Goal: Task Accomplishment & Management: Complete application form

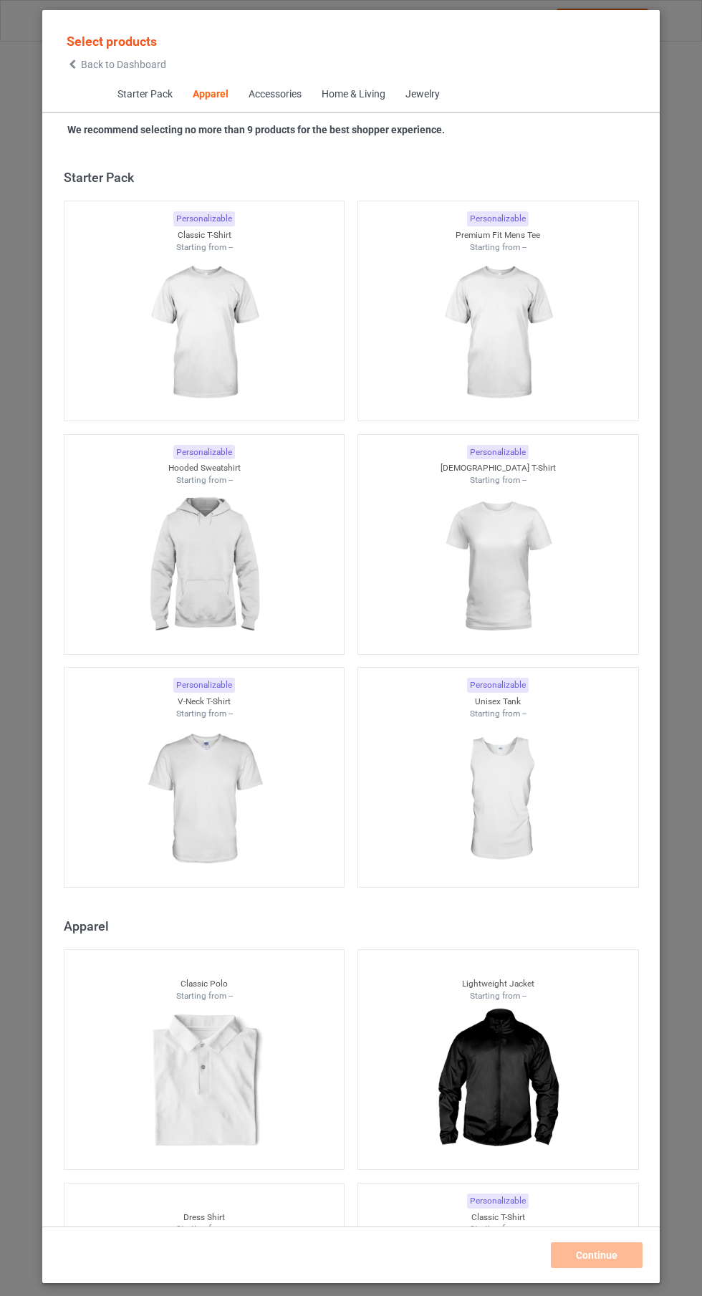
scroll to position [766, 0]
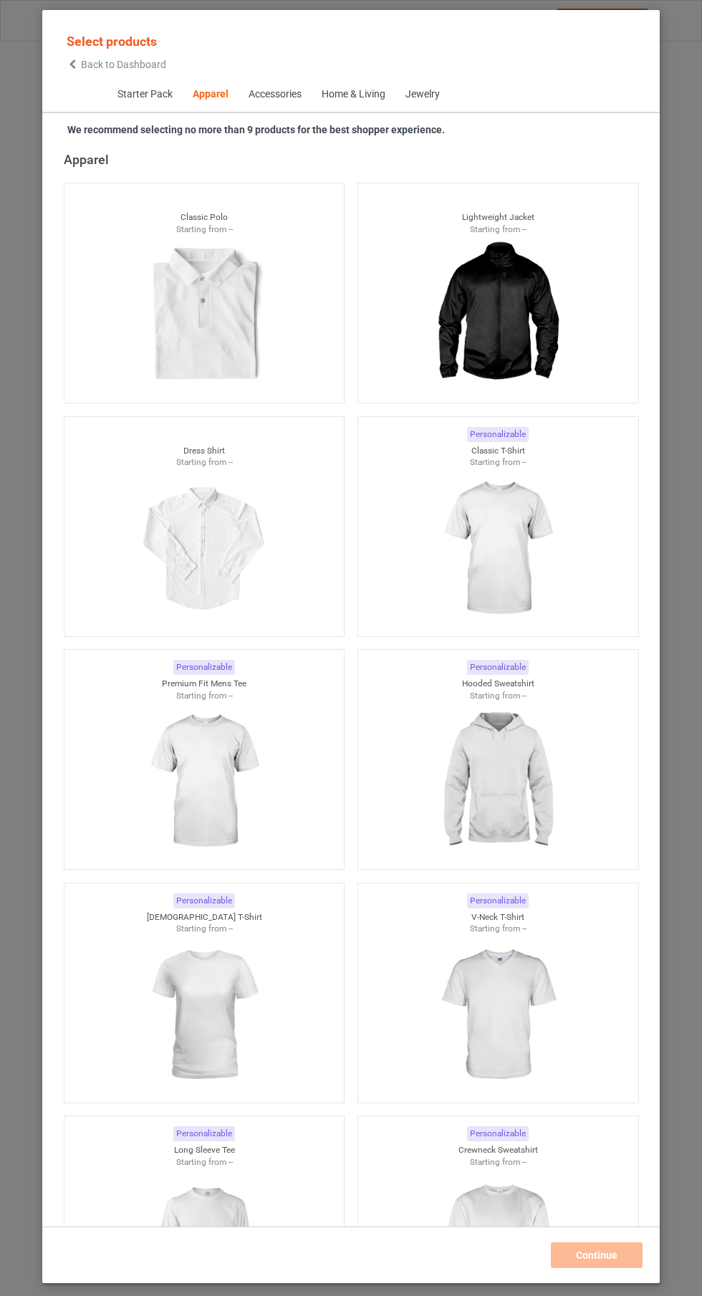
click at [516, 528] on img at bounding box center [497, 548] width 128 height 160
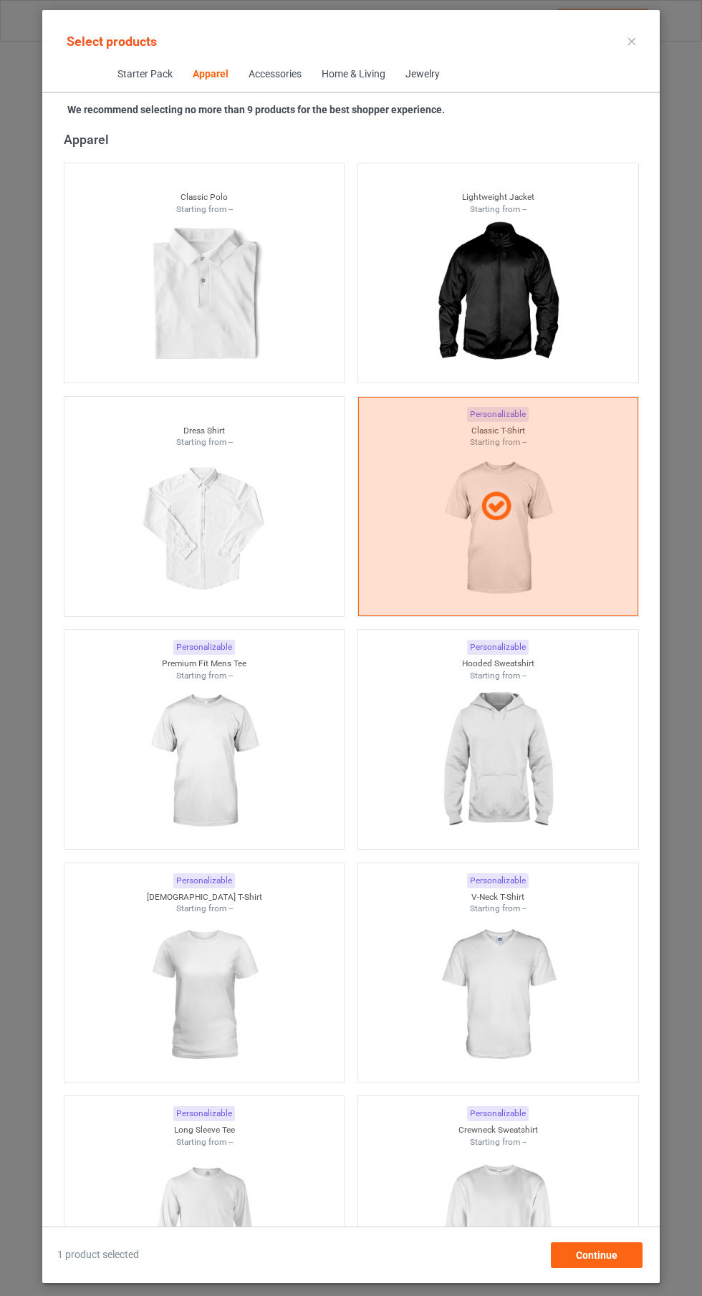
click at [514, 1211] on img at bounding box center [497, 1228] width 128 height 160
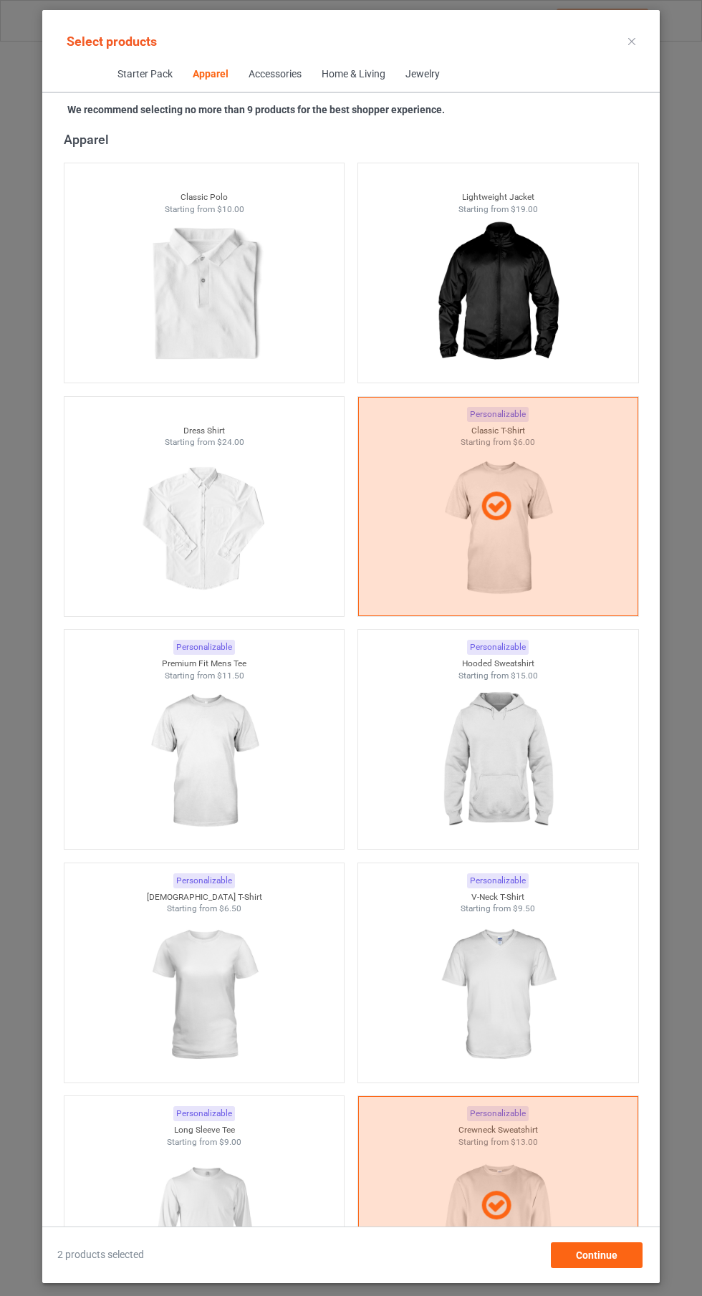
click at [506, 769] on img at bounding box center [497, 761] width 128 height 160
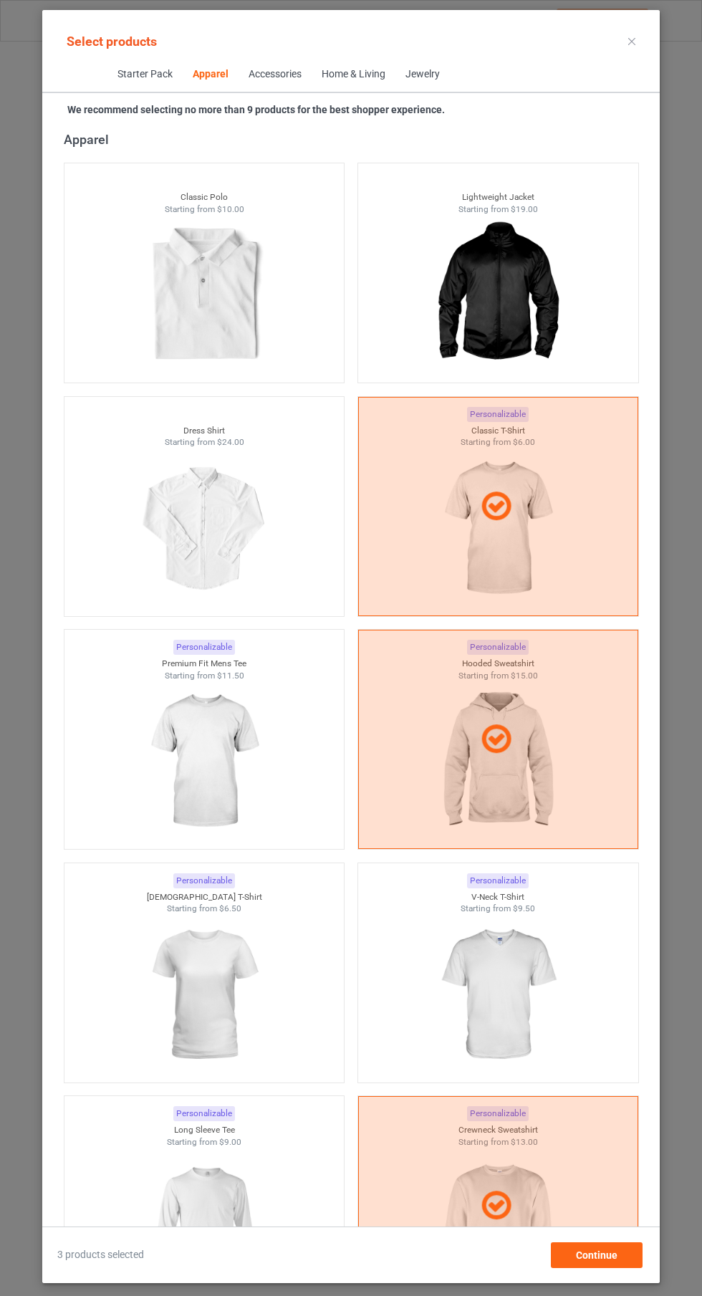
click at [632, 44] on icon at bounding box center [631, 41] width 7 height 7
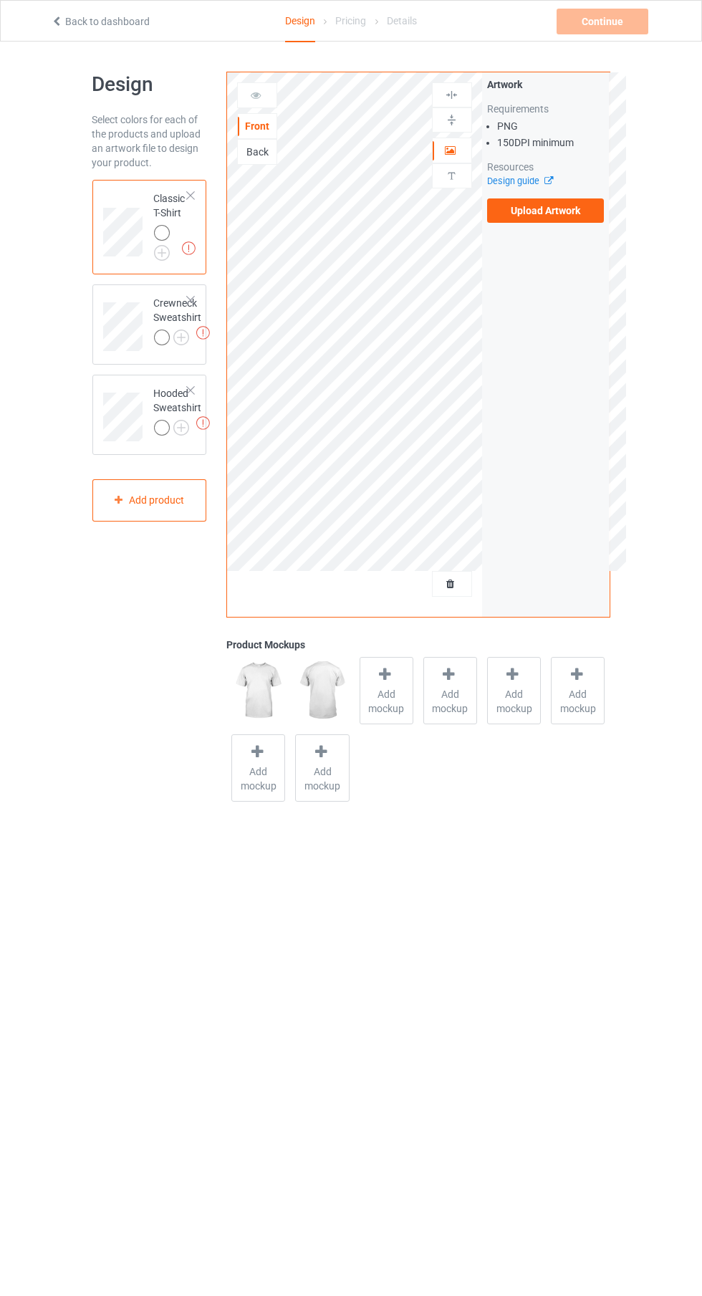
click at [0, 0] on img at bounding box center [0, 0] width 0 height 0
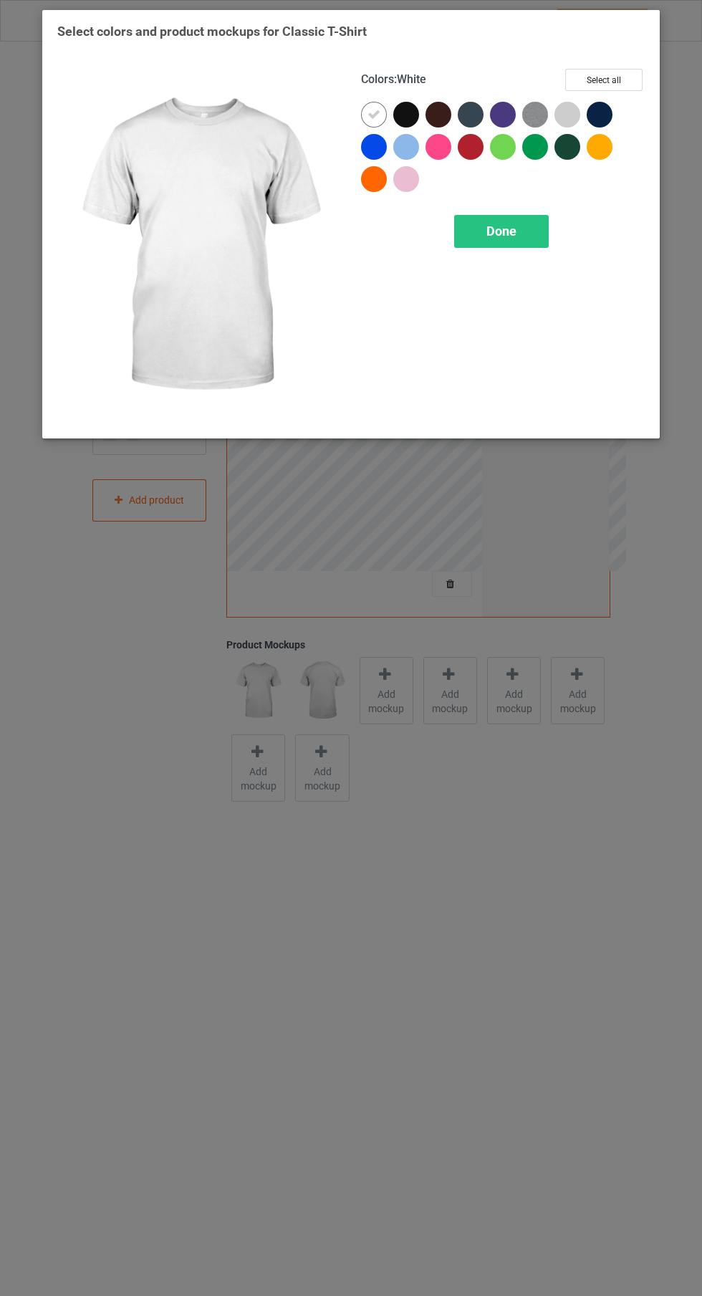
click at [408, 115] on div at bounding box center [406, 115] width 26 height 26
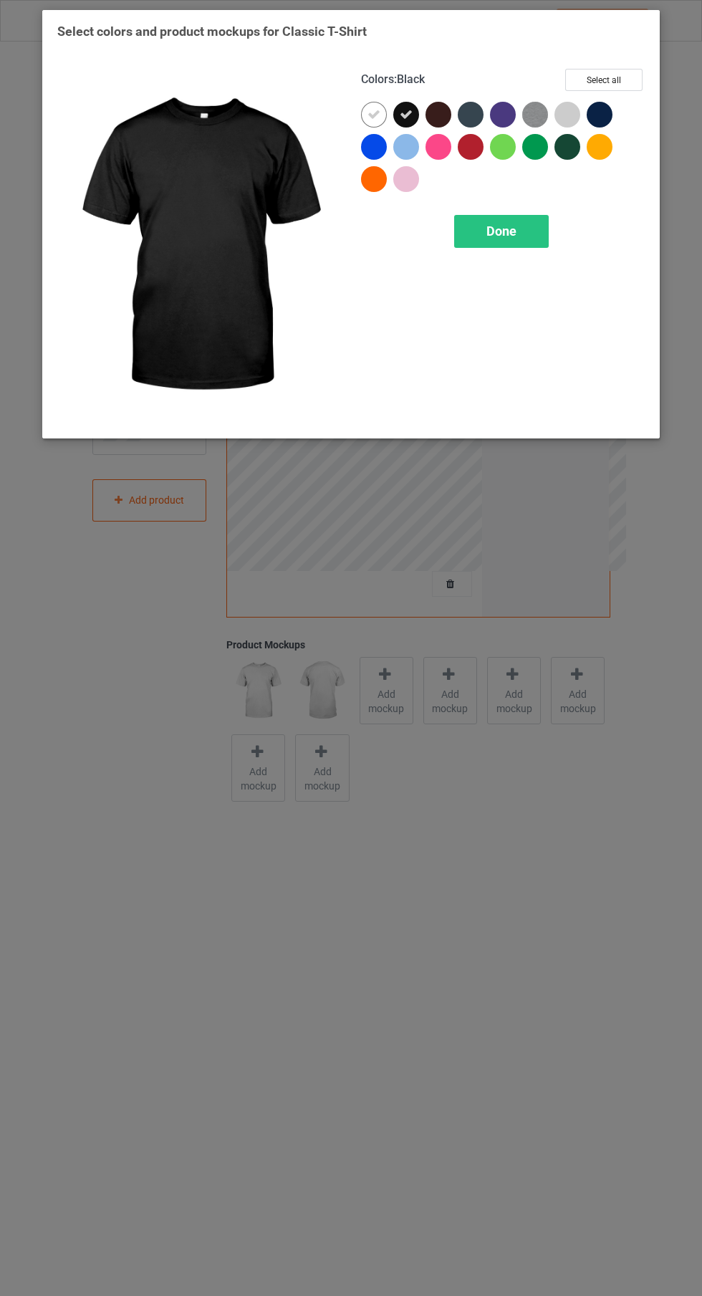
click at [367, 113] on icon at bounding box center [373, 114] width 13 height 13
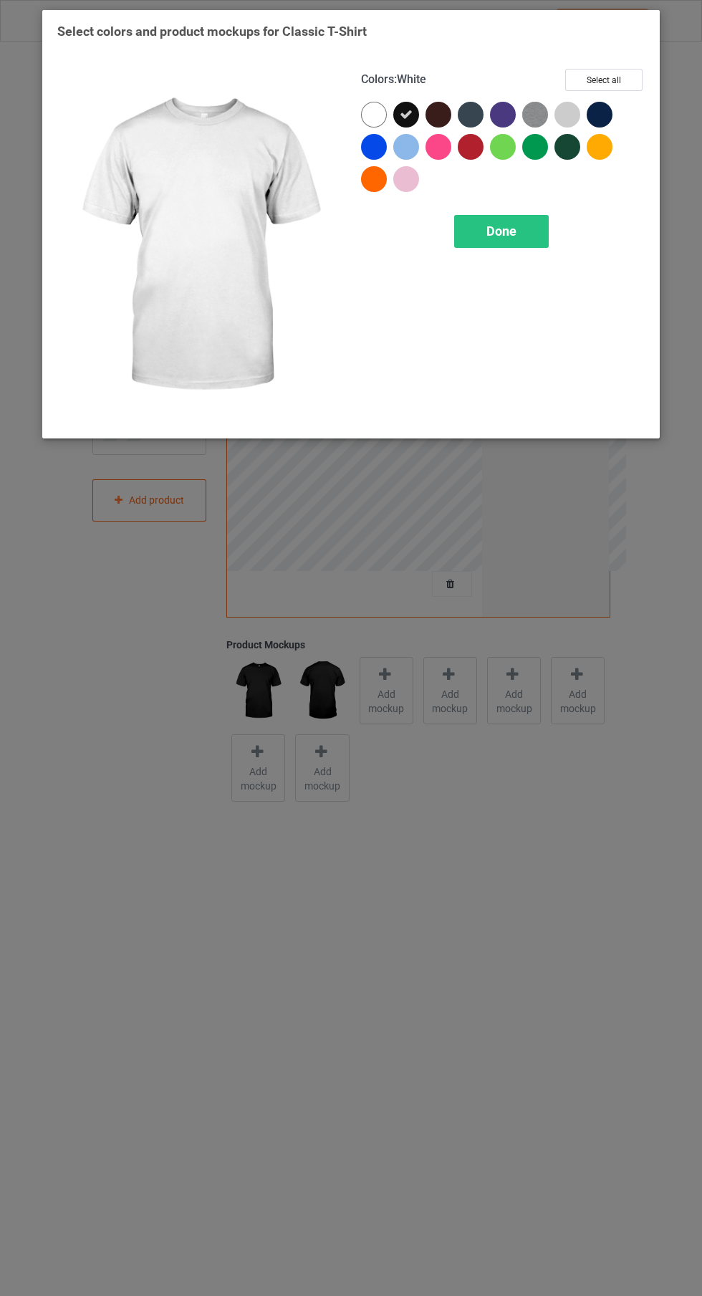
click at [521, 244] on div "Done" at bounding box center [501, 231] width 95 height 33
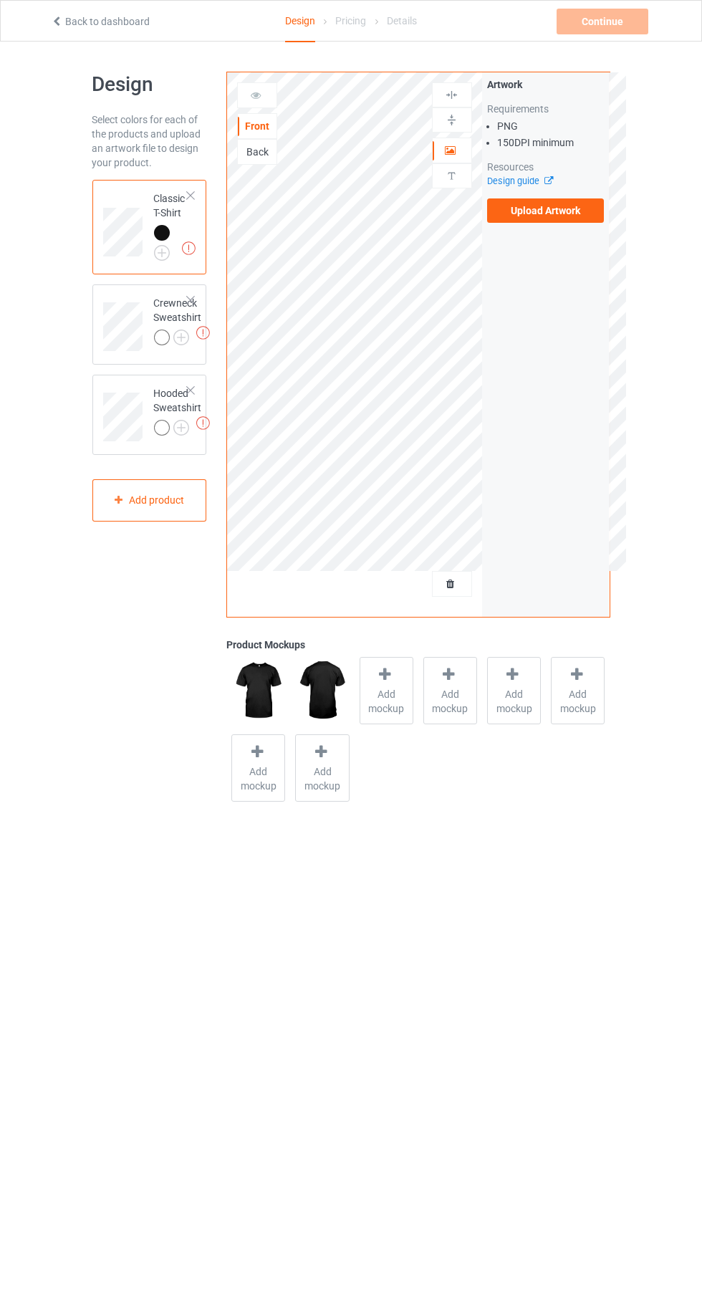
click at [0, 0] on img at bounding box center [0, 0] width 0 height 0
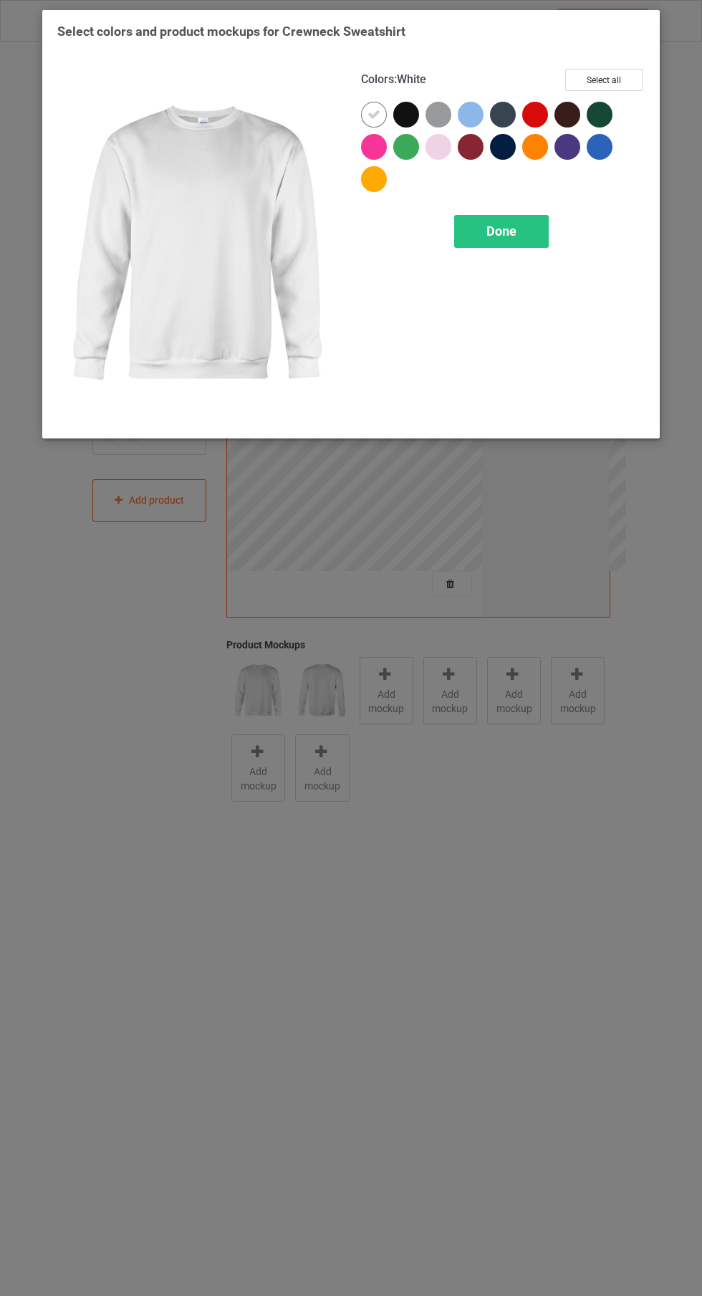
click at [411, 122] on div at bounding box center [406, 115] width 26 height 26
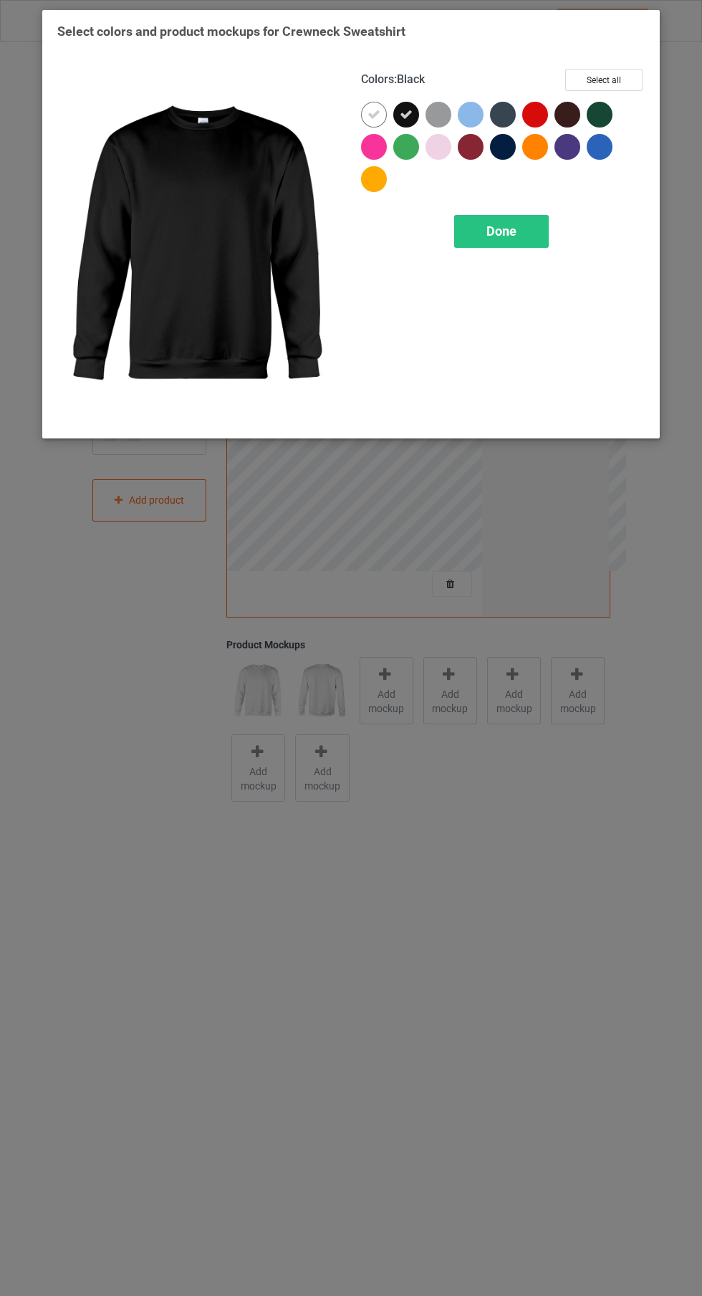
click at [369, 124] on div at bounding box center [374, 115] width 26 height 26
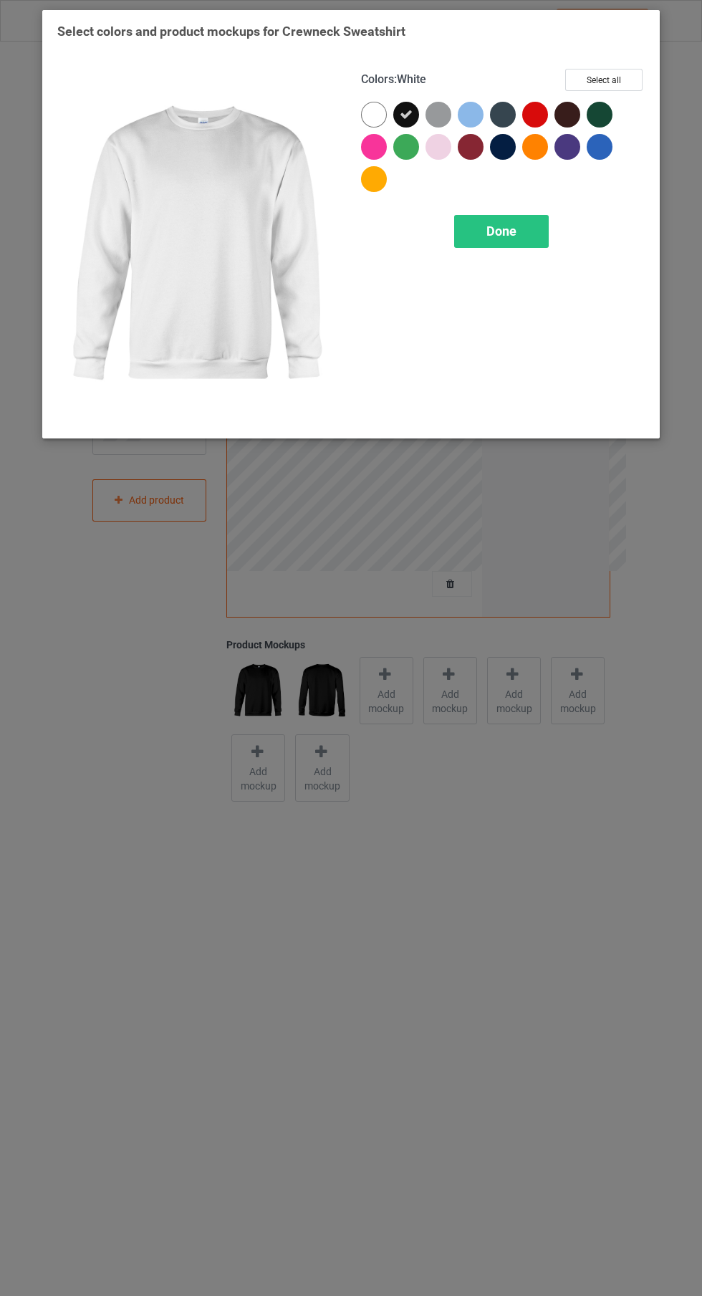
click at [514, 239] on div "Done" at bounding box center [501, 231] width 95 height 33
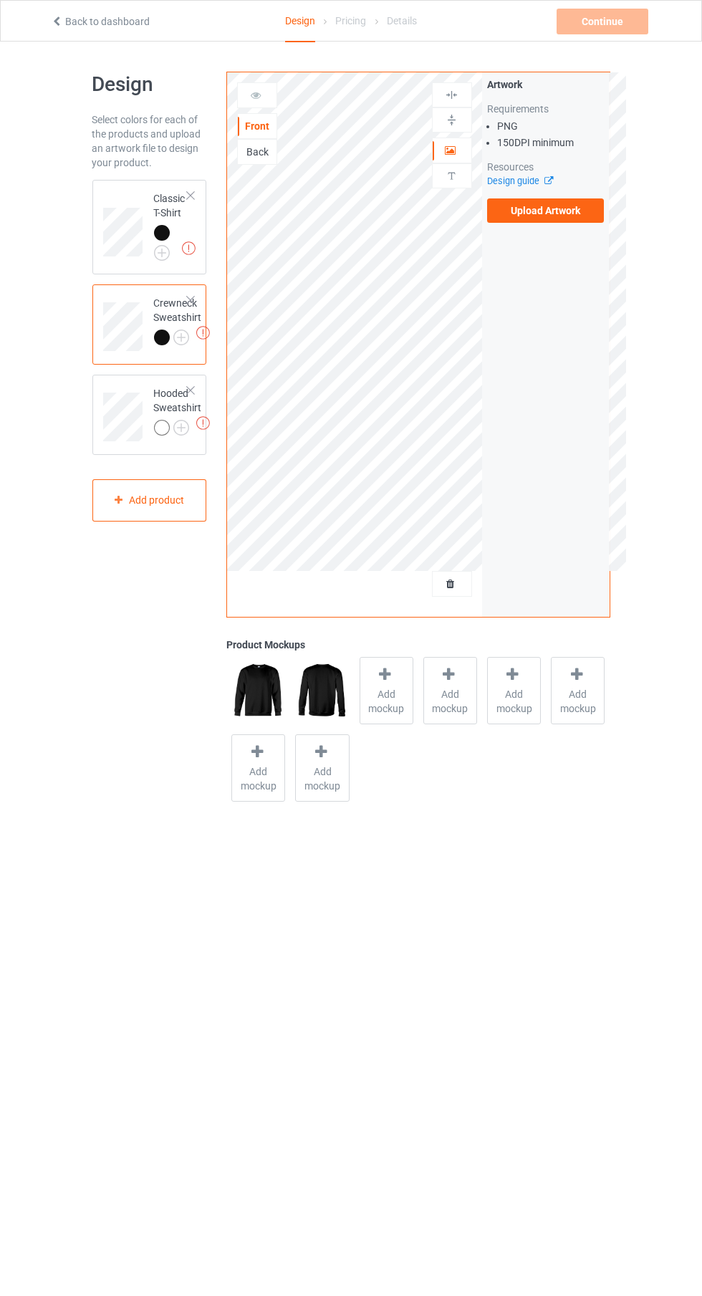
click at [0, 0] on img at bounding box center [0, 0] width 0 height 0
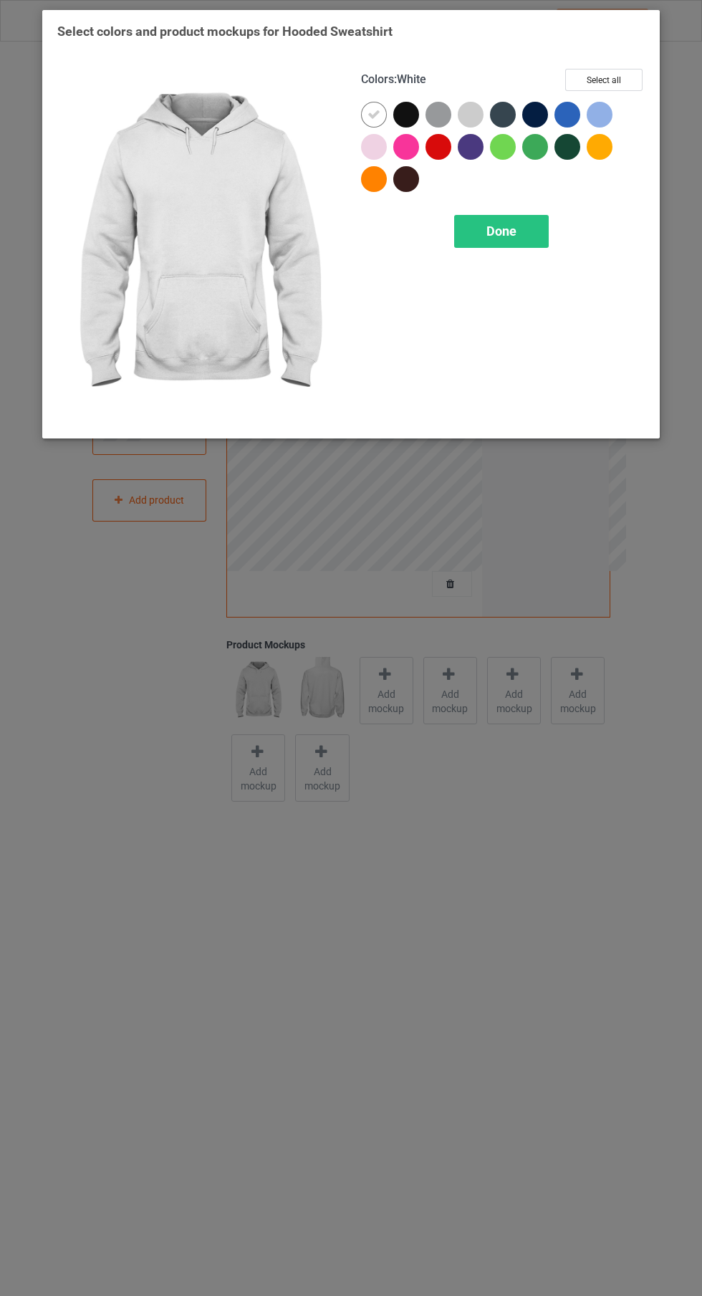
click at [410, 110] on div at bounding box center [406, 115] width 26 height 26
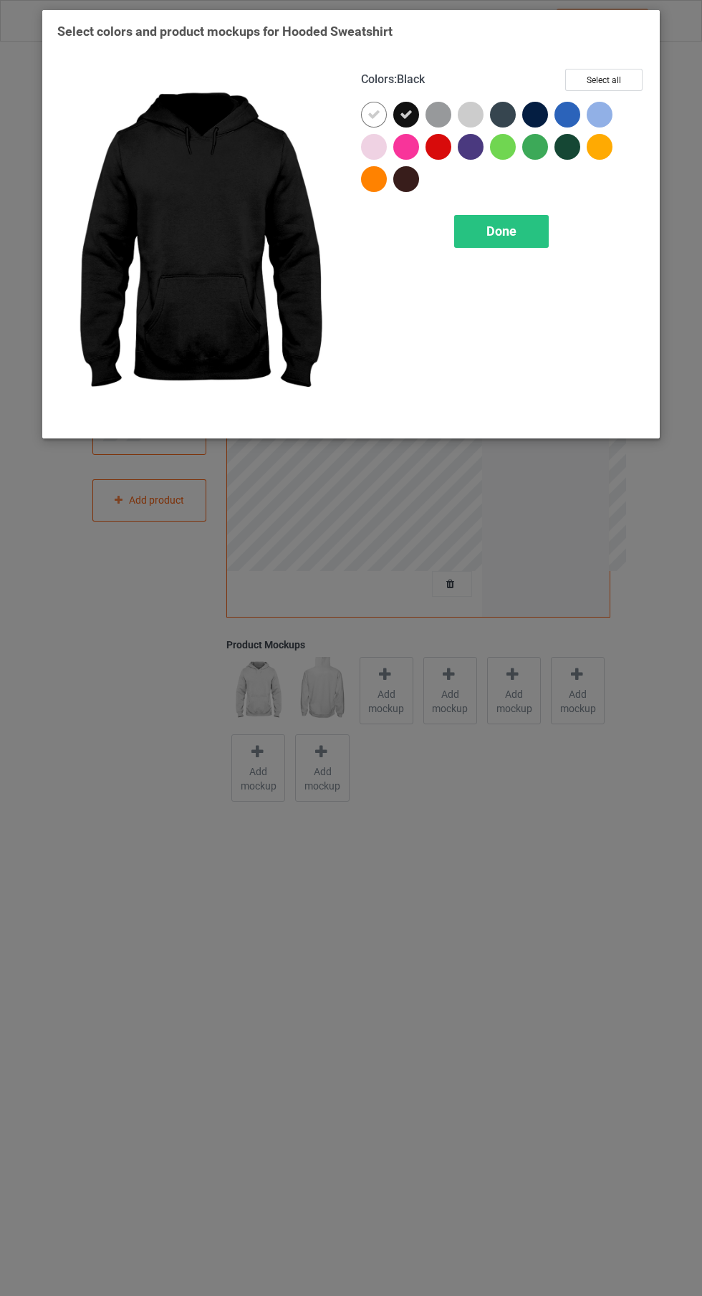
click at [373, 118] on icon at bounding box center [373, 114] width 13 height 13
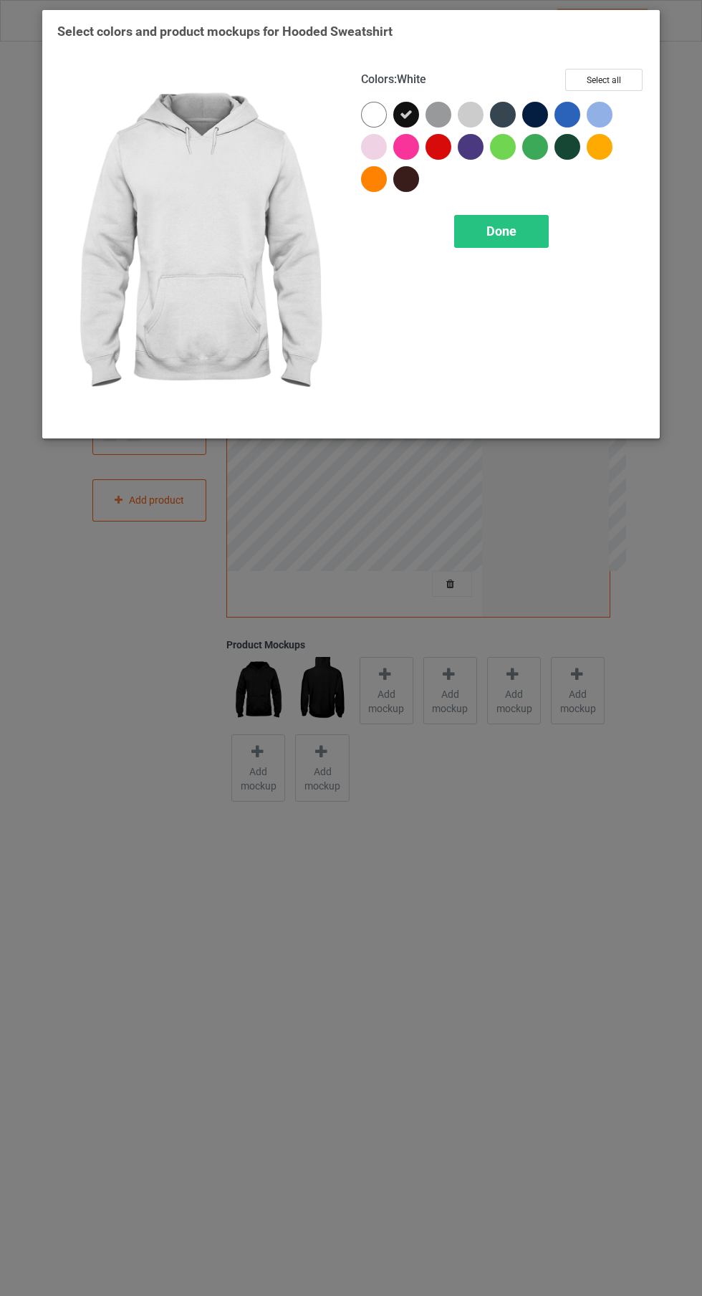
click at [501, 229] on span "Done" at bounding box center [501, 231] width 30 height 15
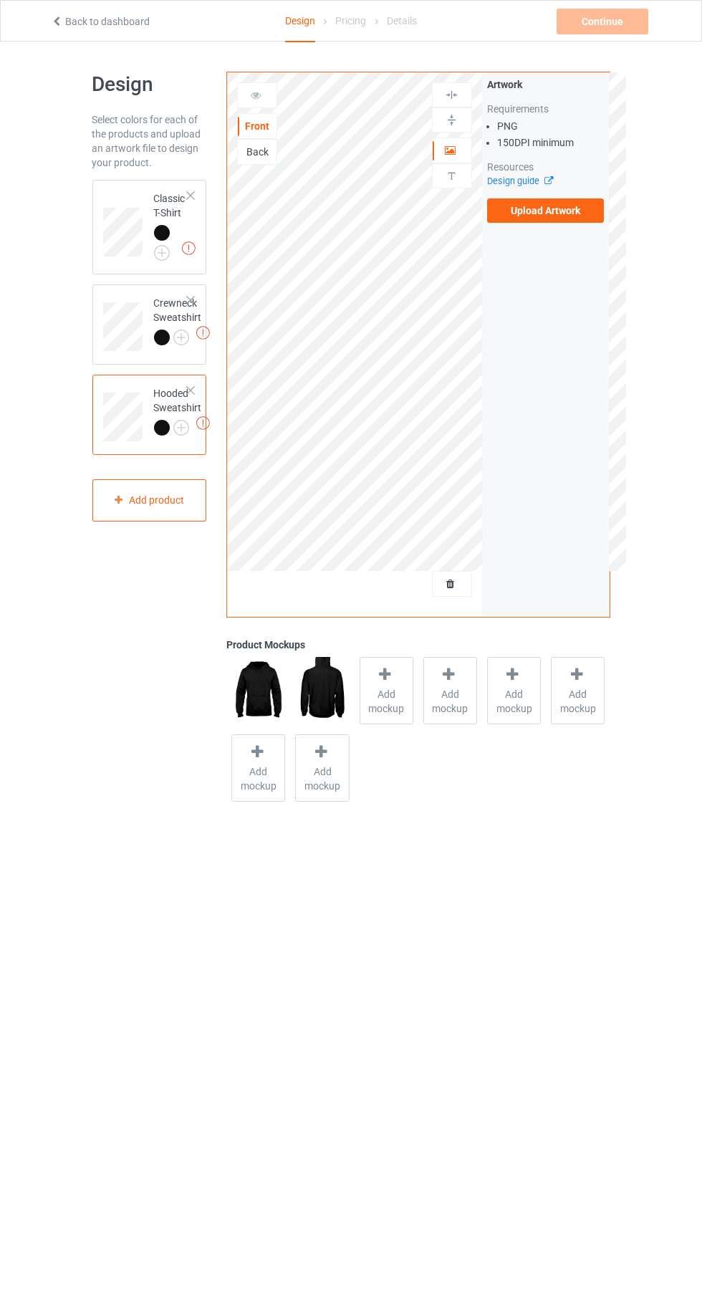
click at [548, 210] on label "Upload Artwork" at bounding box center [545, 210] width 117 height 24
click at [0, 0] on input "Upload Artwork" at bounding box center [0, 0] width 0 height 0
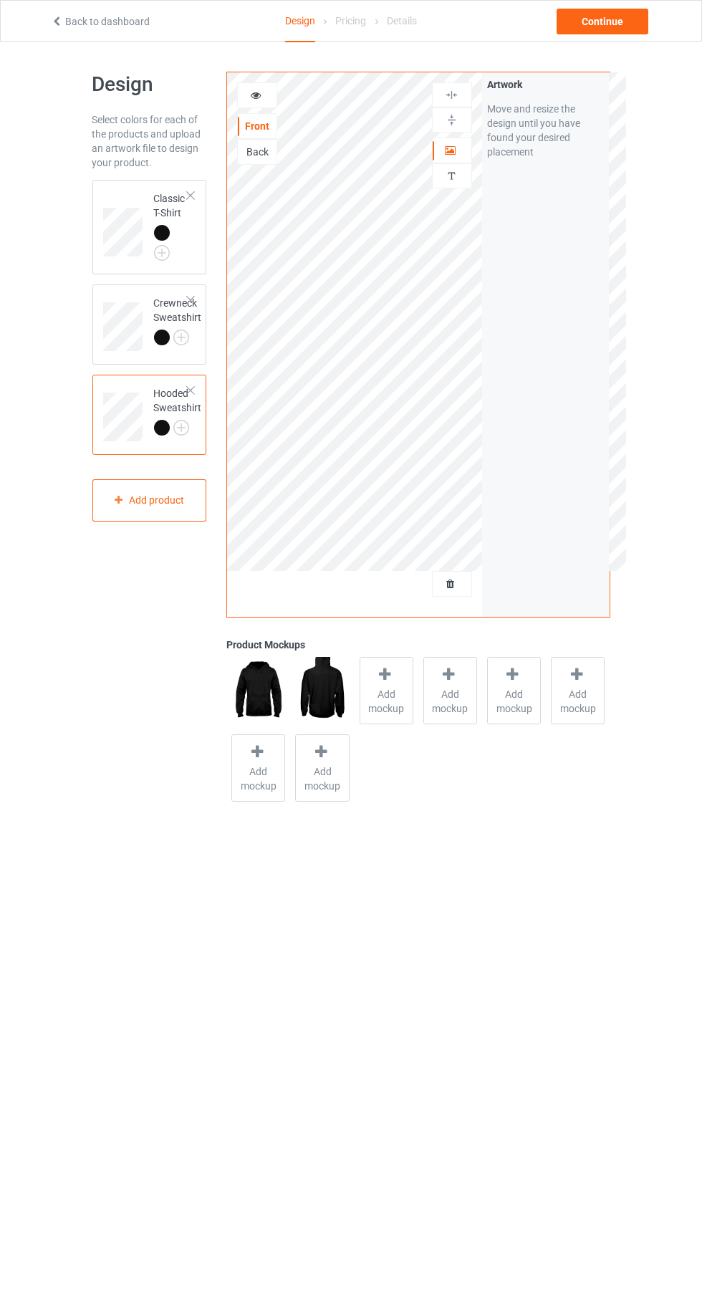
click at [256, 92] on icon at bounding box center [256, 93] width 12 height 10
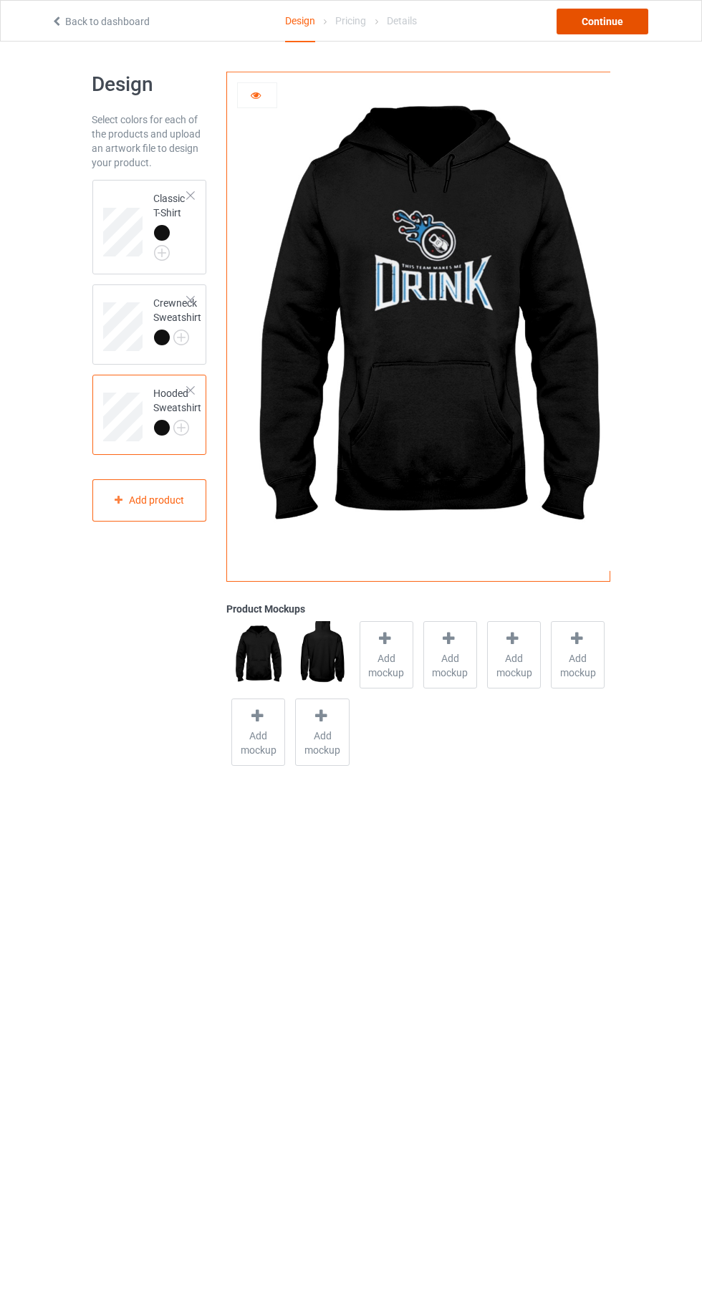
click at [620, 21] on div "Continue" at bounding box center [603, 22] width 92 height 26
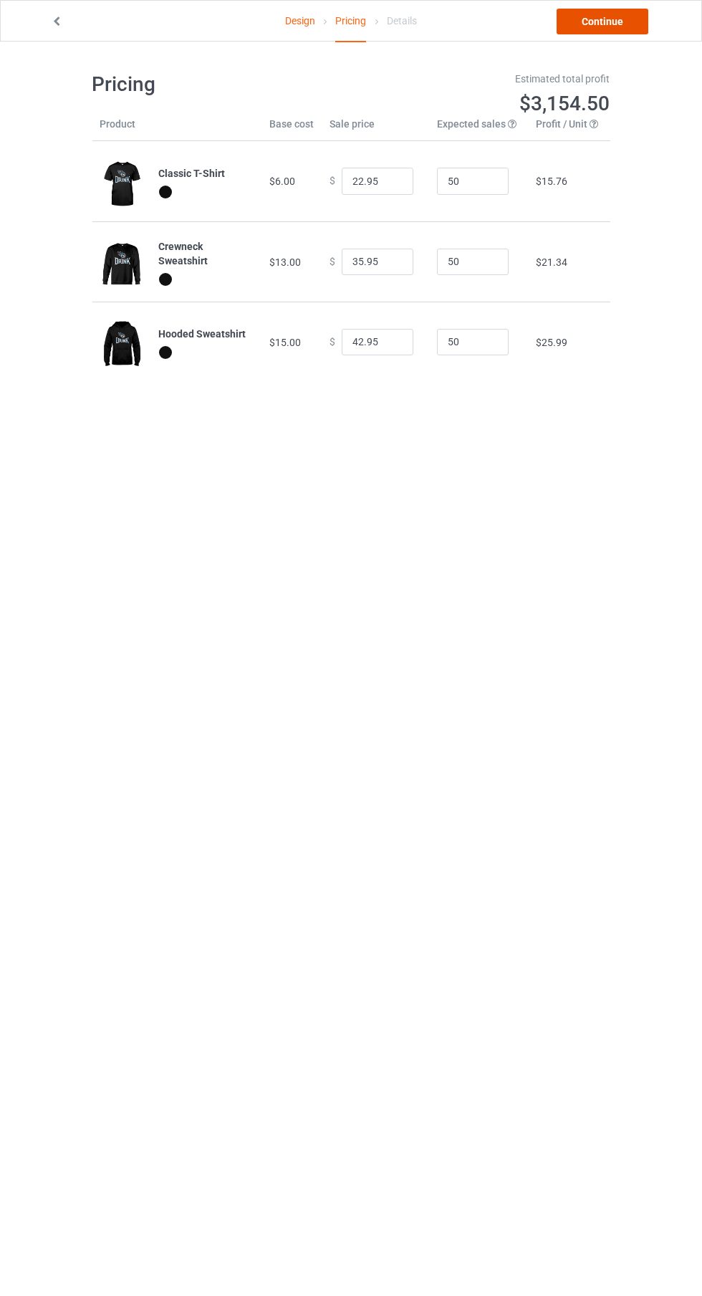
click at [618, 18] on link "Continue" at bounding box center [603, 22] width 92 height 26
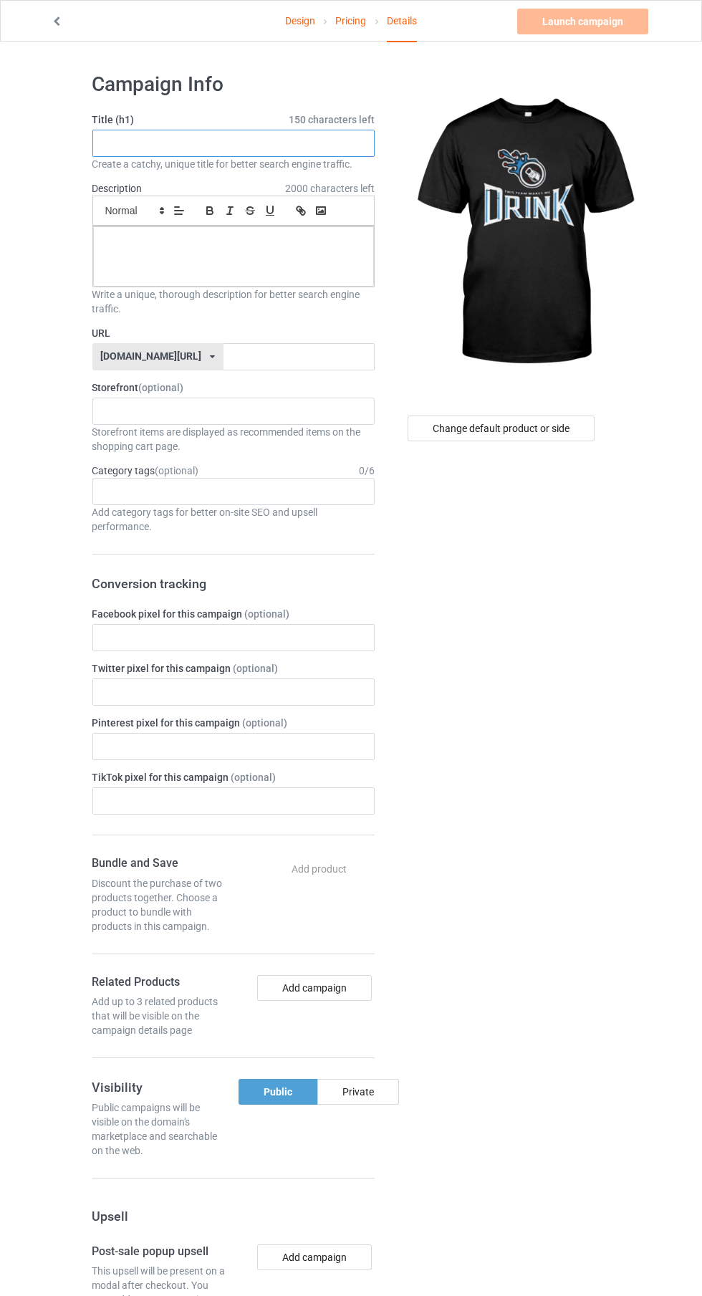
click at [307, 139] on input "text" at bounding box center [233, 143] width 282 height 27
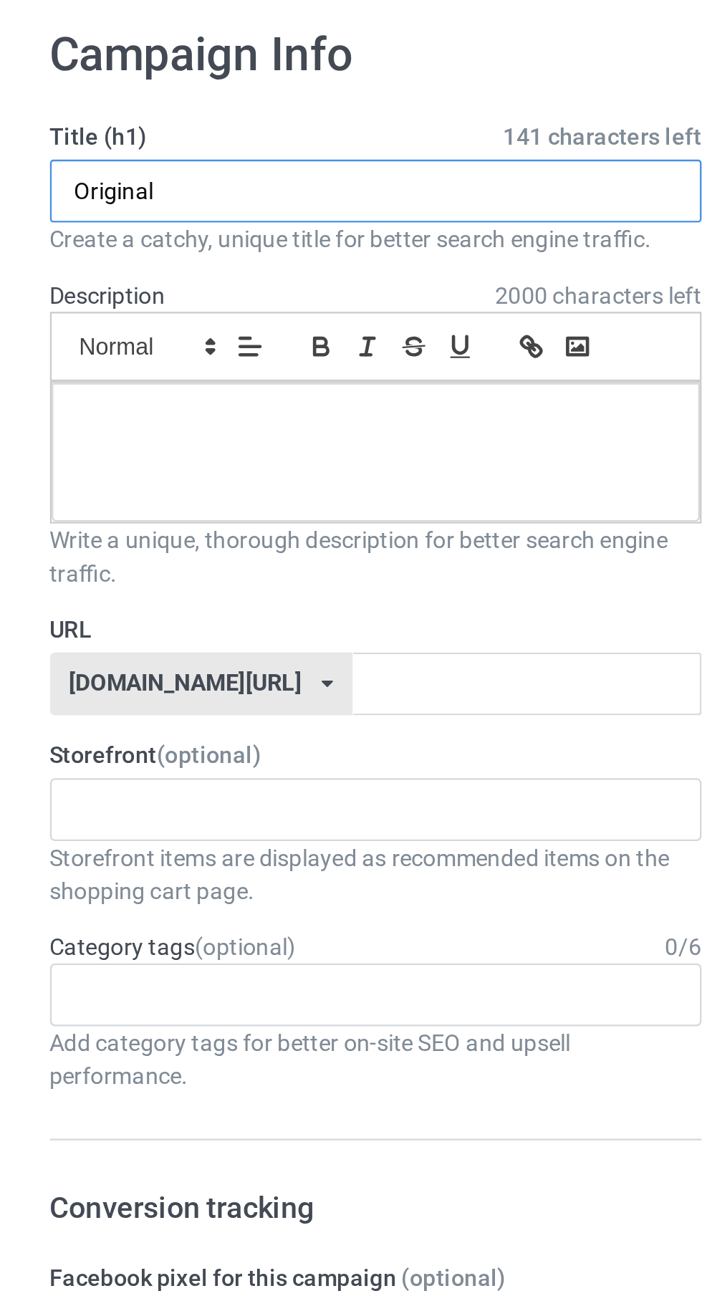
type input "Original"
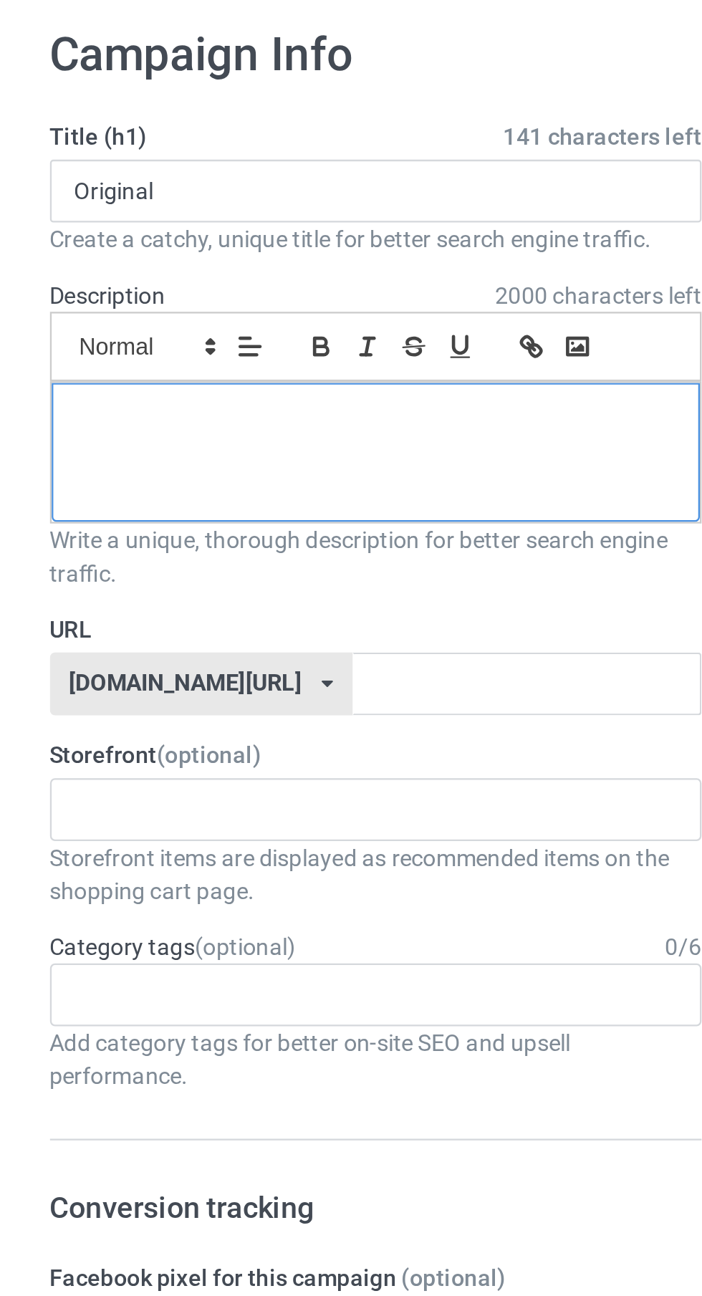
click at [237, 256] on div at bounding box center [233, 256] width 281 height 60
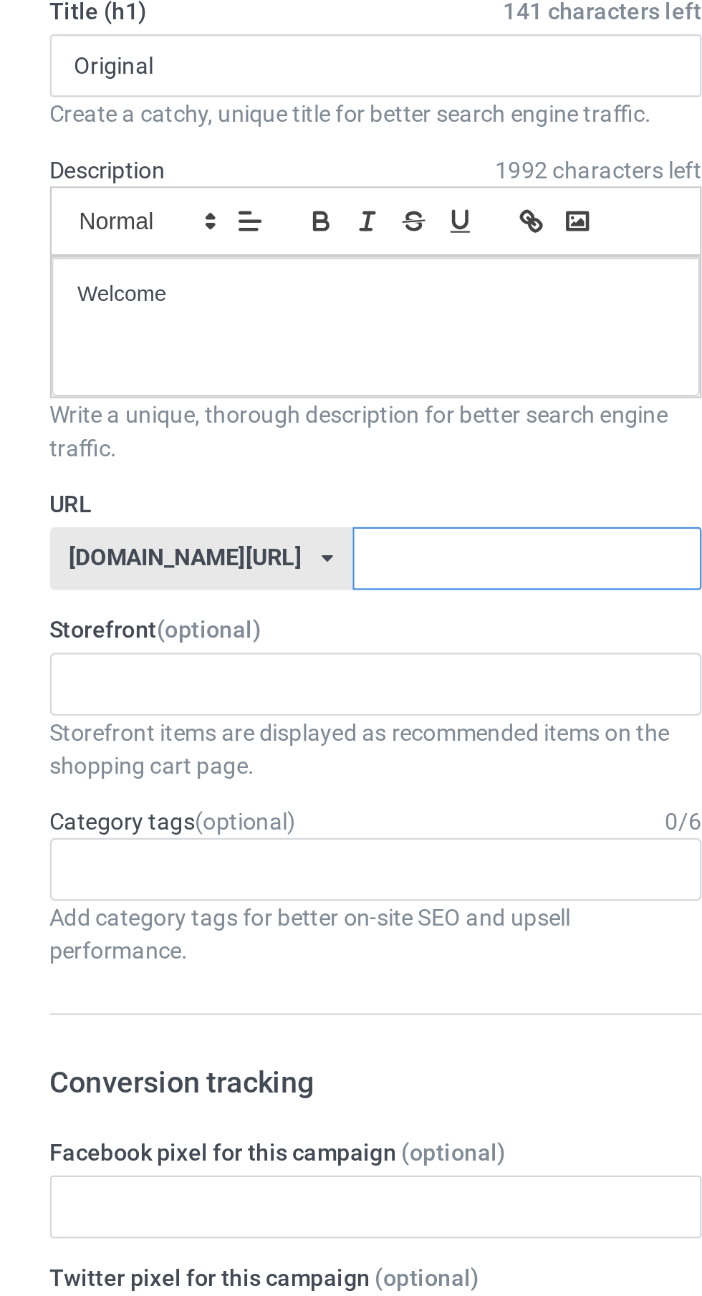
click at [269, 354] on input "text" at bounding box center [299, 356] width 151 height 27
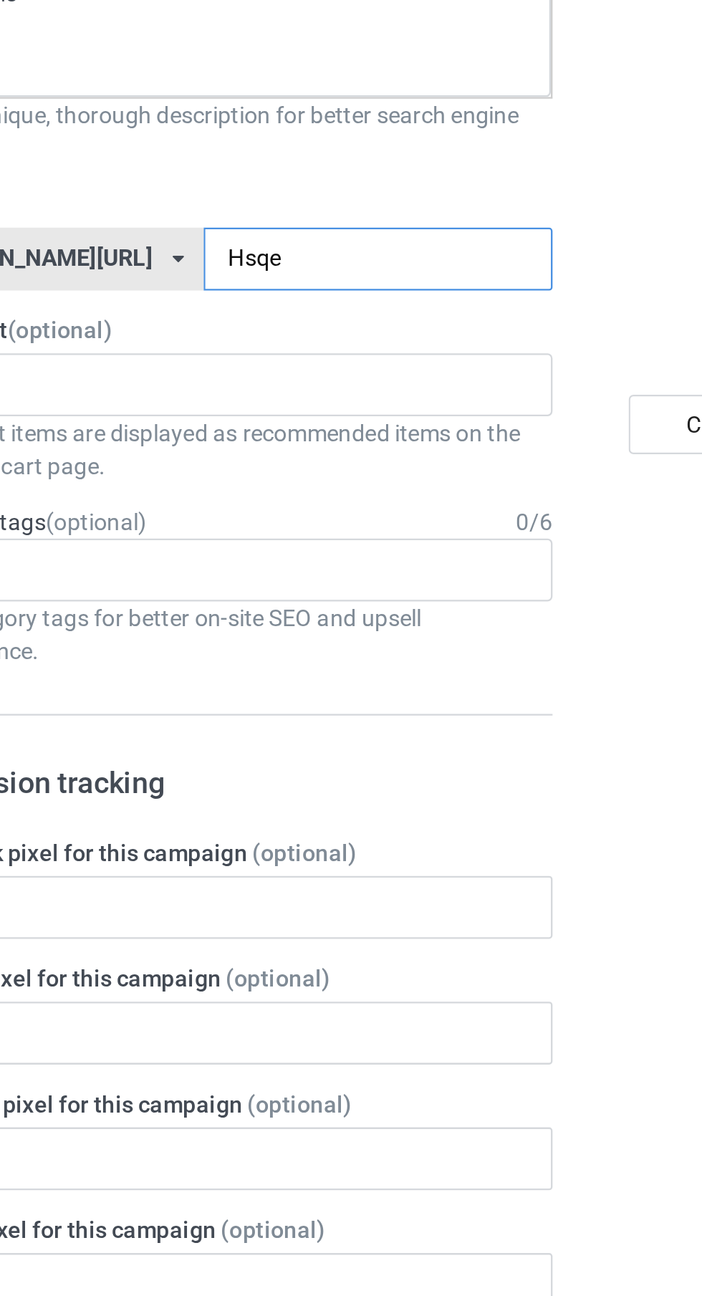
type input "Hsqer"
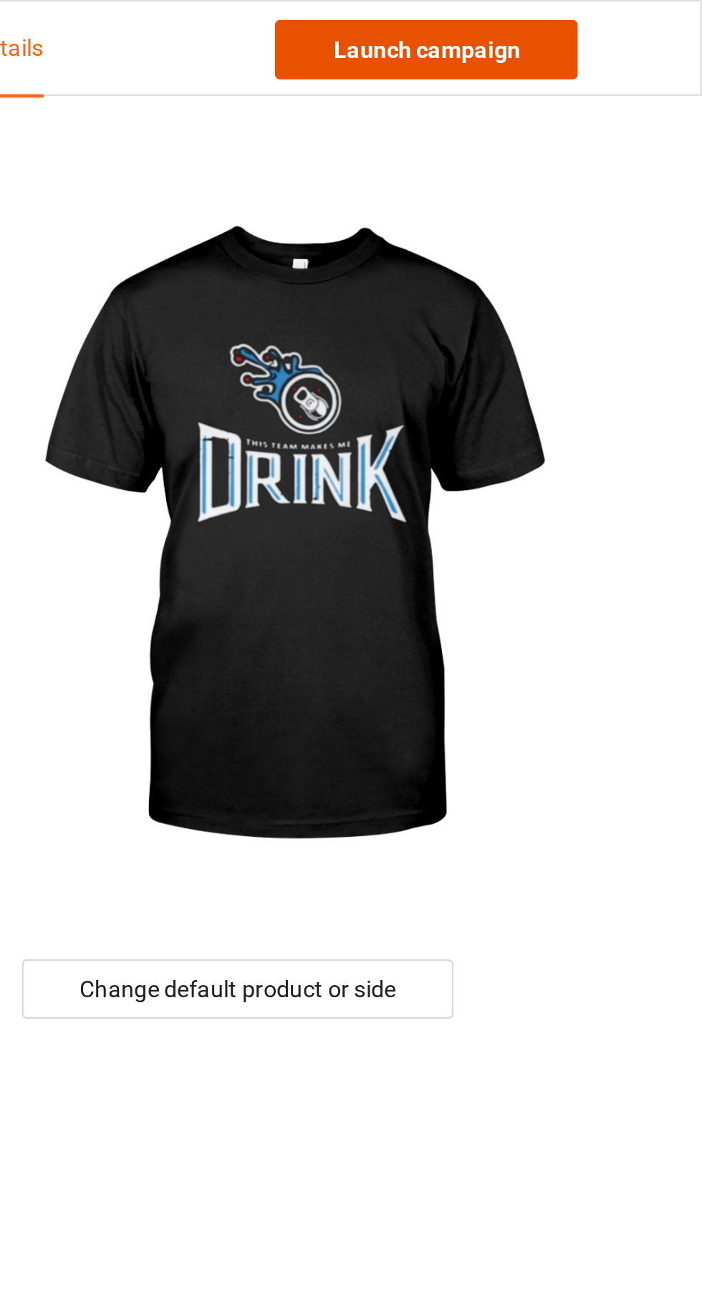
click at [612, 20] on link "Launch campaign" at bounding box center [582, 22] width 131 height 26
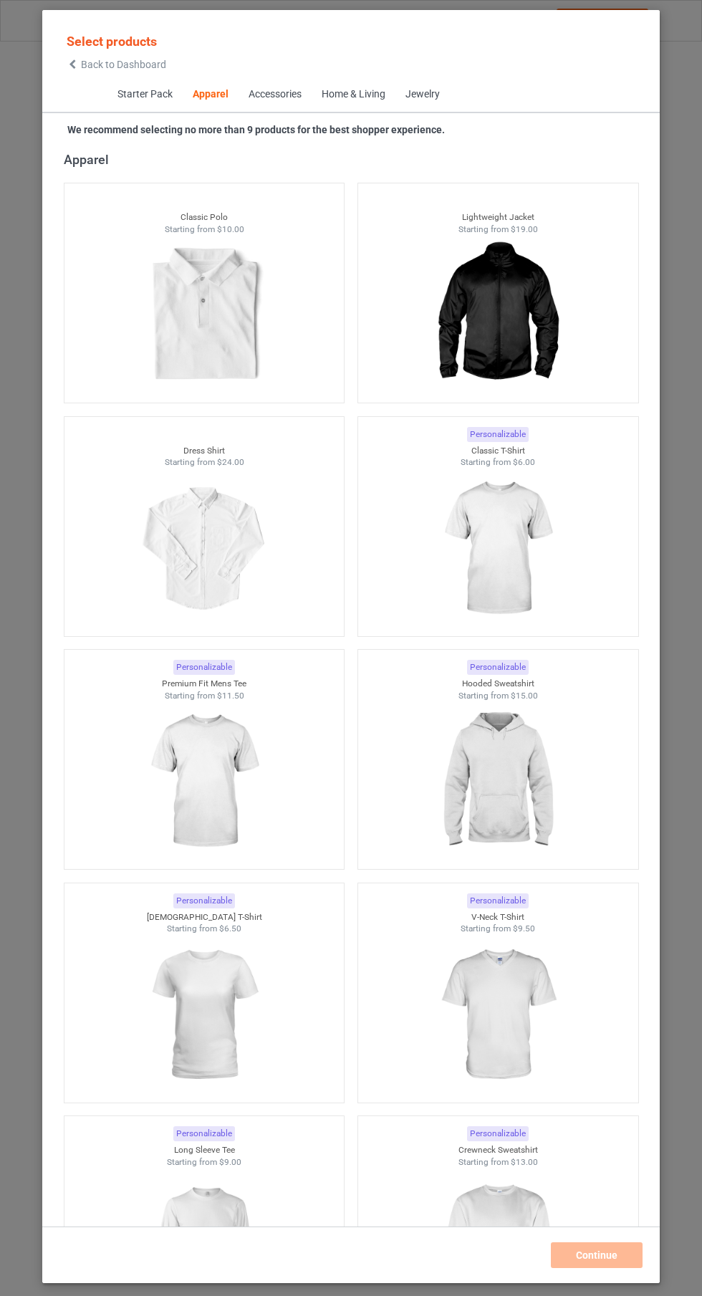
click at [507, 511] on img at bounding box center [497, 548] width 128 height 160
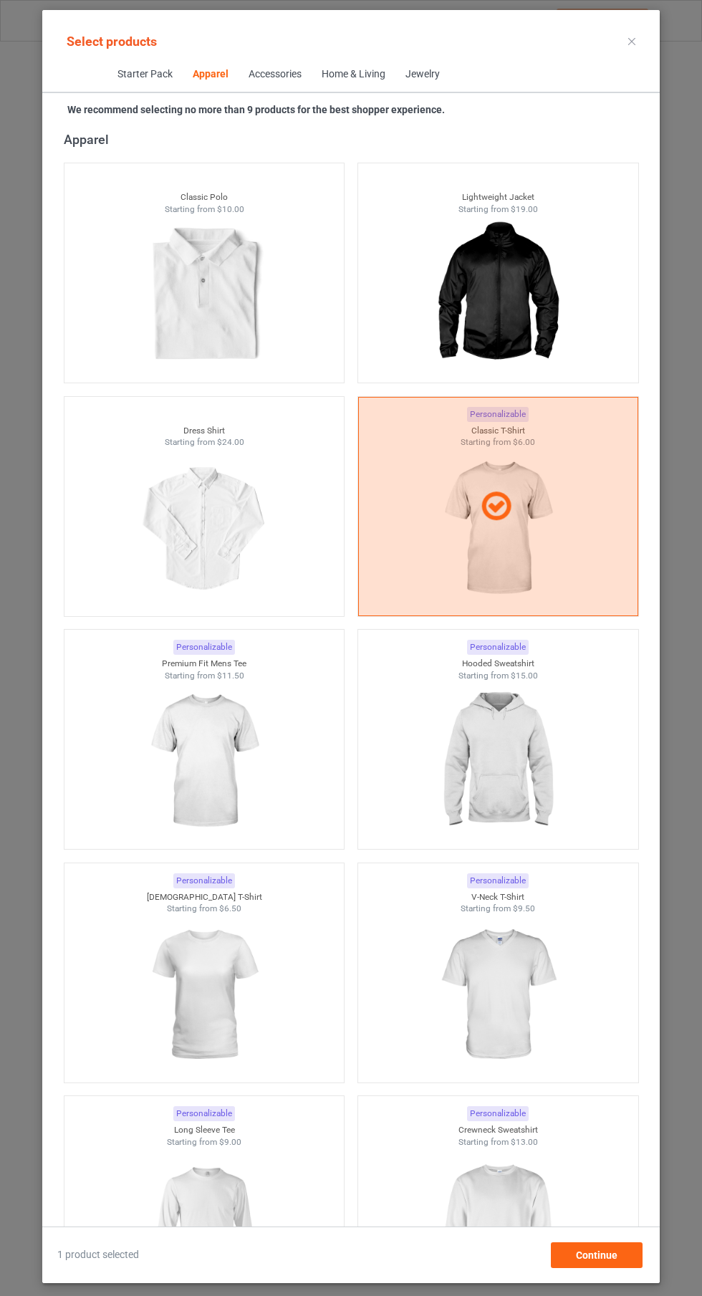
click at [492, 492] on icon at bounding box center [496, 506] width 40 height 34
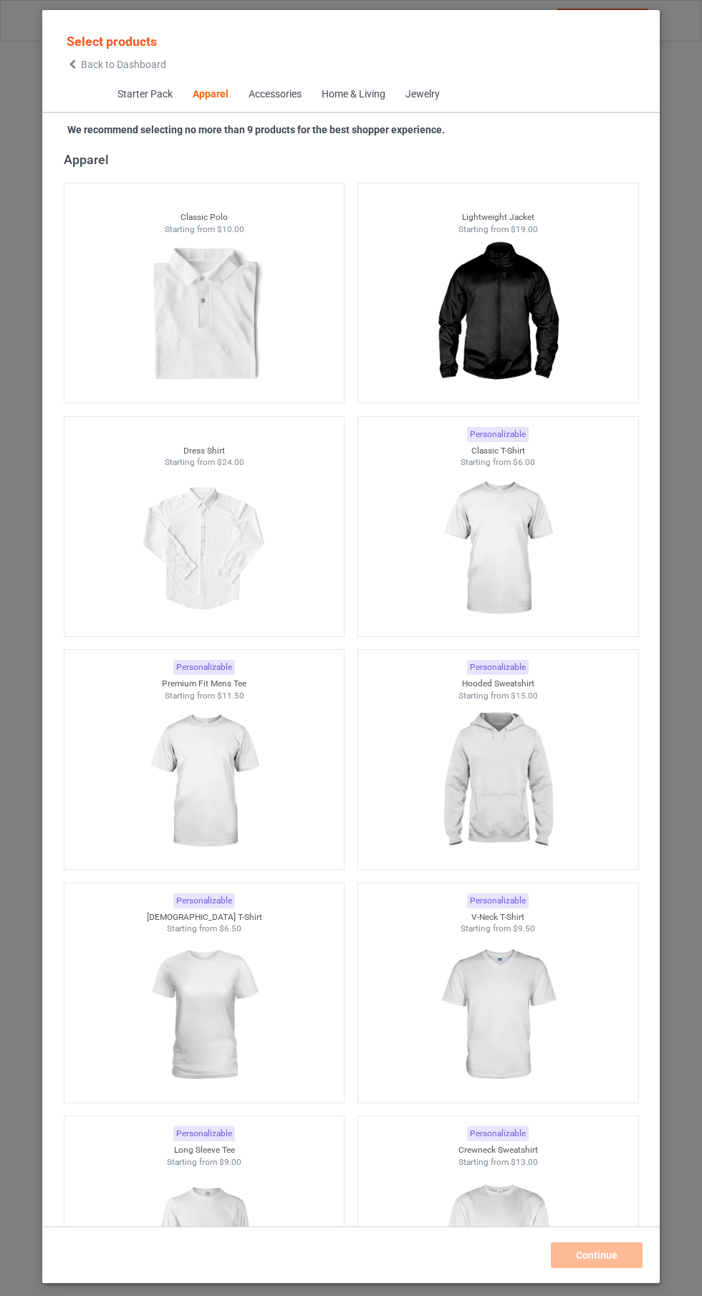
click at [489, 798] on img at bounding box center [497, 781] width 128 height 160
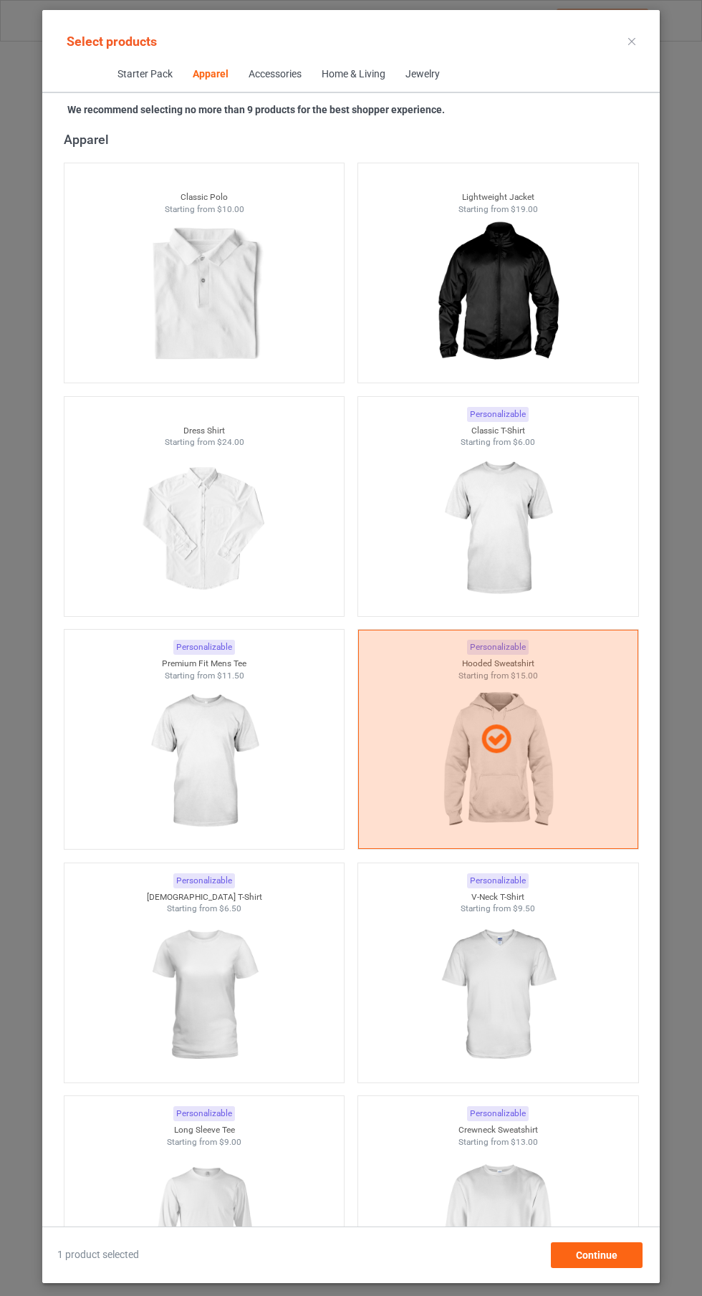
click at [481, 1244] on img at bounding box center [497, 1228] width 128 height 160
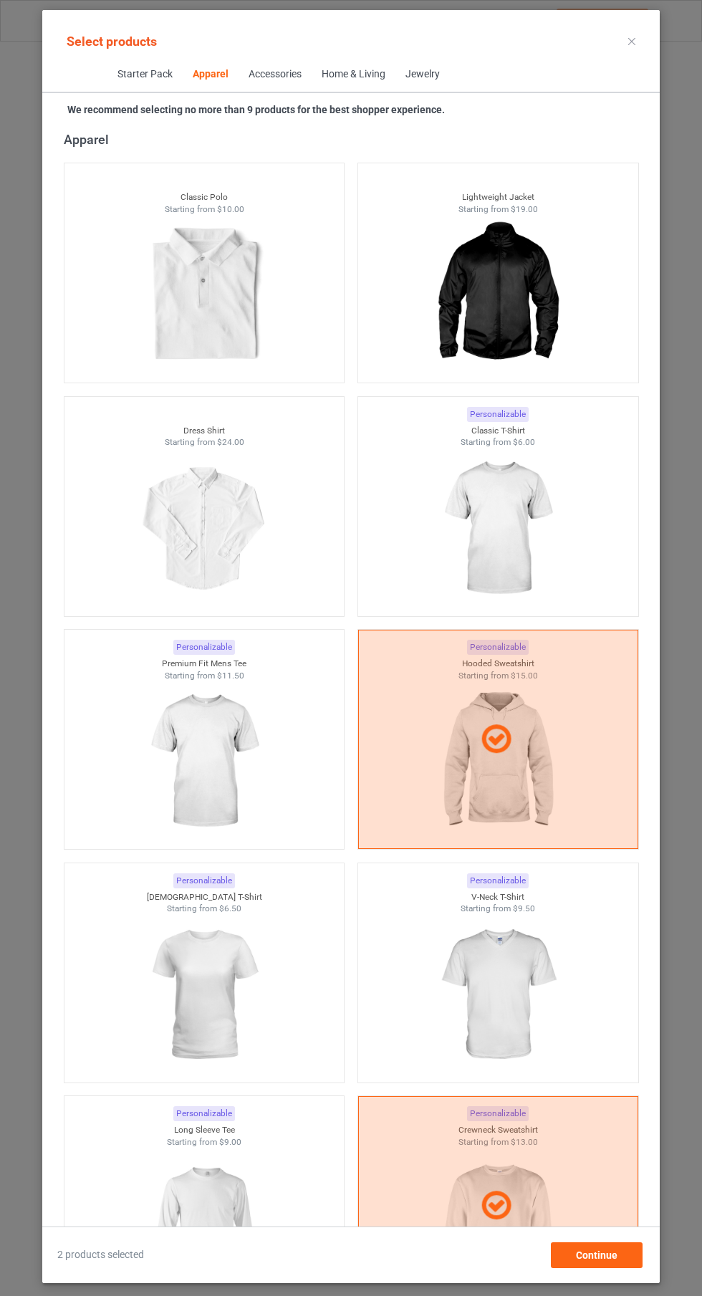
click at [515, 539] on img at bounding box center [497, 528] width 128 height 160
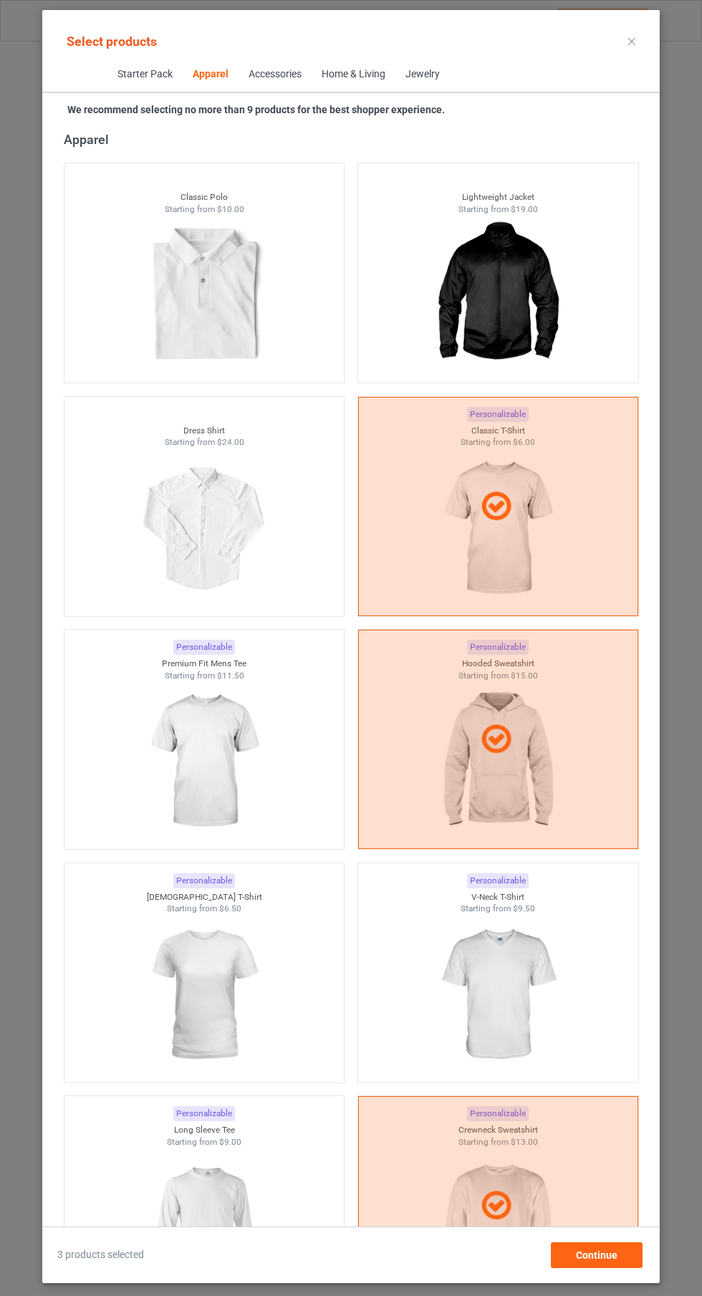
click at [249, 989] on img at bounding box center [204, 995] width 128 height 160
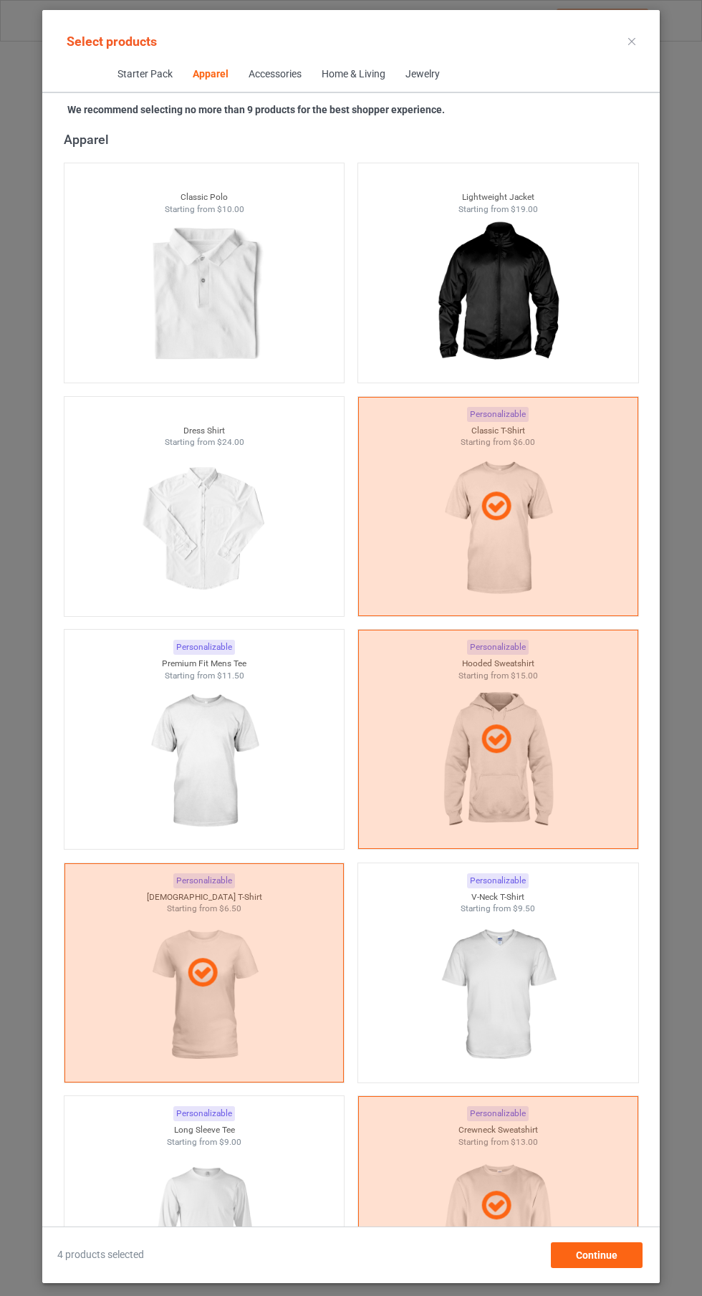
click at [188, 1191] on img at bounding box center [204, 1228] width 128 height 160
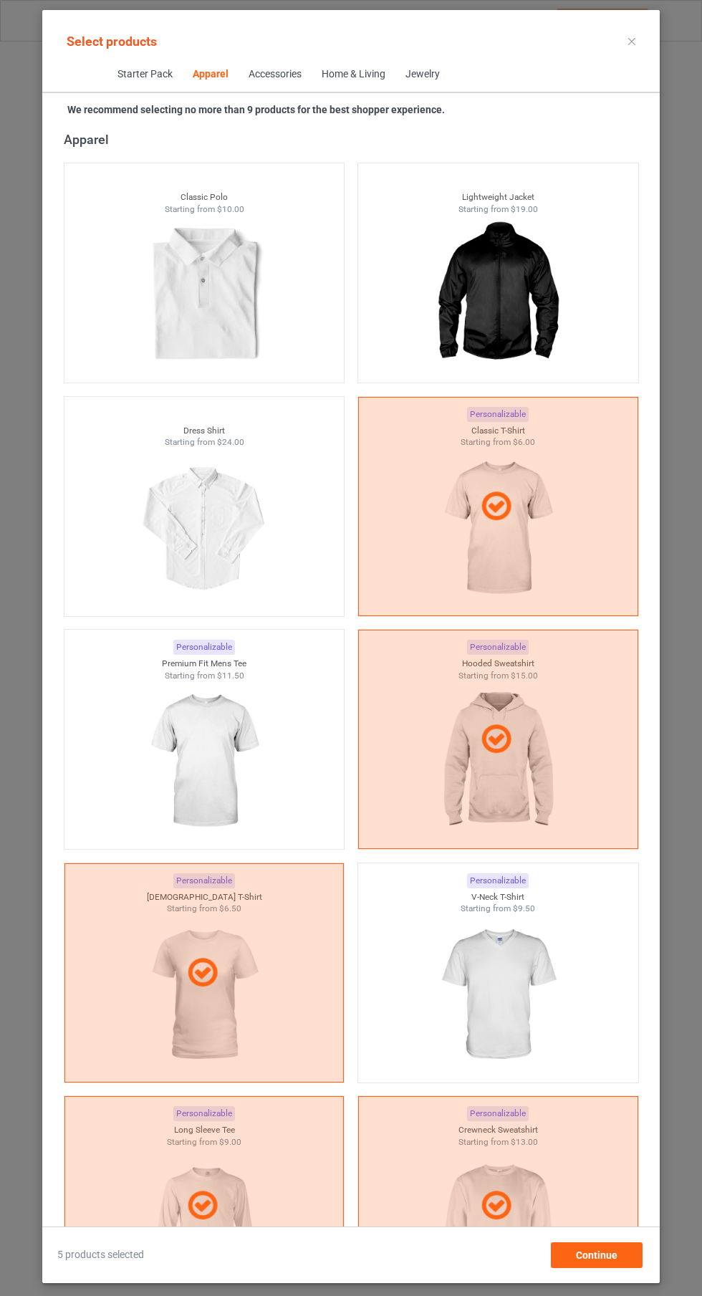
click at [509, 1010] on img at bounding box center [497, 995] width 128 height 160
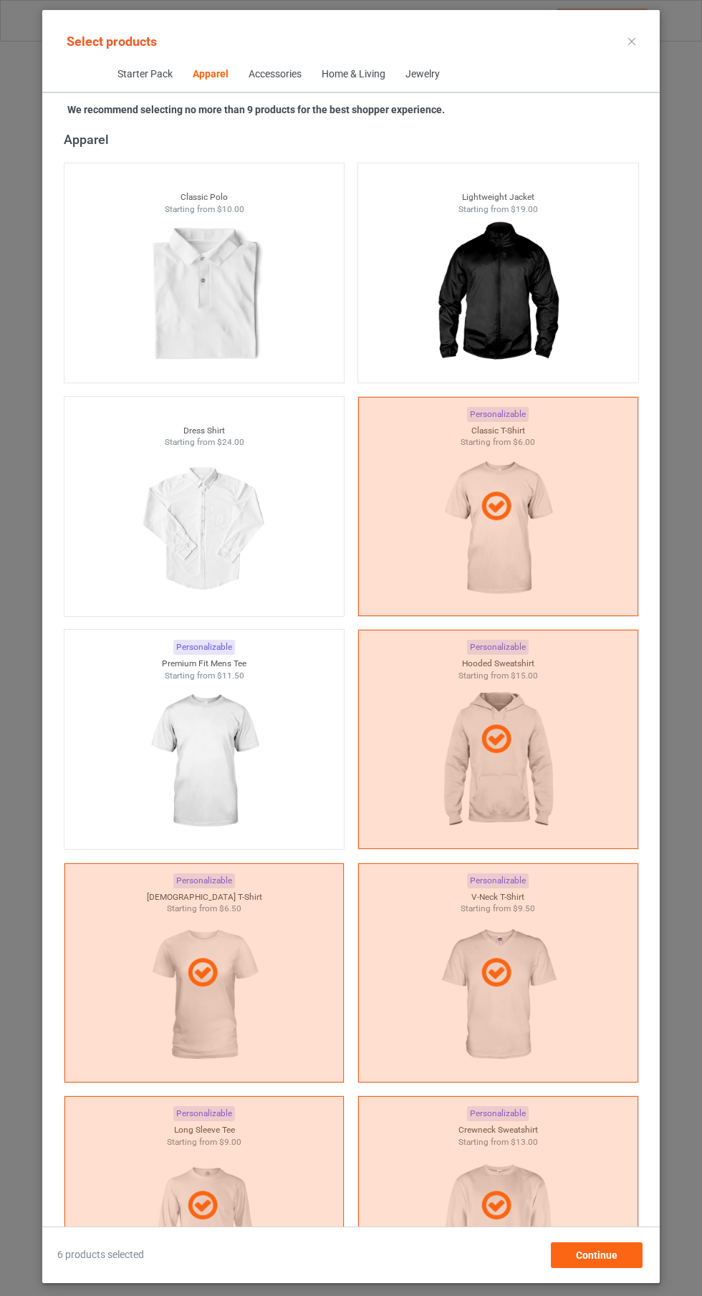
click at [632, 41] on icon at bounding box center [631, 41] width 7 height 7
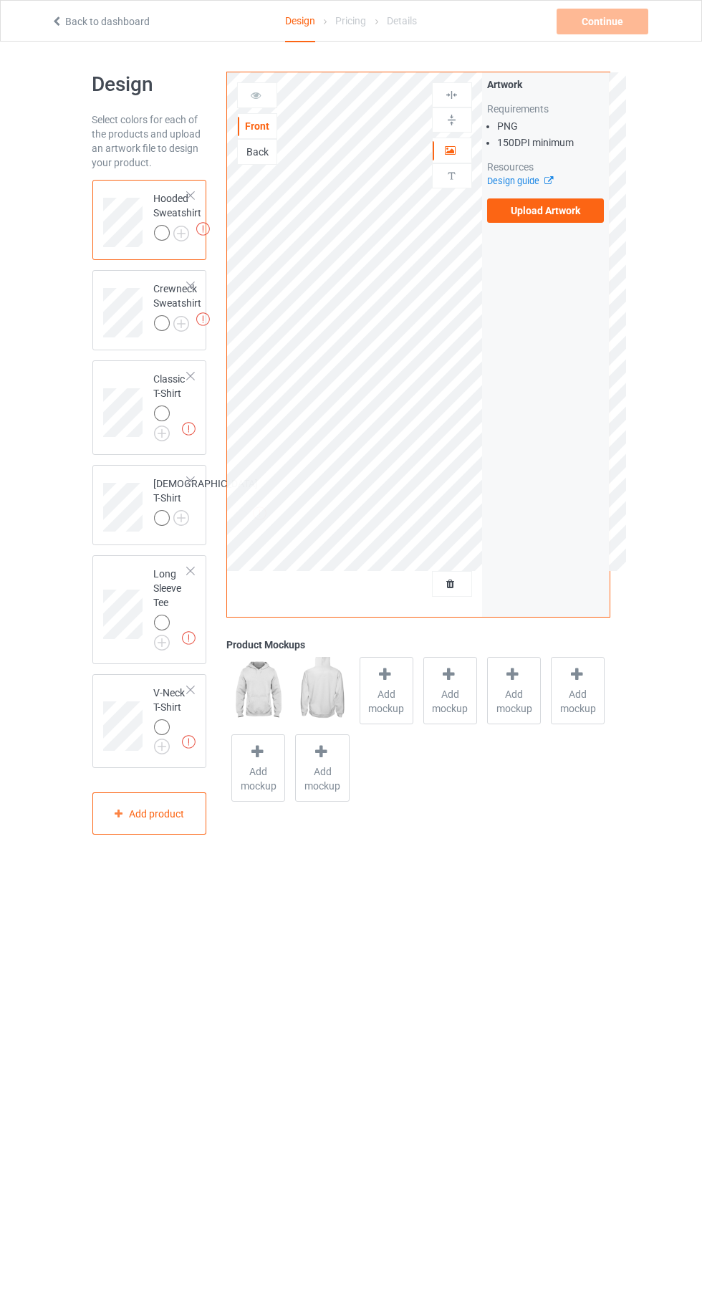
click at [570, 218] on label "Upload Artwork" at bounding box center [545, 210] width 117 height 24
click at [0, 0] on input "Upload Artwork" at bounding box center [0, 0] width 0 height 0
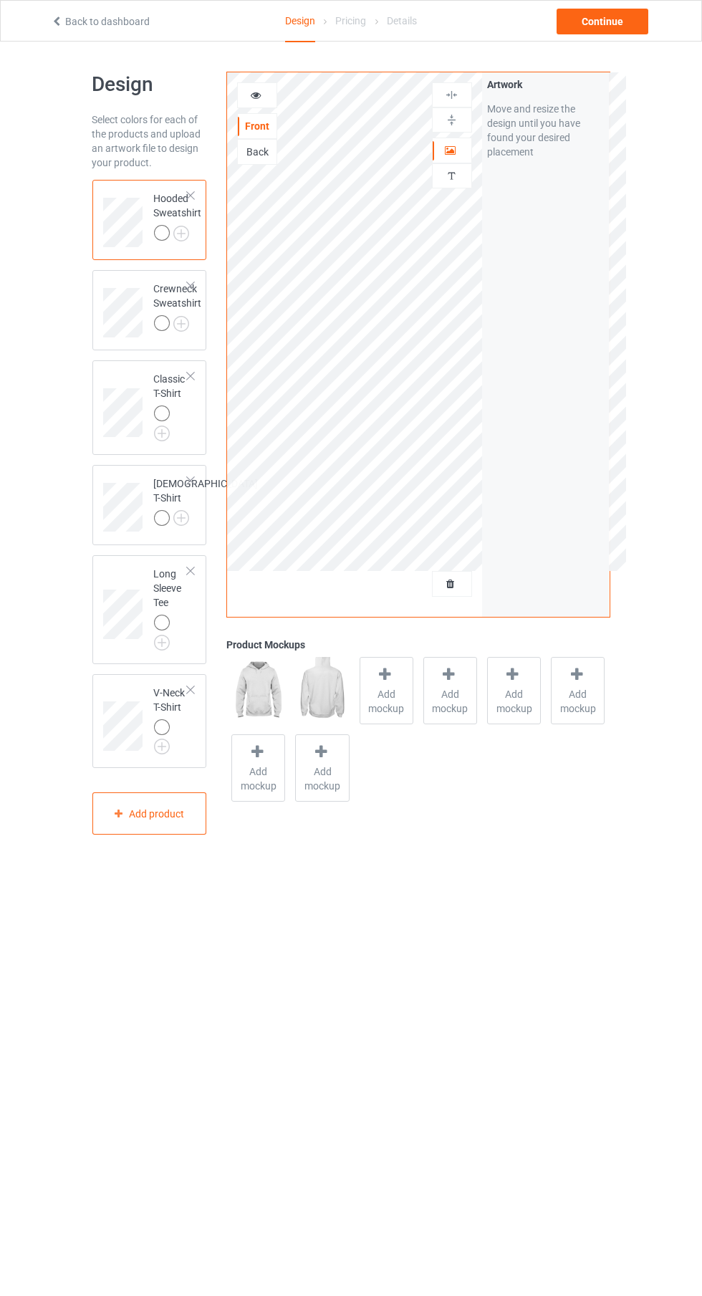
click at [256, 92] on icon at bounding box center [256, 93] width 12 height 10
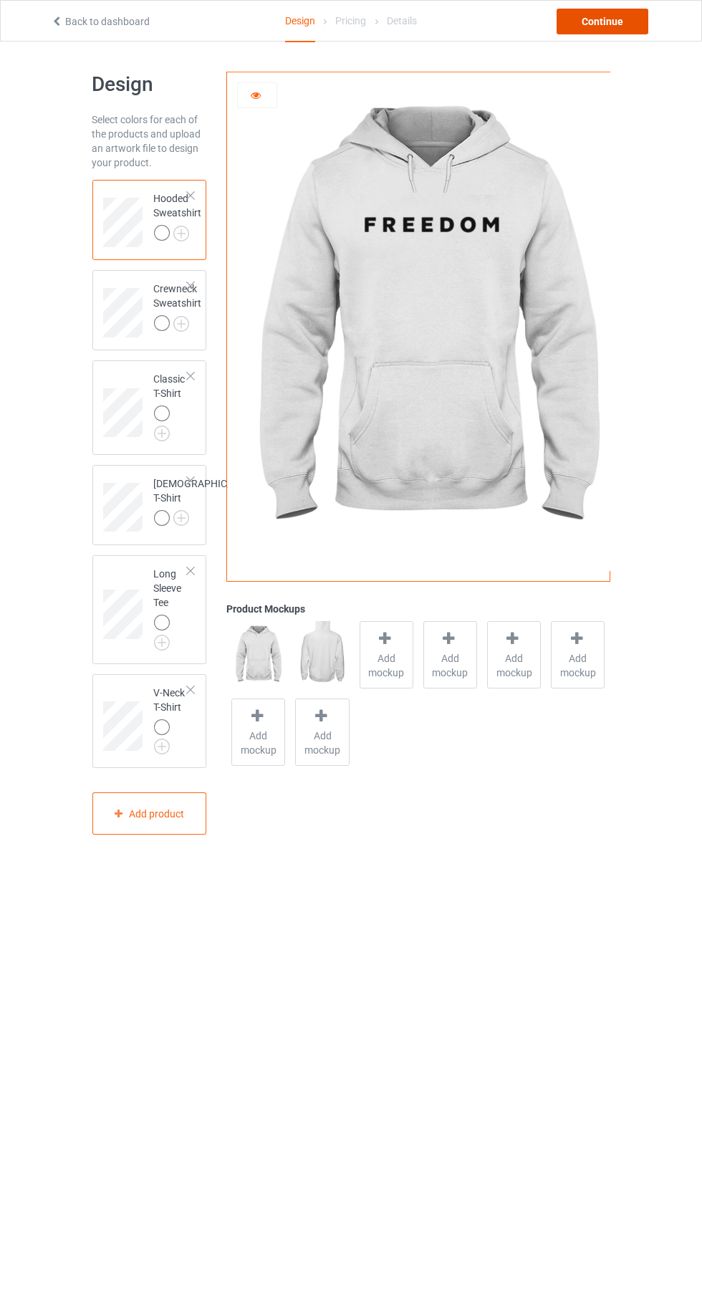
click at [629, 34] on div "Continue" at bounding box center [603, 22] width 92 height 26
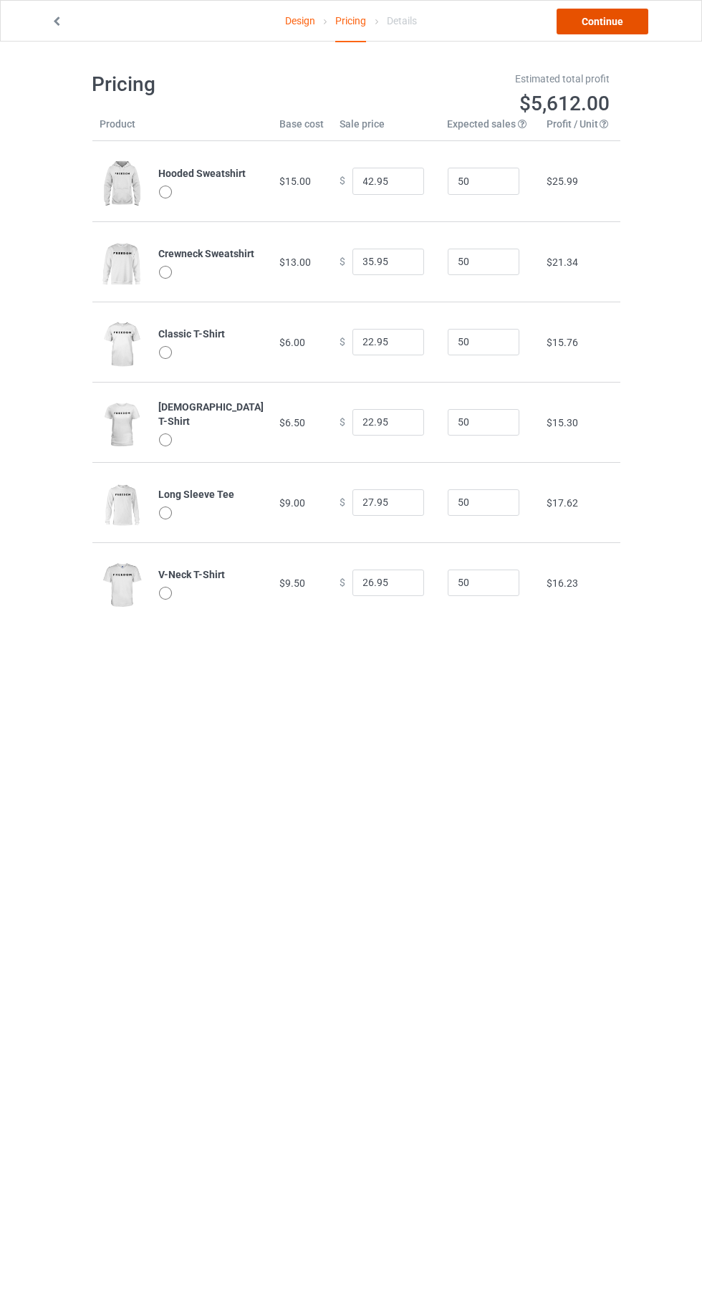
click at [623, 23] on link "Continue" at bounding box center [603, 22] width 92 height 26
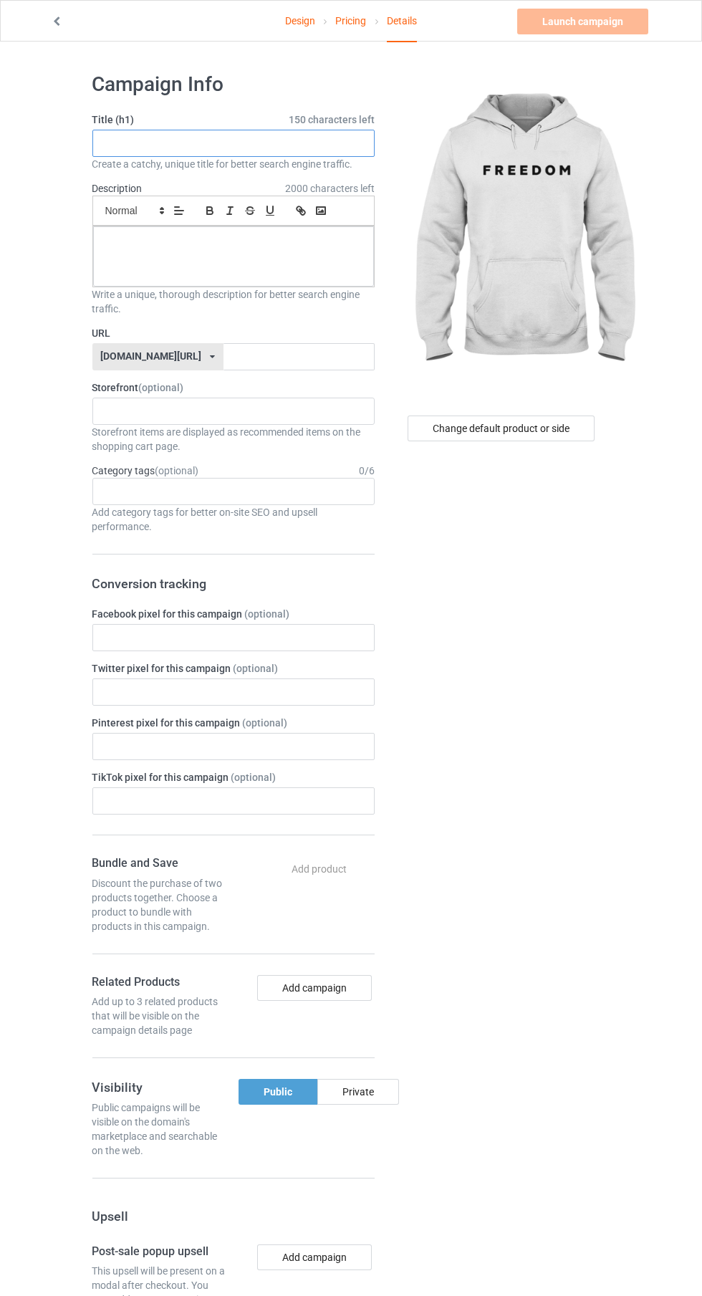
click at [332, 143] on input "text" at bounding box center [233, 143] width 282 height 27
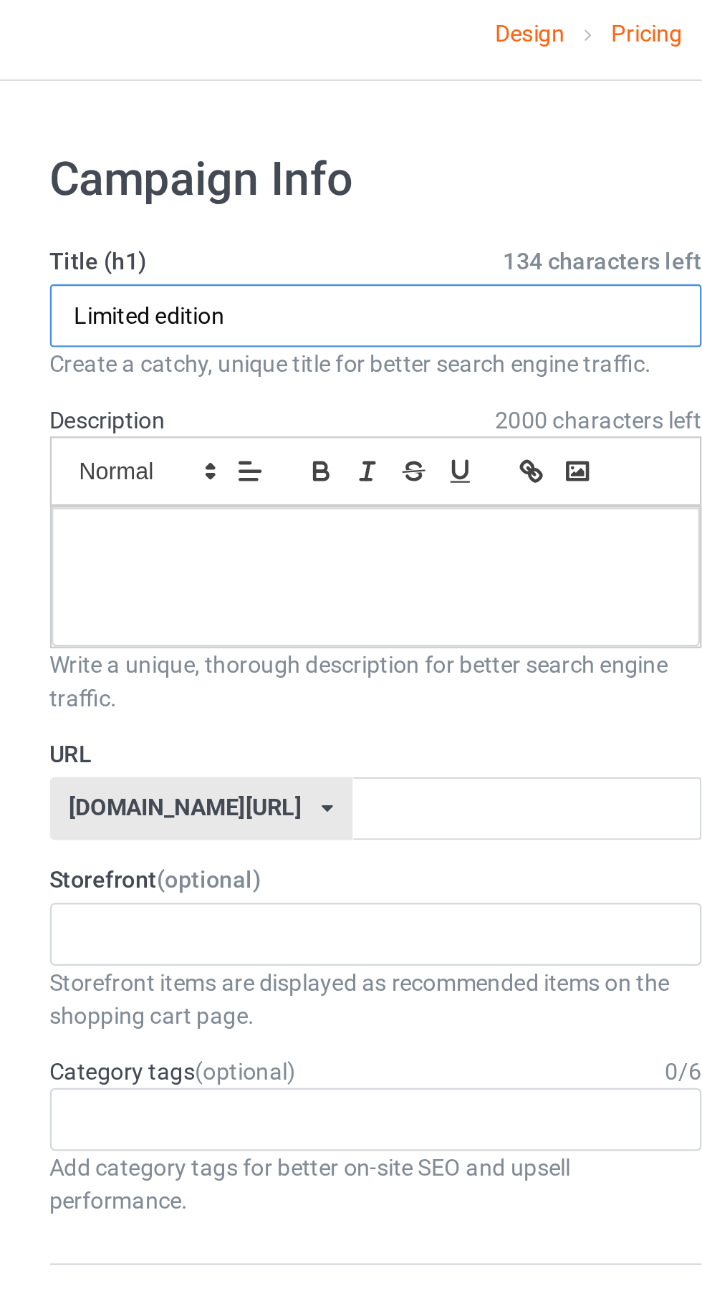
type input "Limited edition"
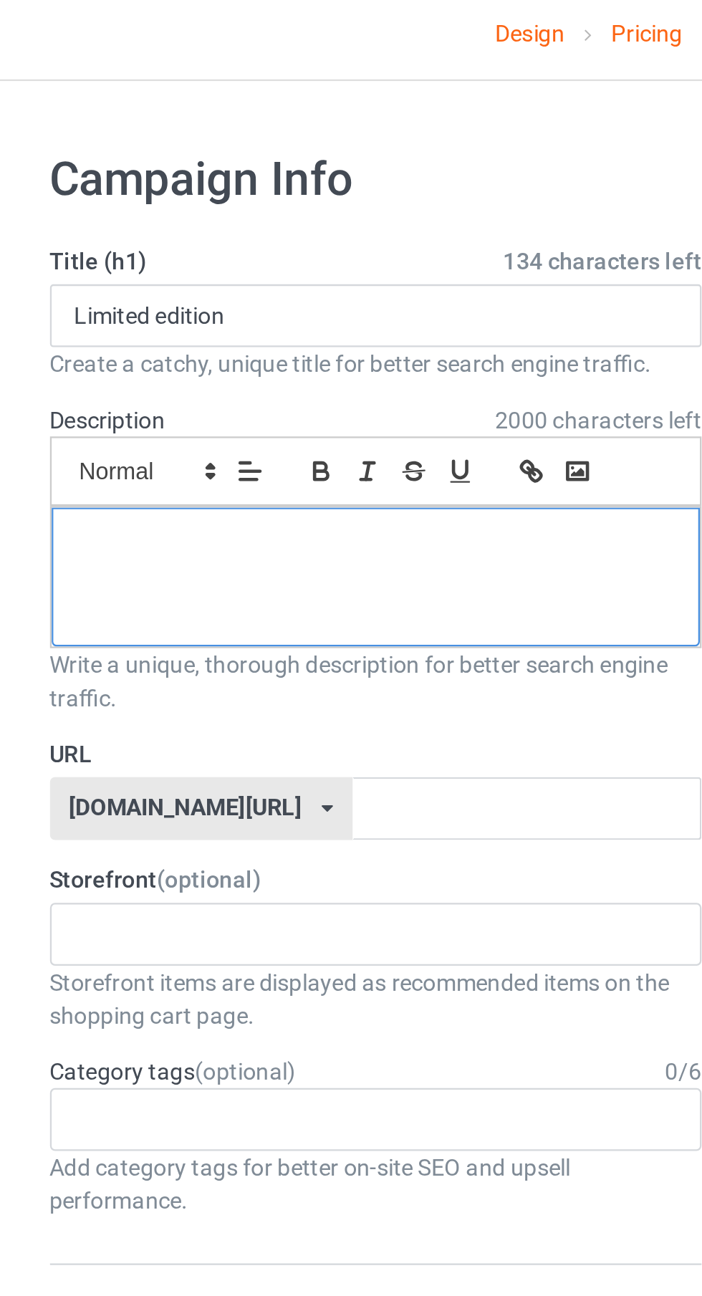
click at [231, 239] on p at bounding box center [234, 243] width 258 height 14
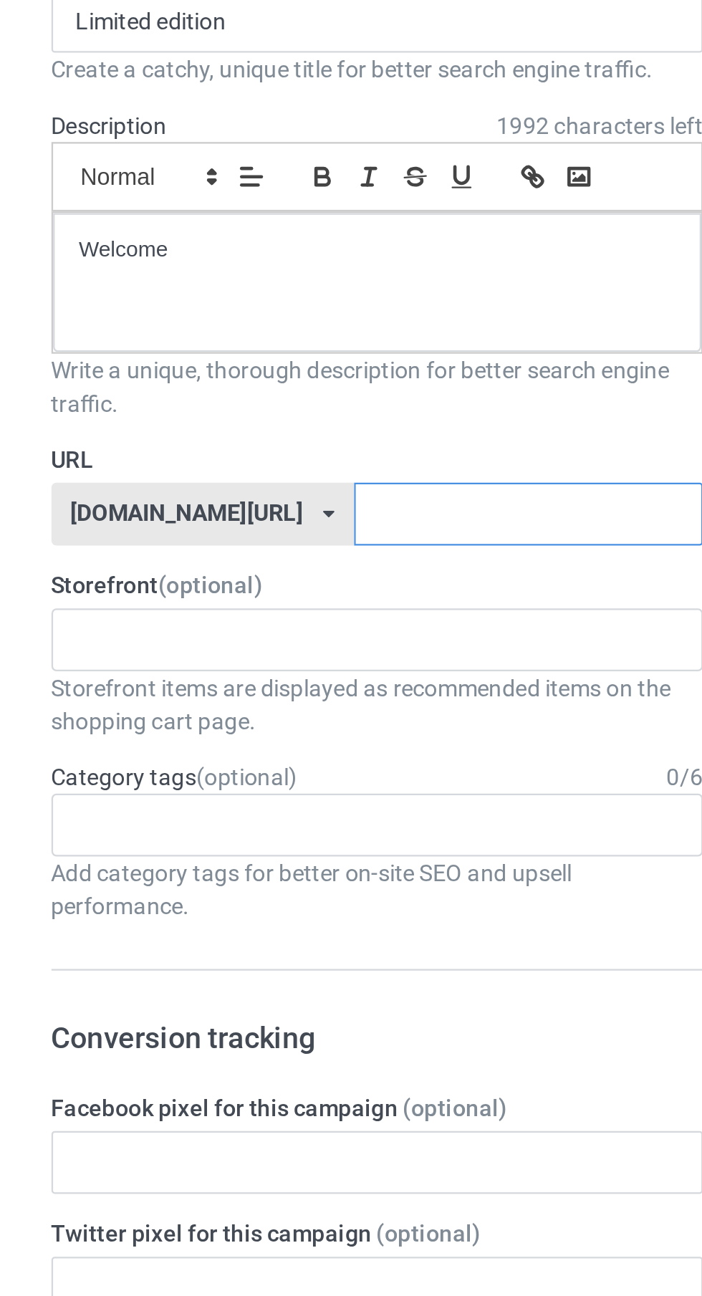
click at [264, 352] on input "text" at bounding box center [299, 356] width 151 height 27
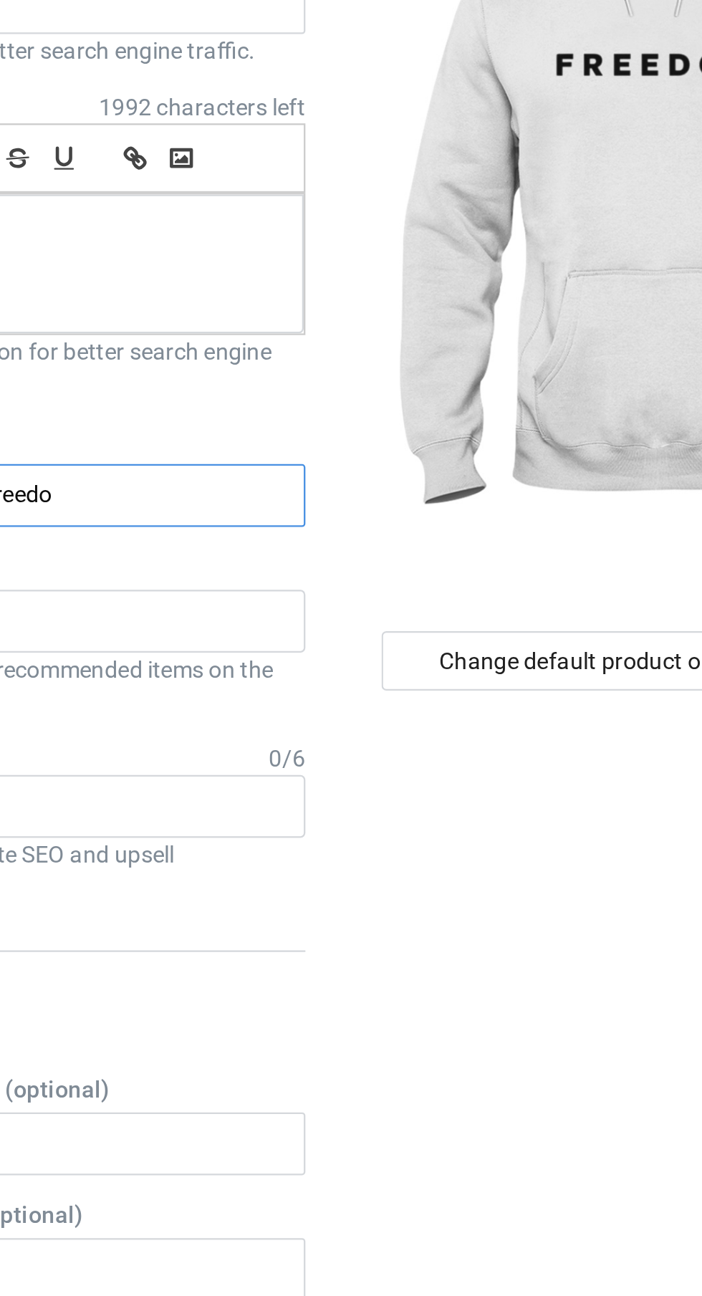
type input "0reedom"
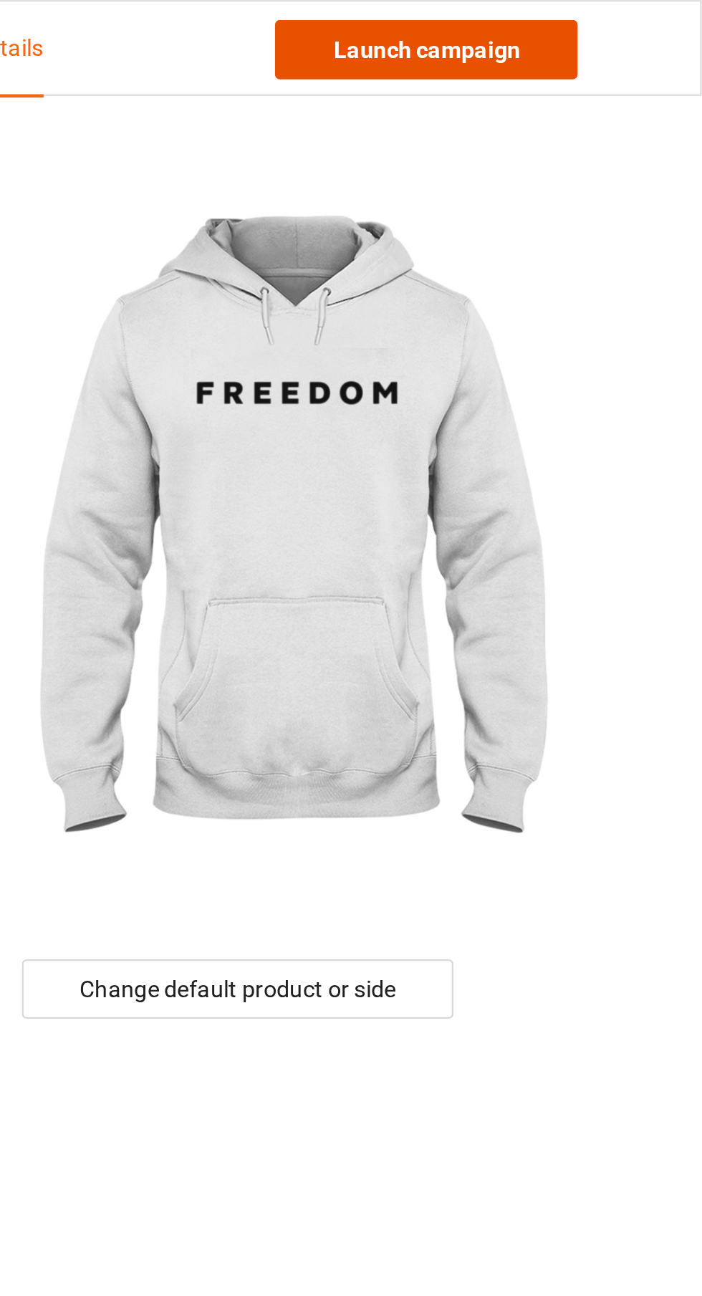
click at [606, 18] on link "Launch campaign" at bounding box center [582, 22] width 131 height 26
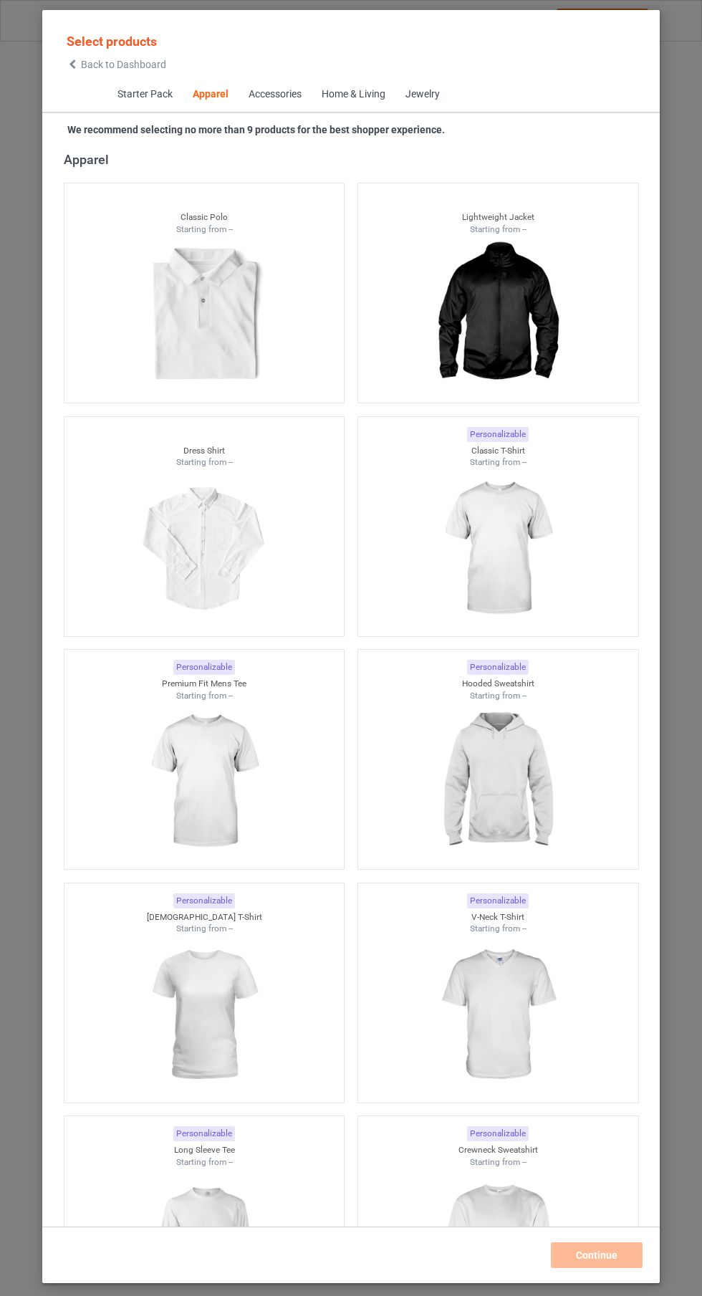
click at [506, 531] on img at bounding box center [497, 548] width 128 height 160
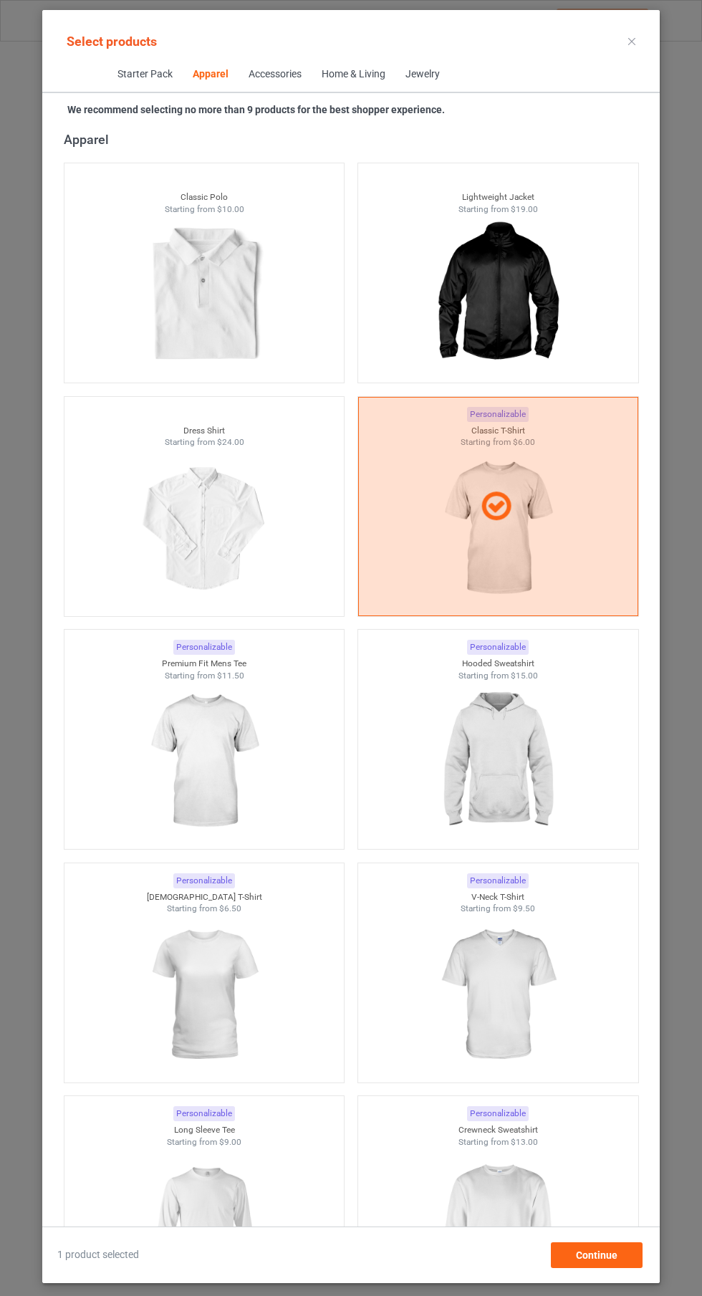
click at [485, 1194] on img at bounding box center [497, 1228] width 128 height 160
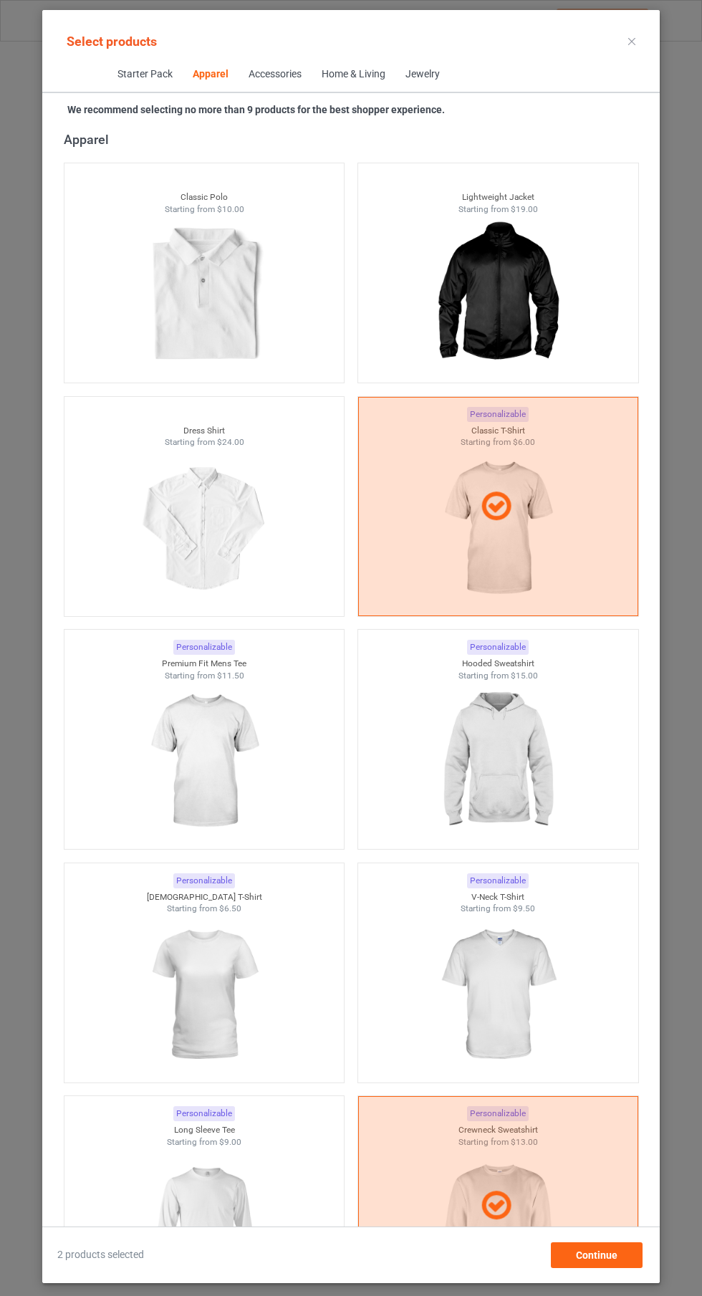
click at [501, 754] on img at bounding box center [497, 761] width 128 height 160
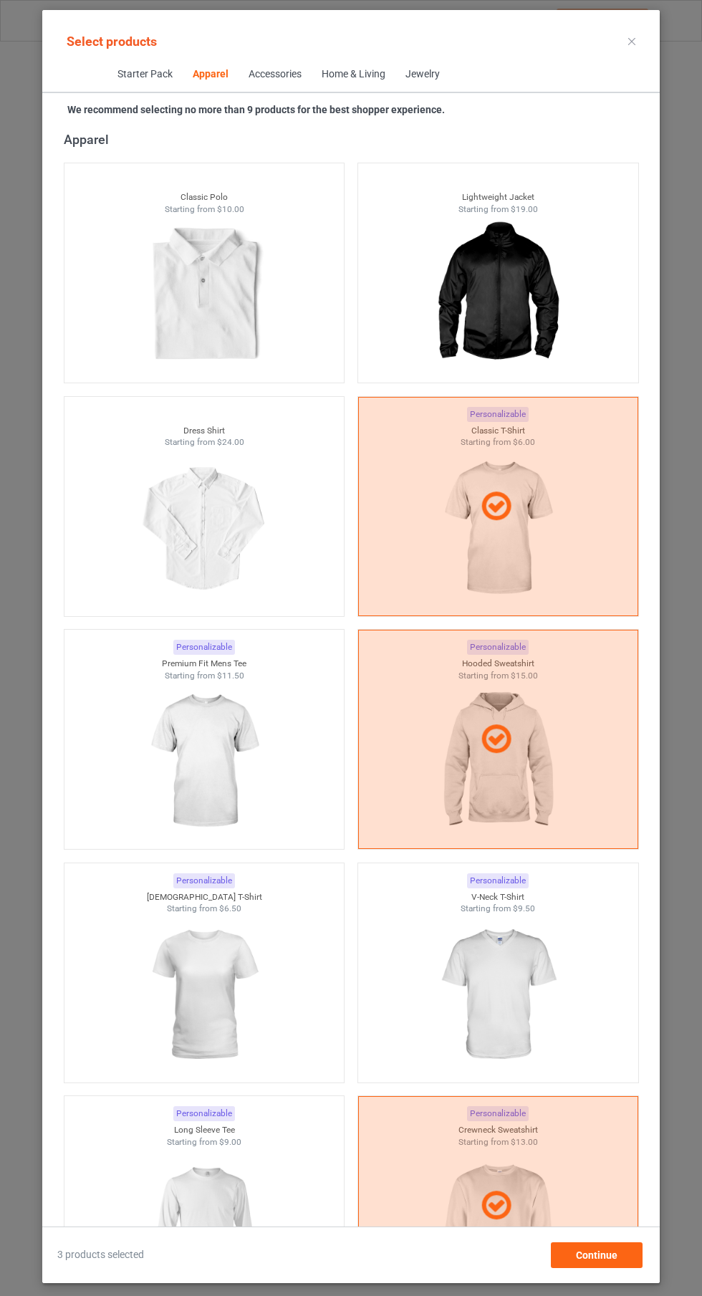
click at [632, 41] on icon at bounding box center [631, 41] width 7 height 7
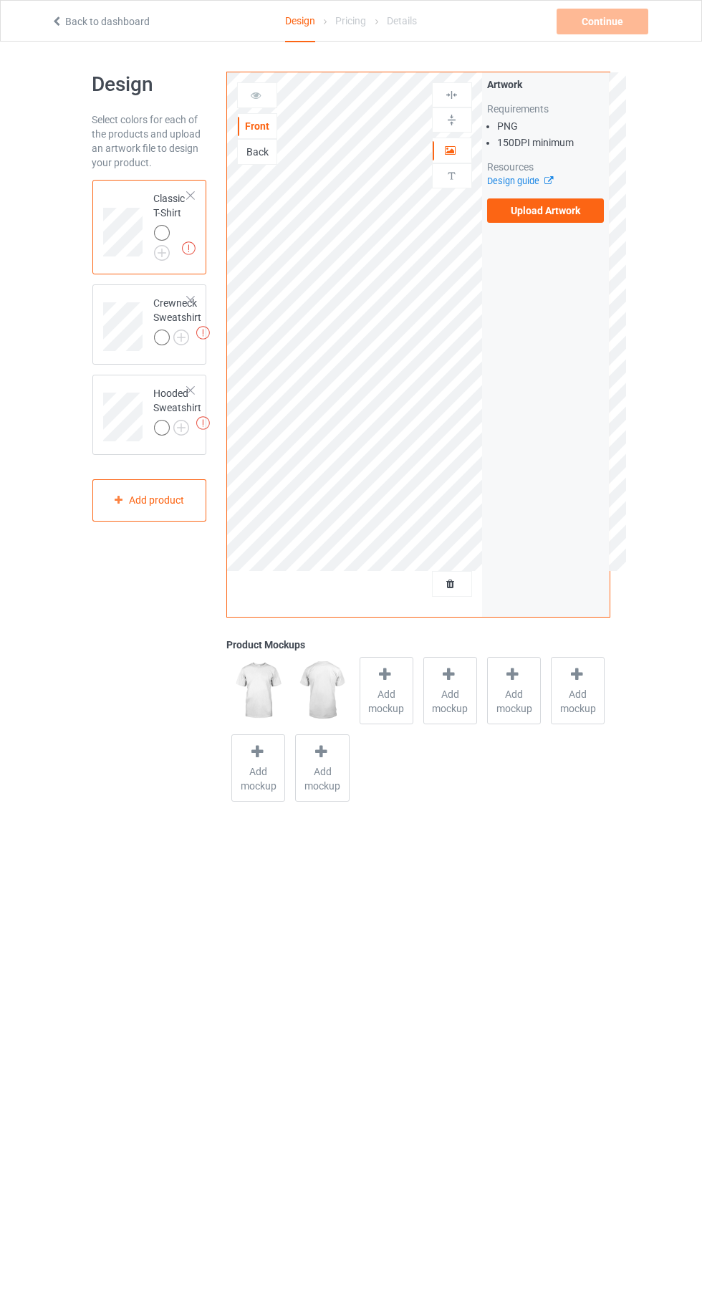
click at [587, 208] on label "Upload Artwork" at bounding box center [545, 210] width 117 height 24
click at [0, 0] on input "Upload Artwork" at bounding box center [0, 0] width 0 height 0
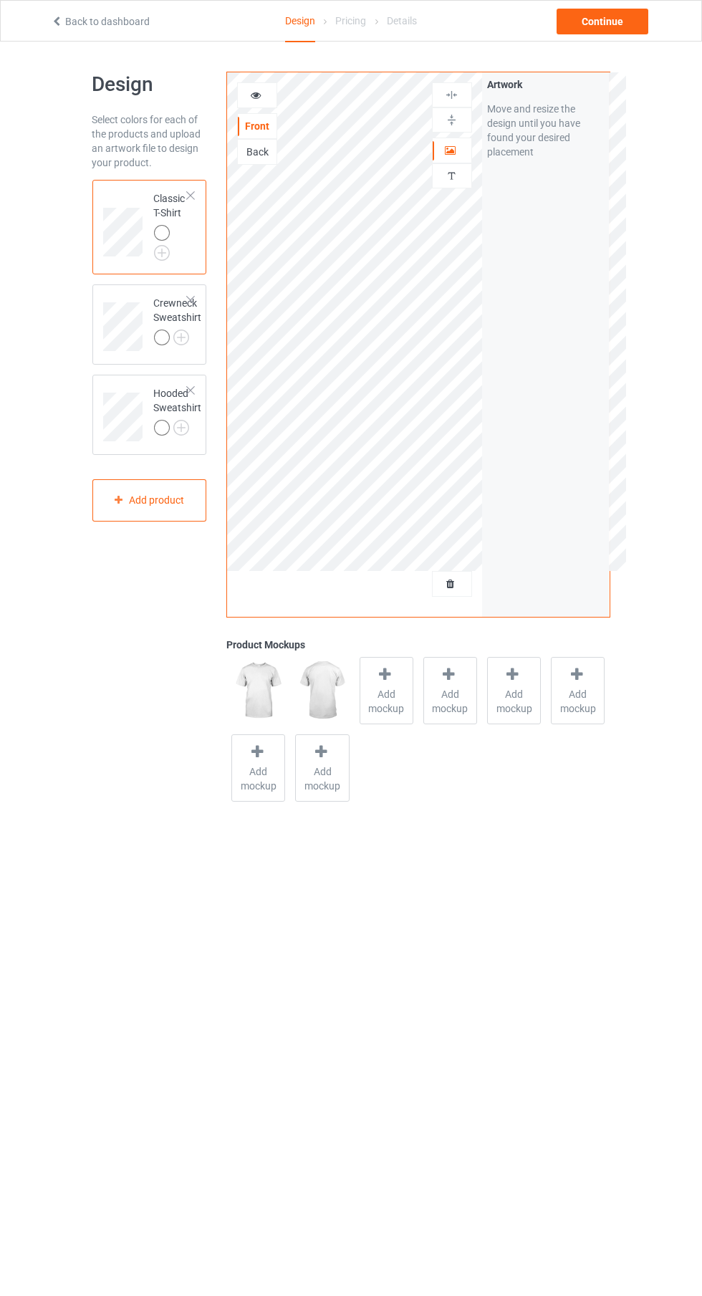
click at [255, 97] on icon at bounding box center [256, 93] width 12 height 10
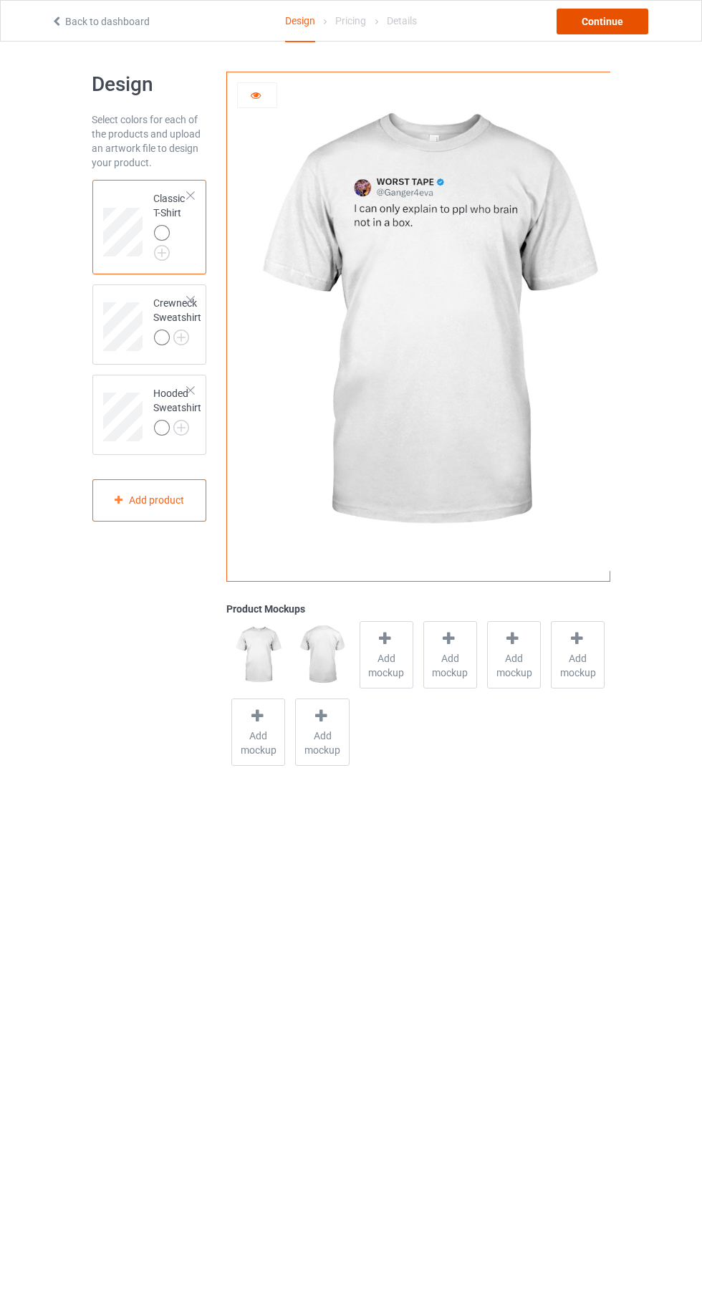
click at [626, 20] on div "Continue" at bounding box center [603, 22] width 92 height 26
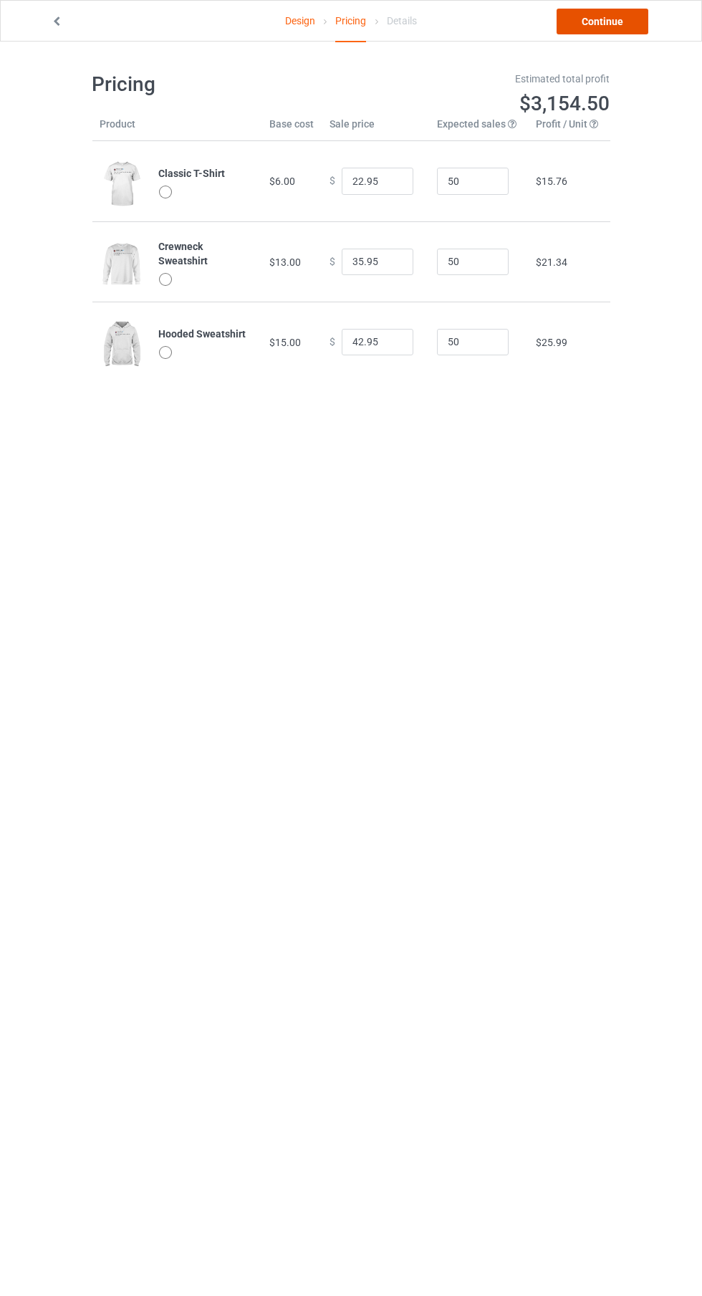
click at [605, 22] on link "Continue" at bounding box center [603, 22] width 92 height 26
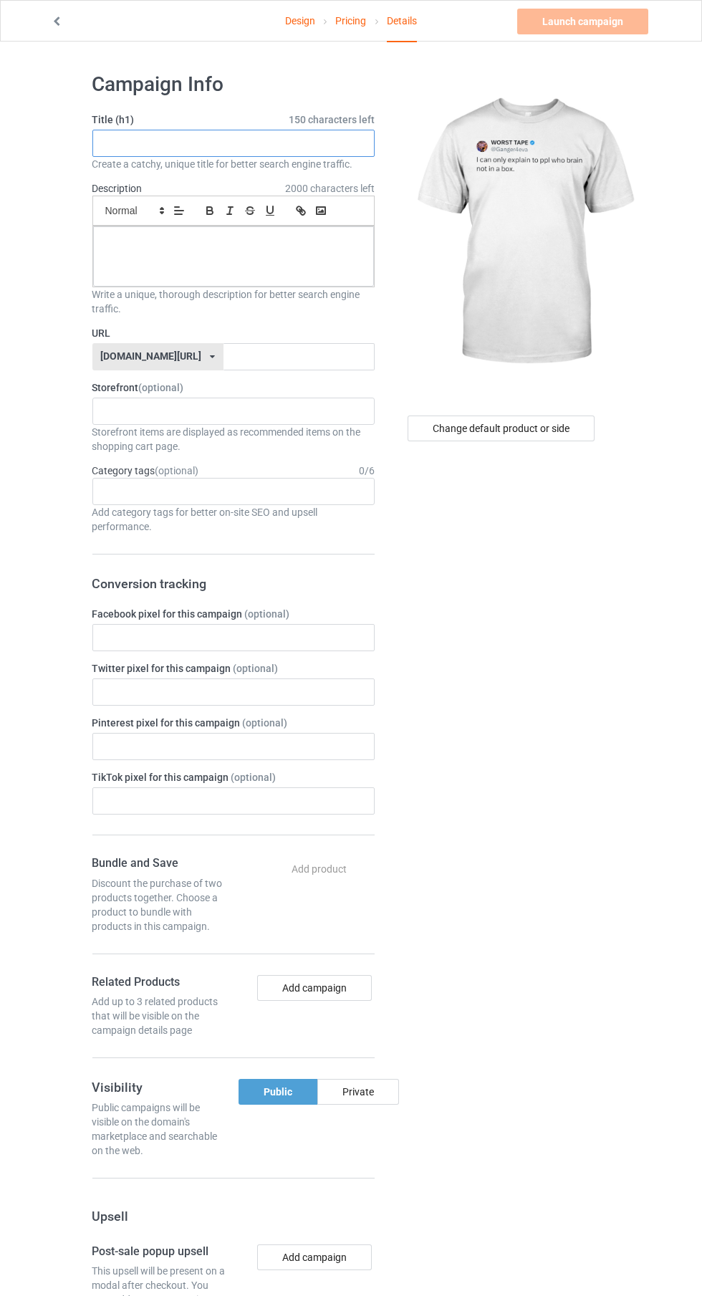
click at [302, 140] on input "text" at bounding box center [233, 143] width 282 height 27
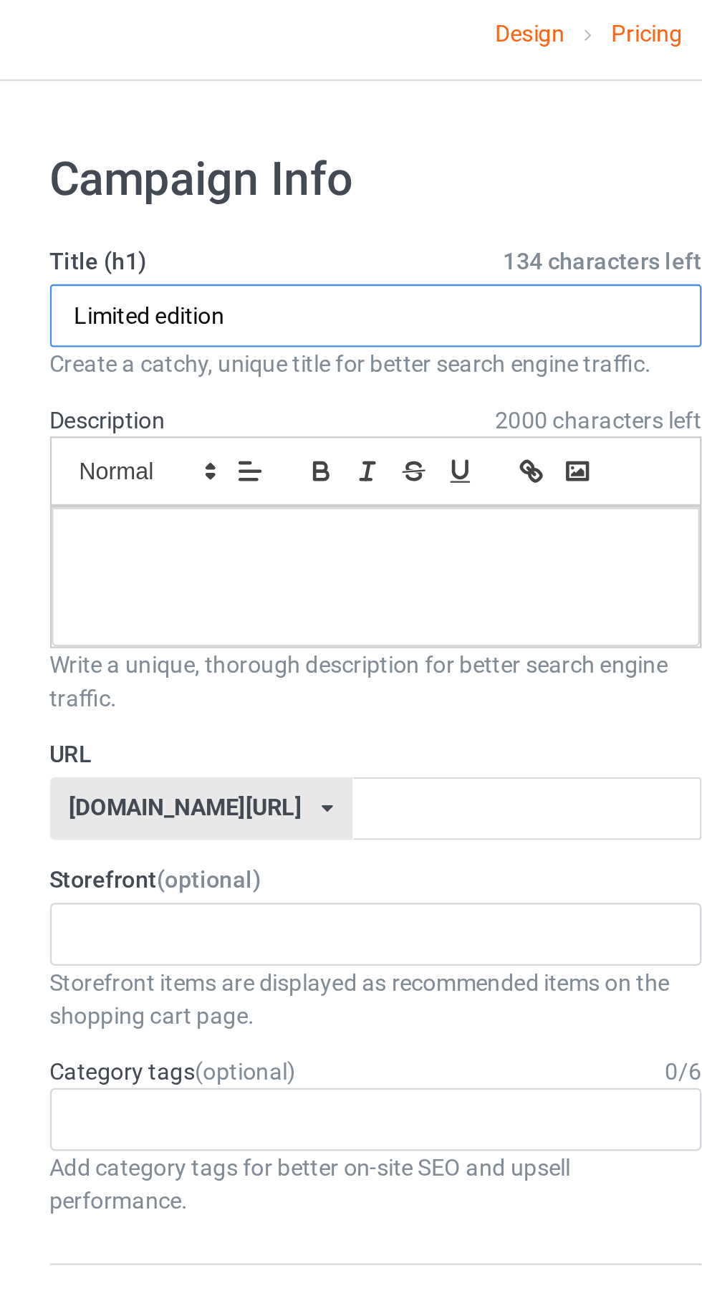
type input "Limited edition"
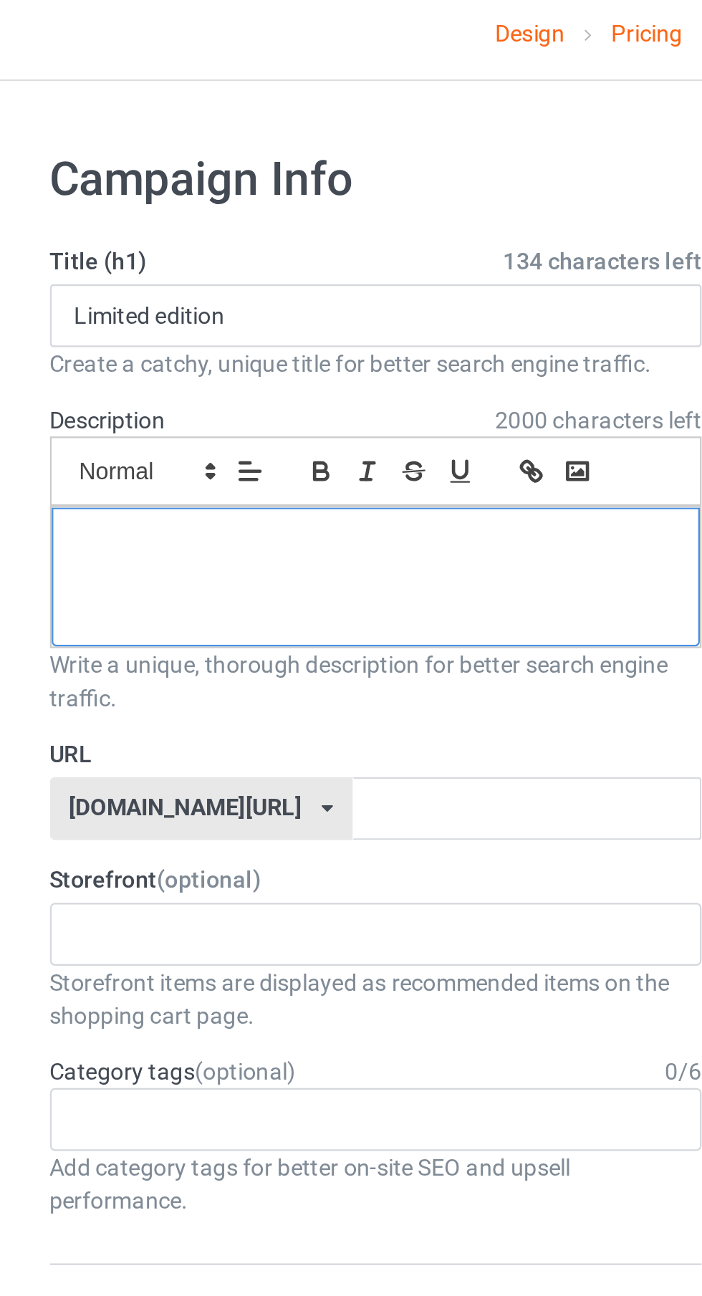
click at [226, 236] on p at bounding box center [234, 243] width 258 height 14
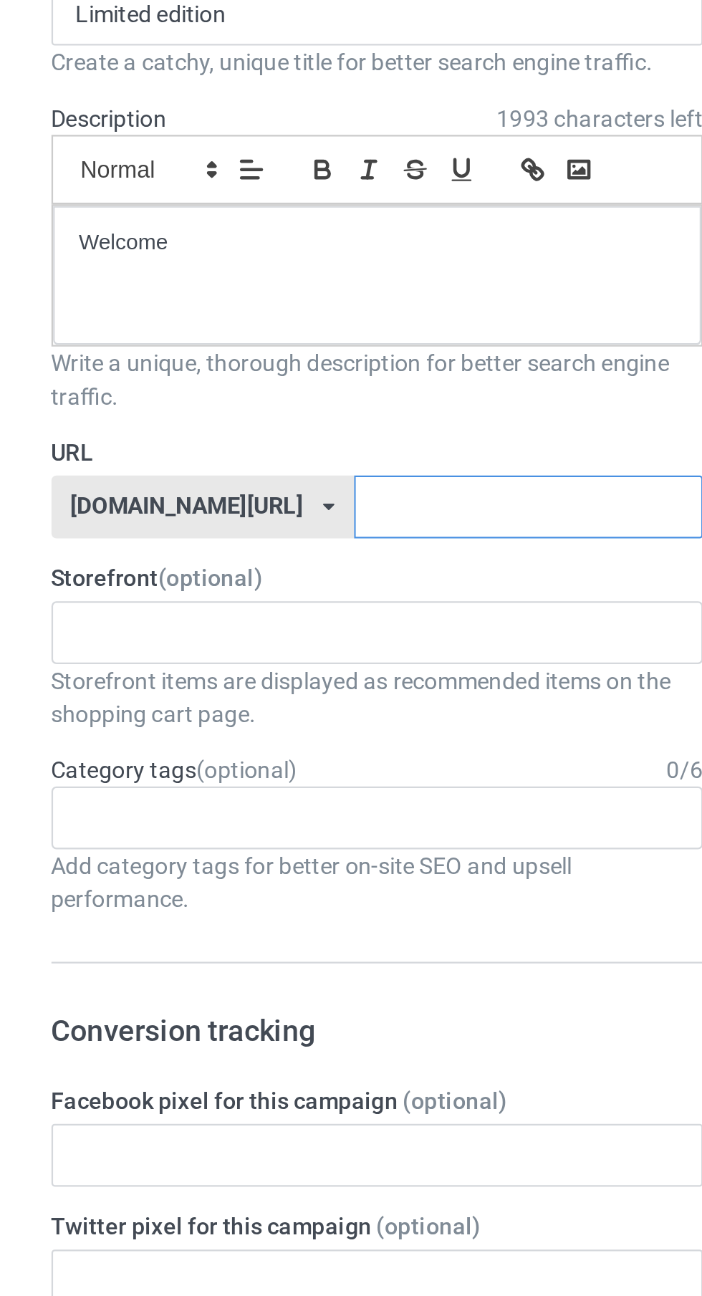
click at [264, 351] on input "text" at bounding box center [299, 356] width 151 height 27
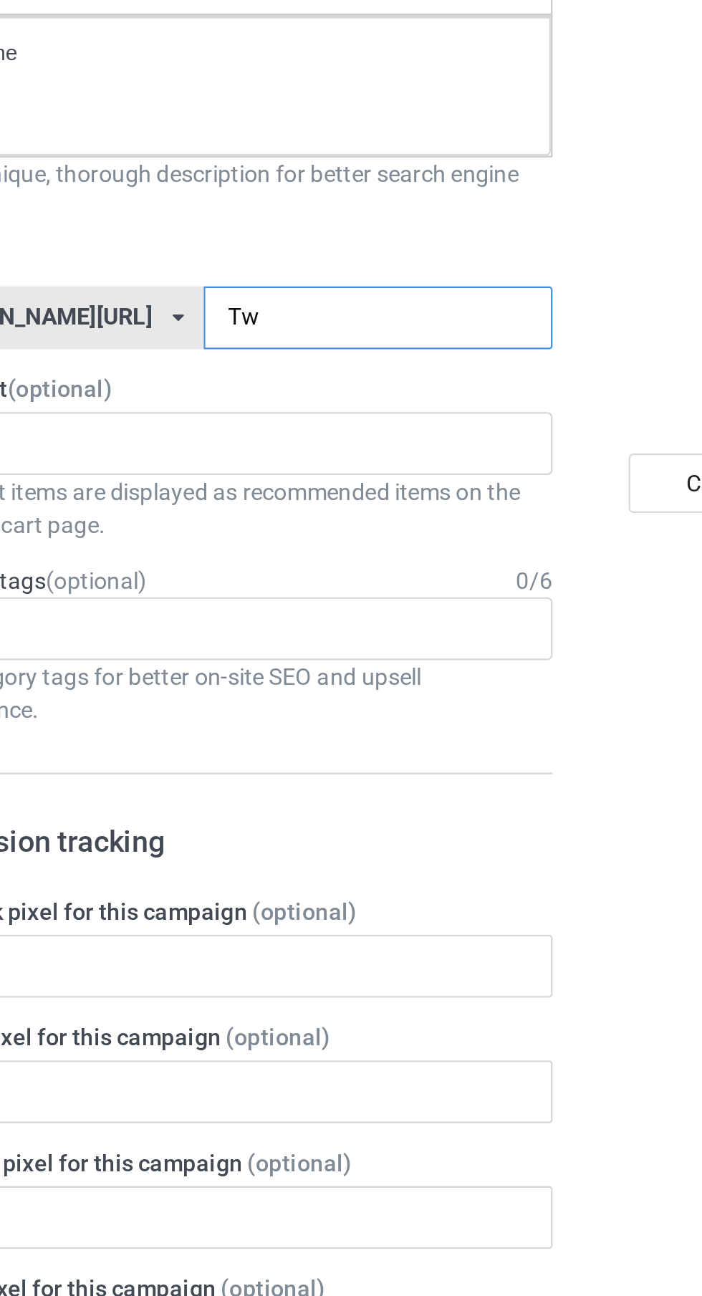
type input "Twt"
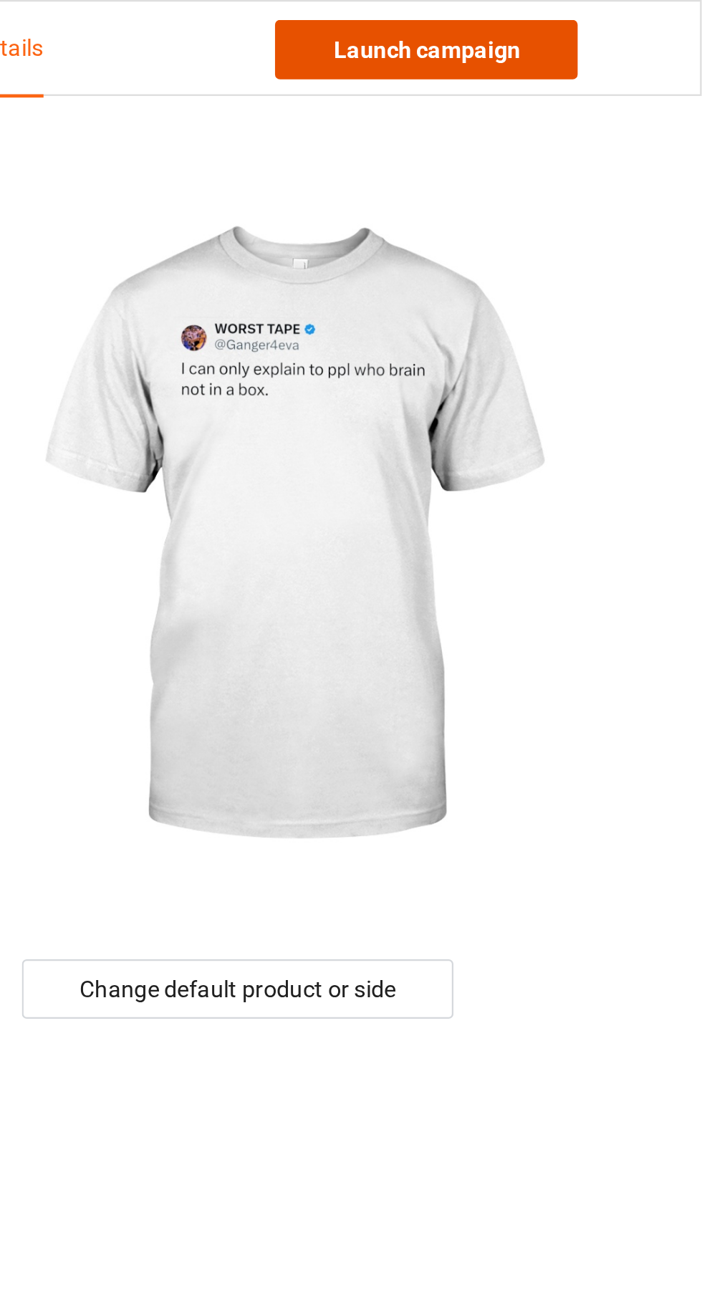
click at [612, 21] on link "Launch campaign" at bounding box center [582, 22] width 131 height 26
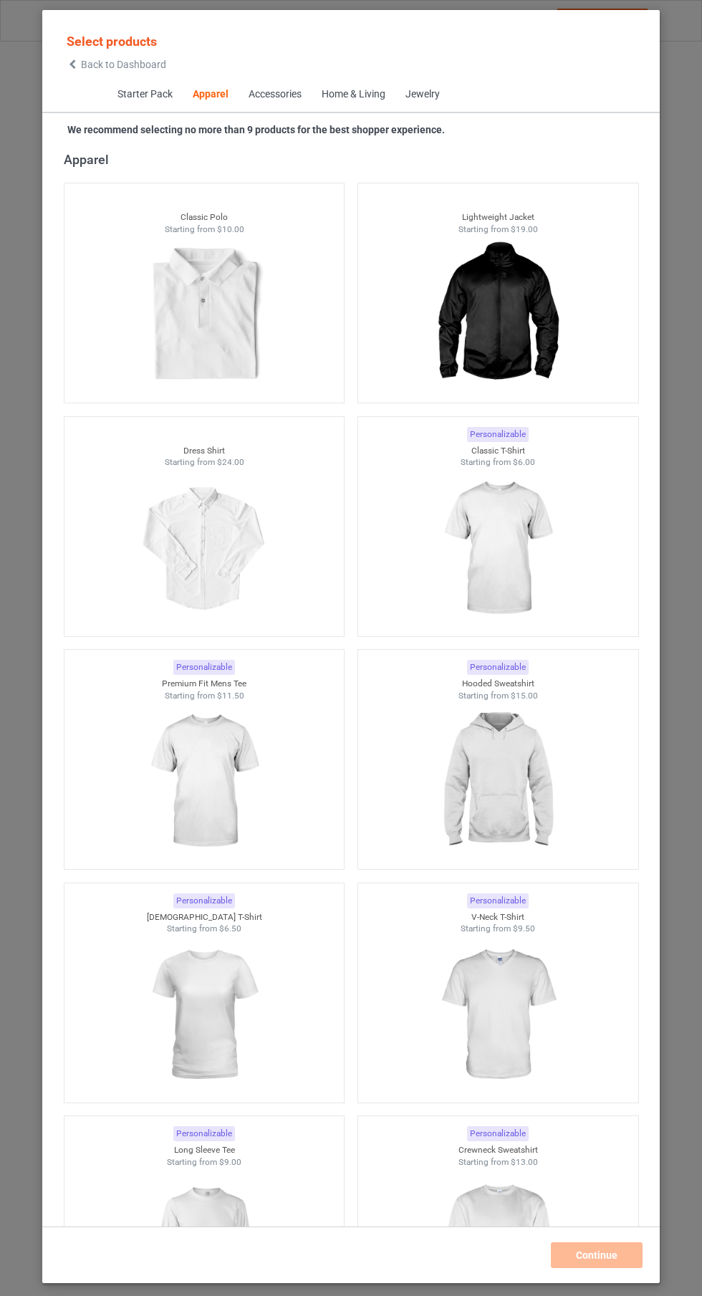
click at [523, 526] on img at bounding box center [497, 548] width 128 height 160
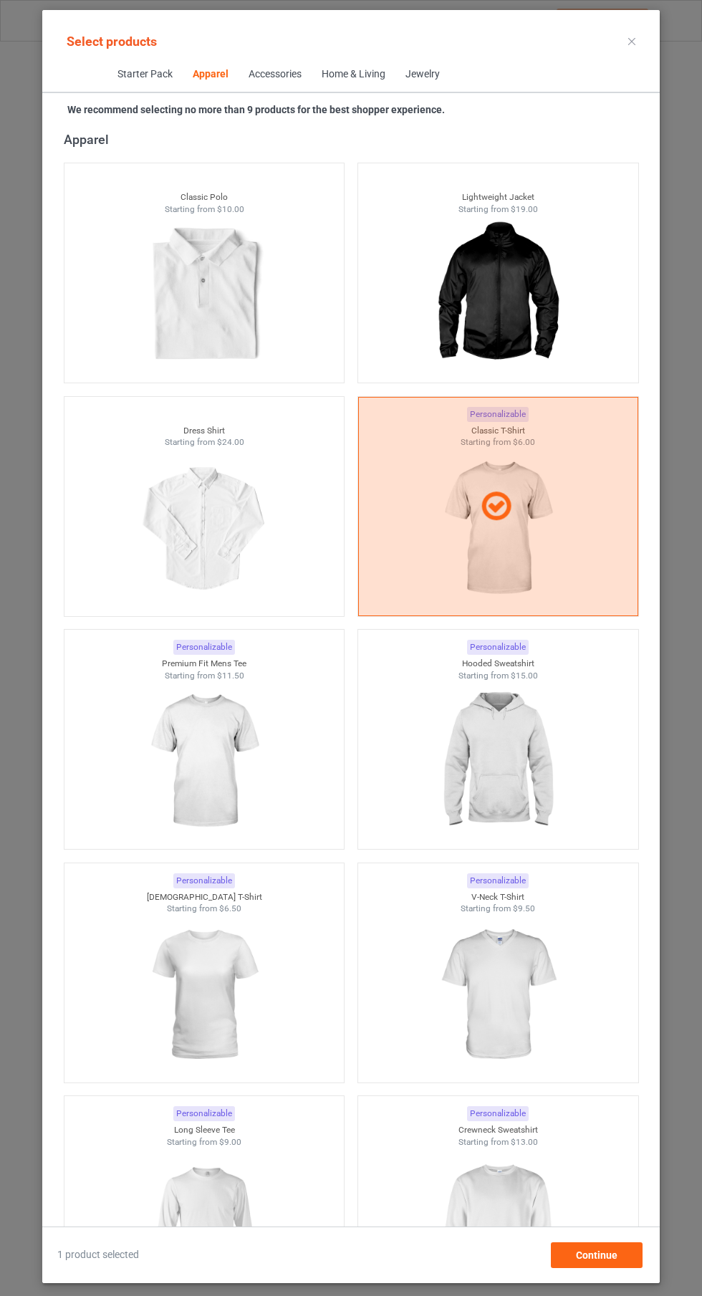
click at [502, 1222] on img at bounding box center [497, 1228] width 128 height 160
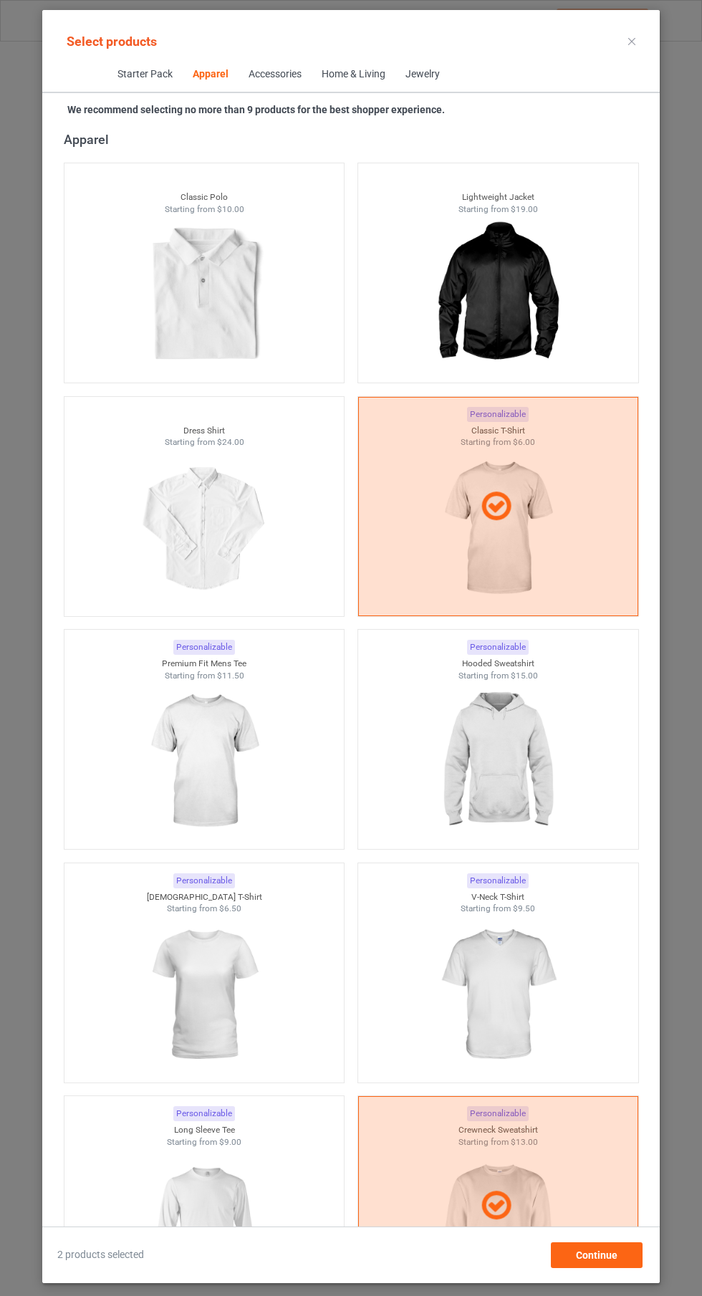
click at [491, 772] on img at bounding box center [497, 761] width 128 height 160
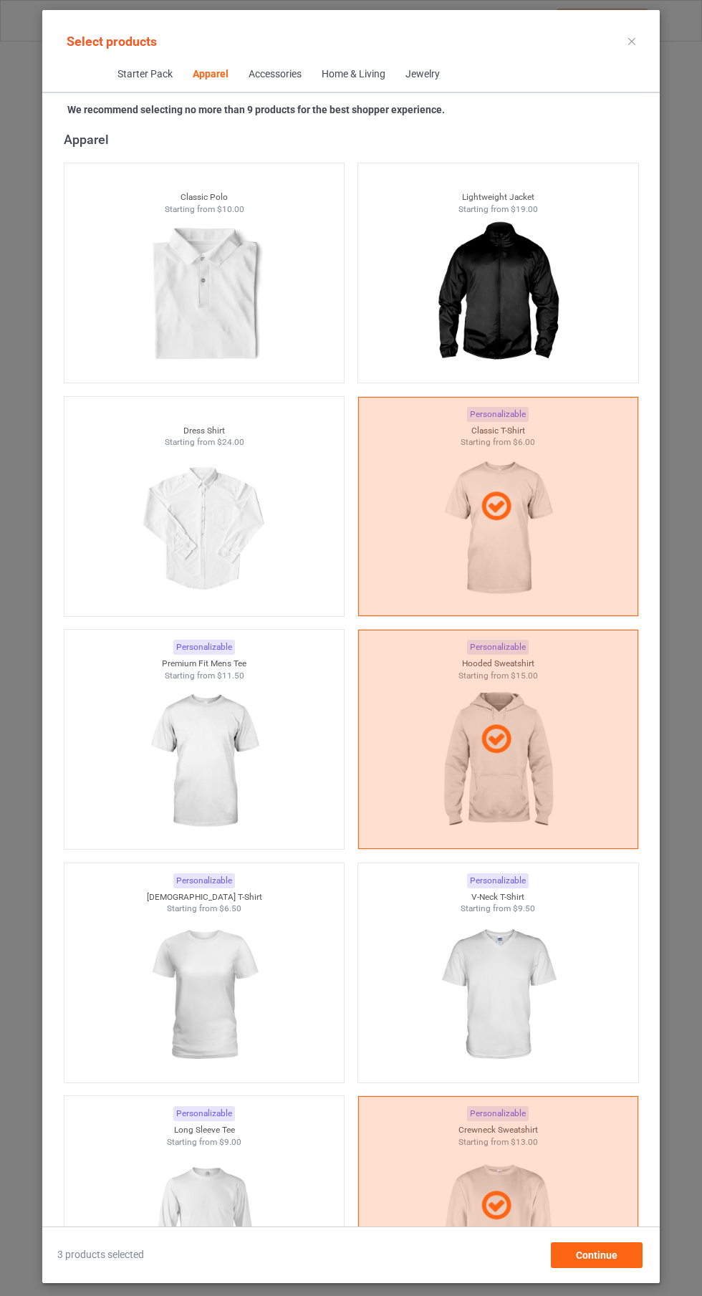
click at [632, 41] on icon at bounding box center [631, 41] width 7 height 7
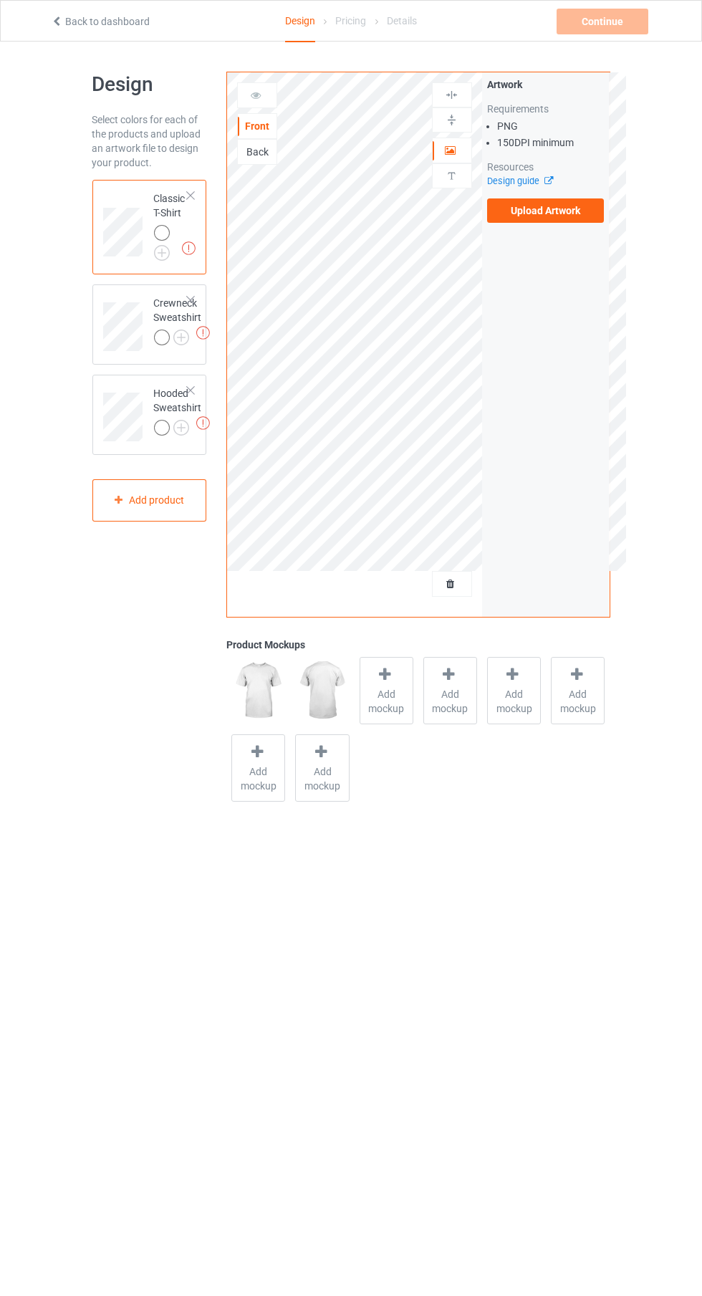
click at [0, 0] on img at bounding box center [0, 0] width 0 height 0
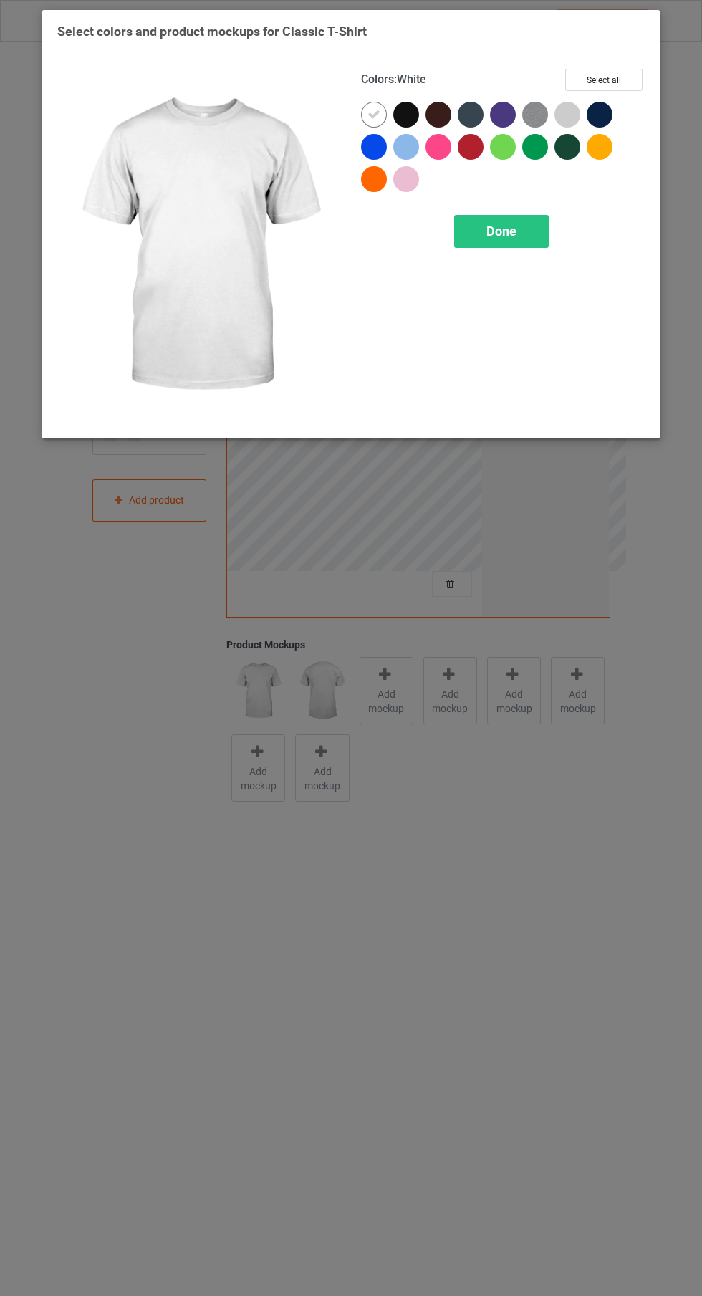
click at [555, 109] on div at bounding box center [567, 115] width 26 height 26
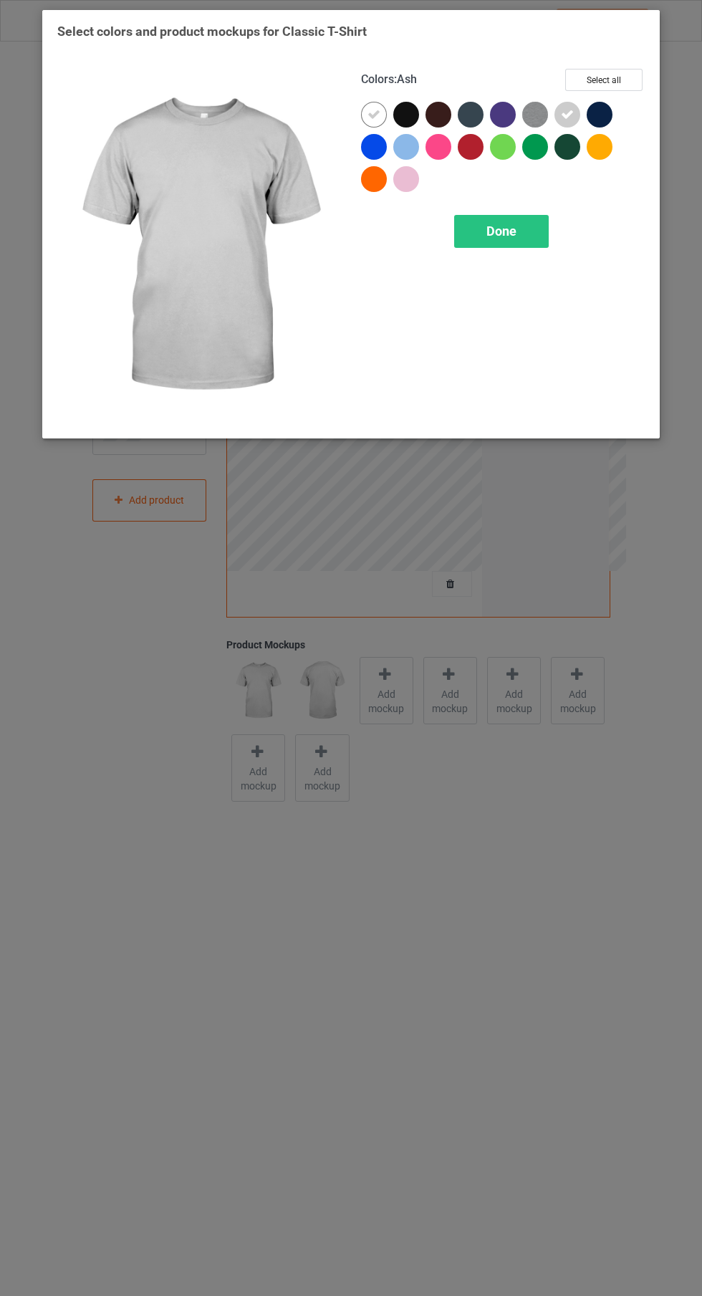
click at [368, 123] on div at bounding box center [374, 115] width 26 height 26
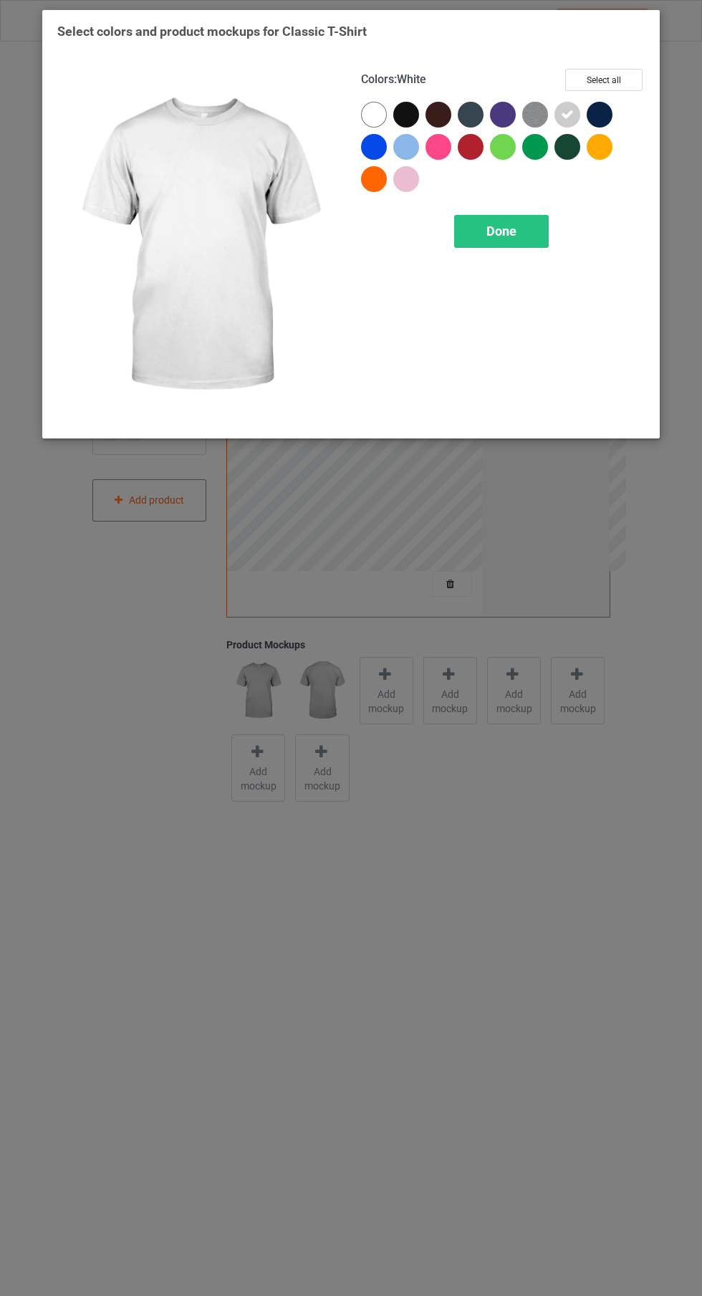
click at [525, 235] on div "Done" at bounding box center [501, 231] width 95 height 33
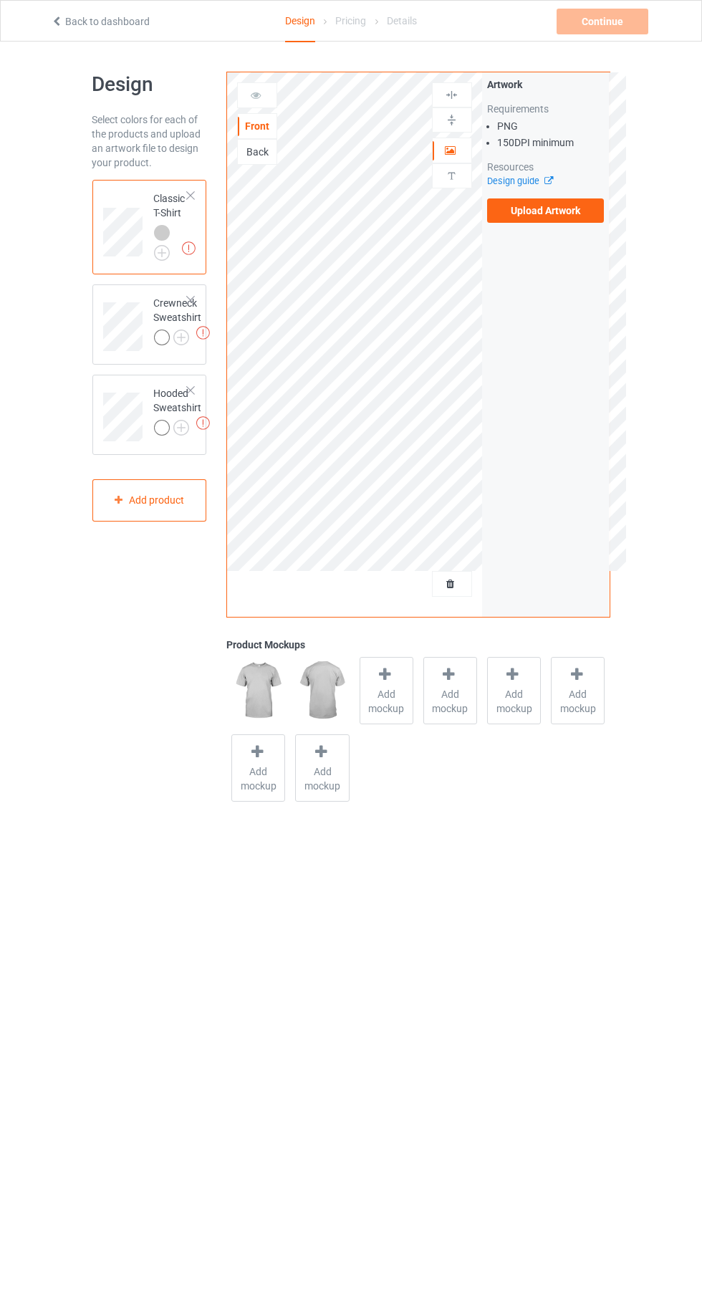
click at [0, 0] on img at bounding box center [0, 0] width 0 height 0
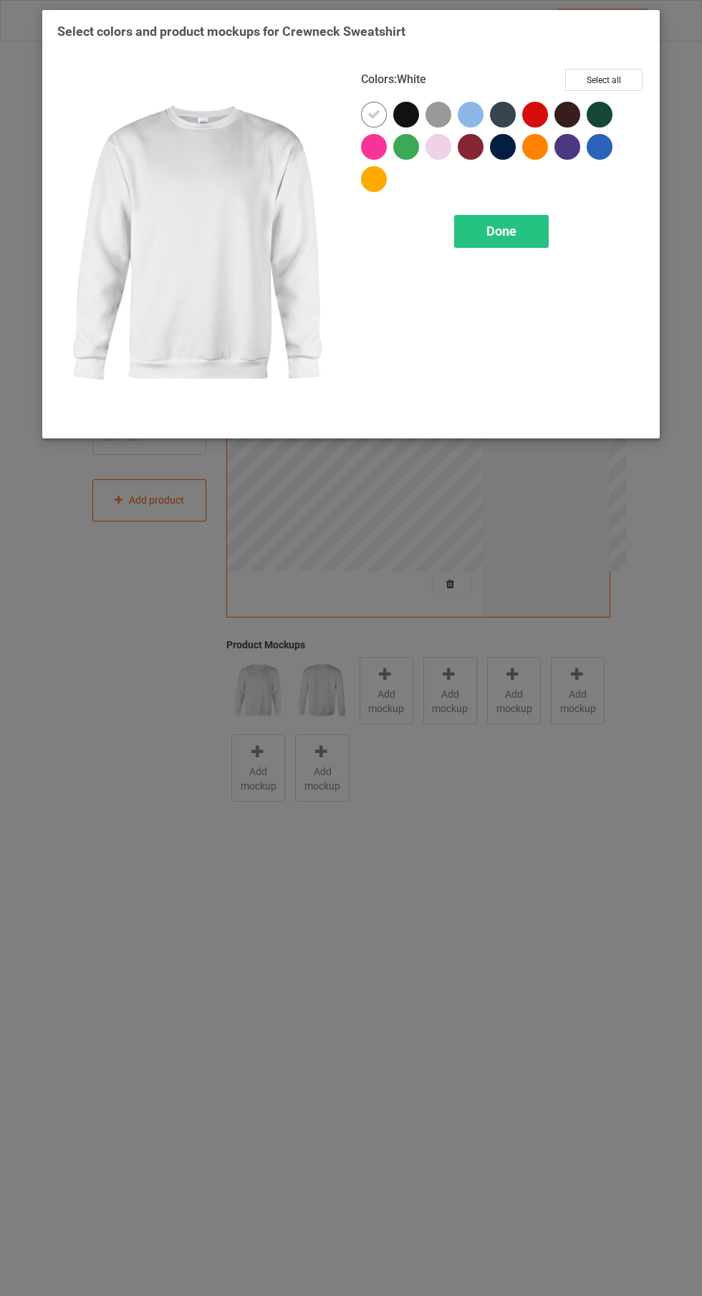
click at [436, 115] on div at bounding box center [439, 115] width 26 height 26
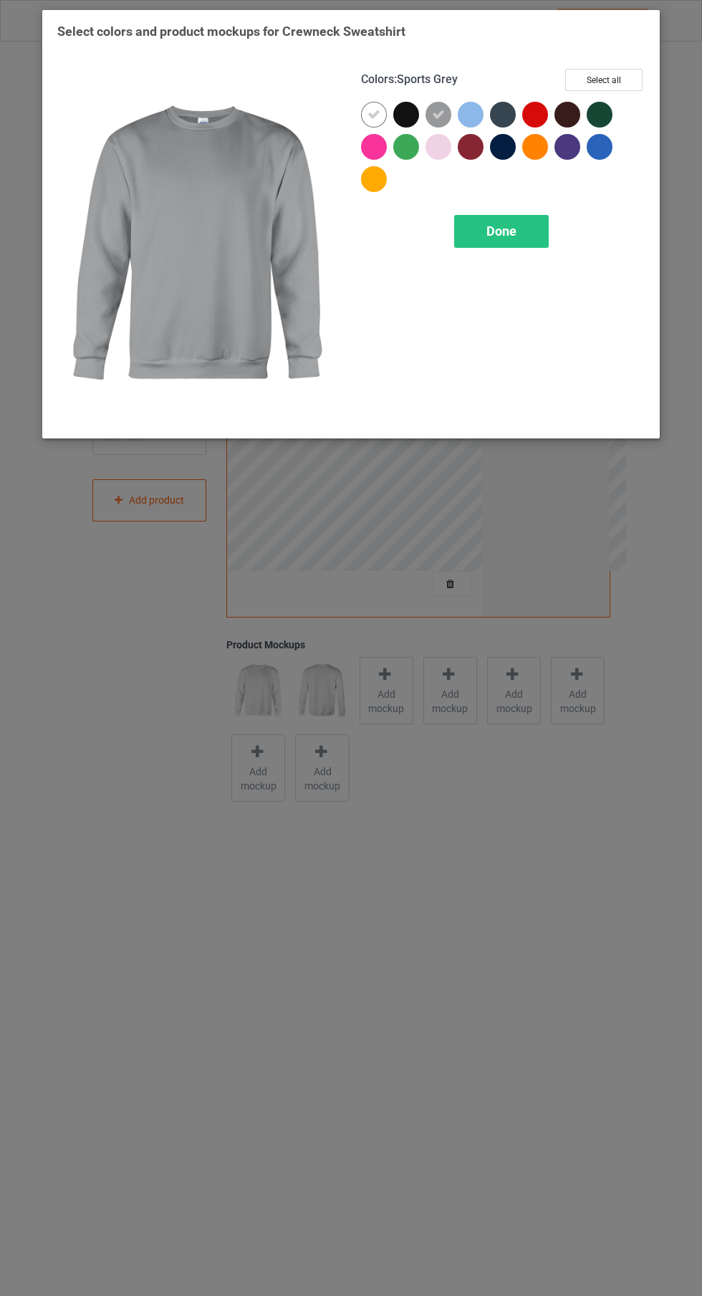
click at [382, 118] on div at bounding box center [374, 115] width 26 height 26
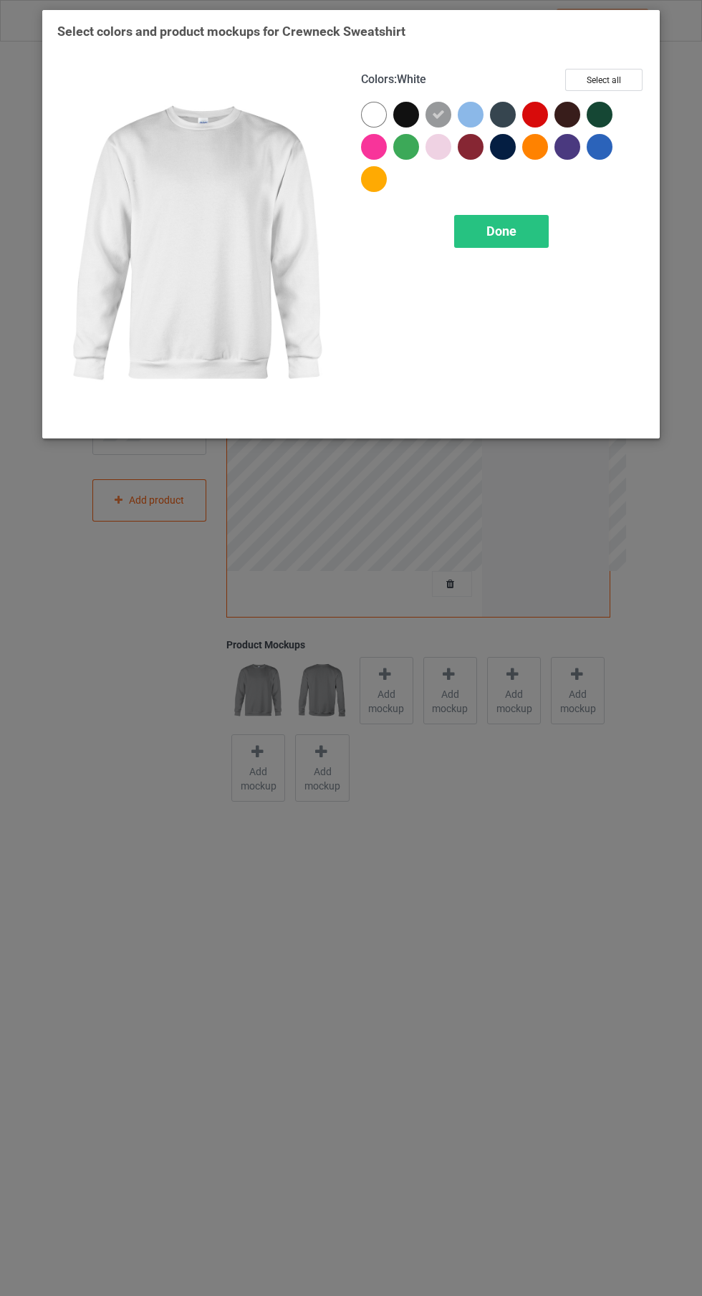
click at [369, 134] on div at bounding box center [377, 150] width 32 height 32
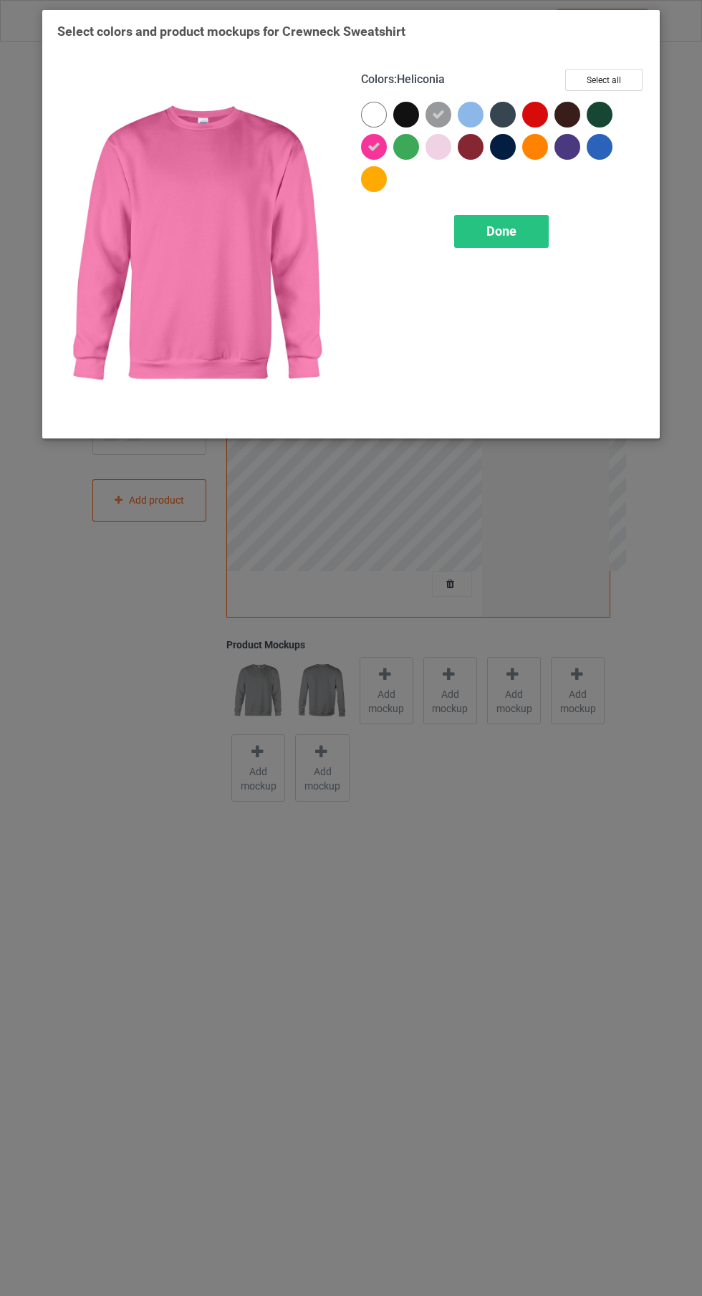
click at [373, 123] on div at bounding box center [374, 115] width 26 height 26
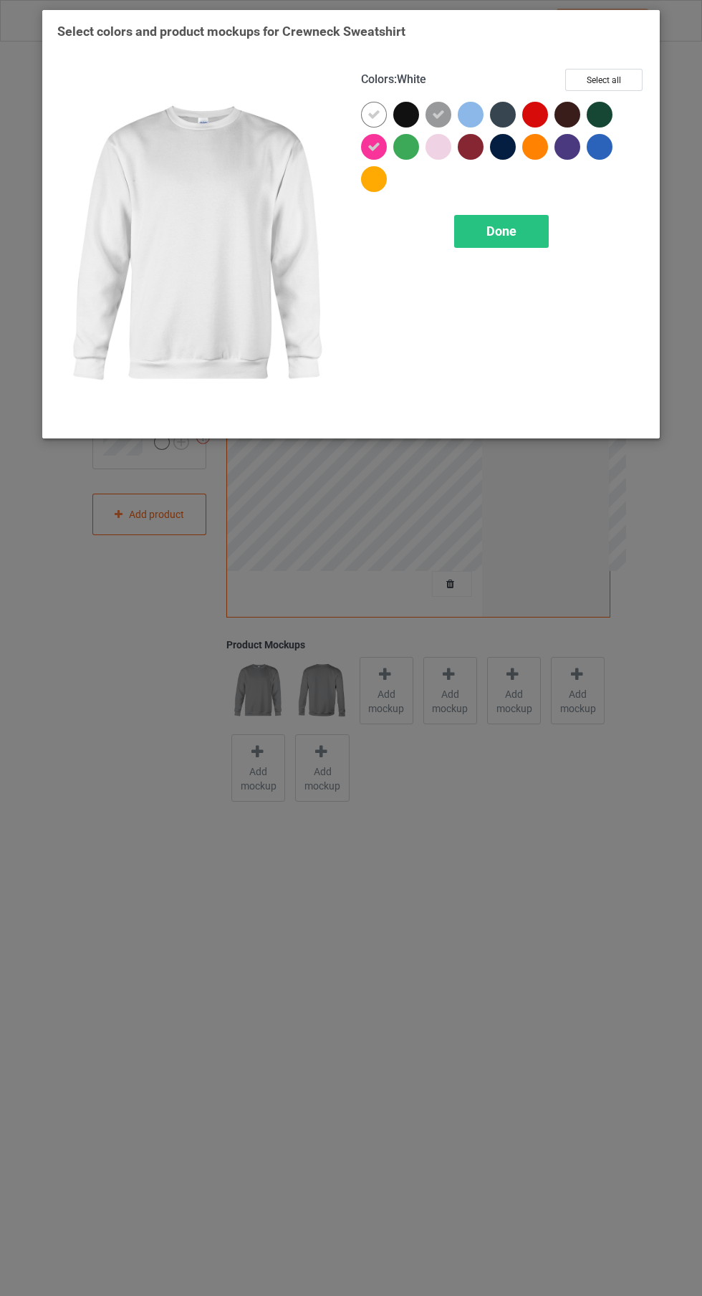
click at [366, 148] on div at bounding box center [374, 147] width 26 height 26
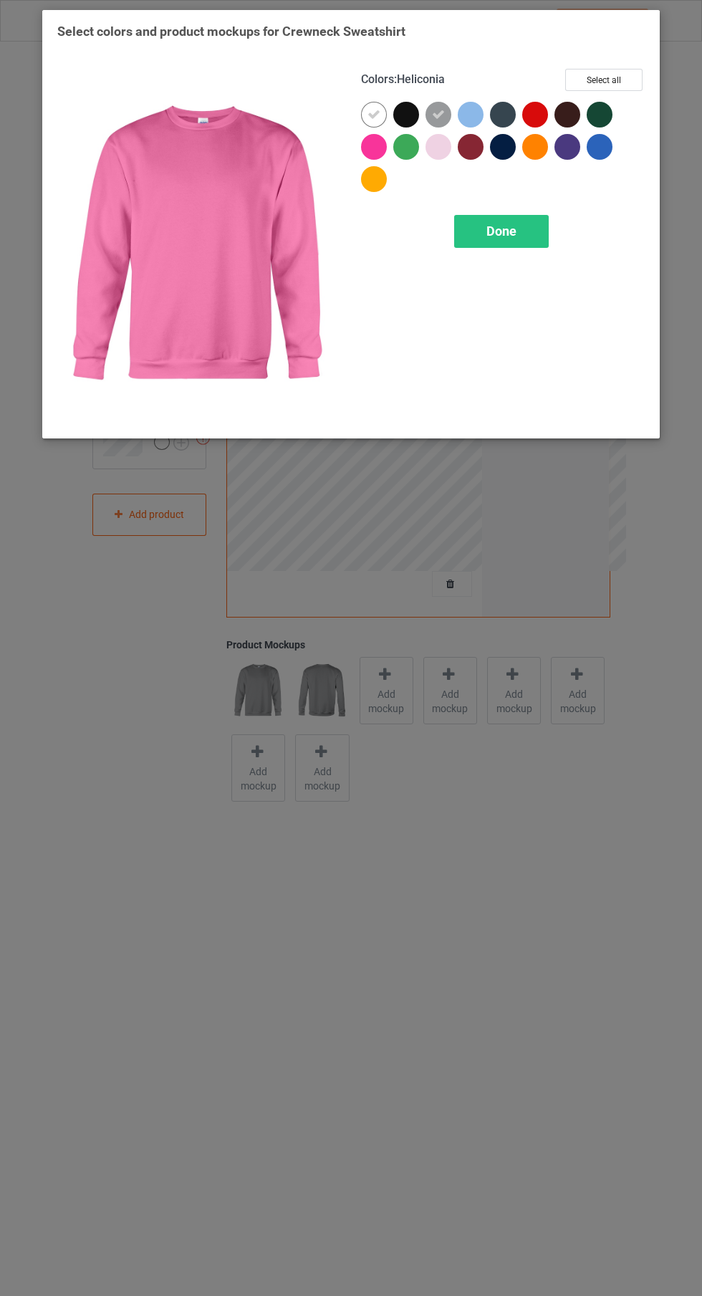
click at [513, 224] on span "Done" at bounding box center [501, 231] width 30 height 15
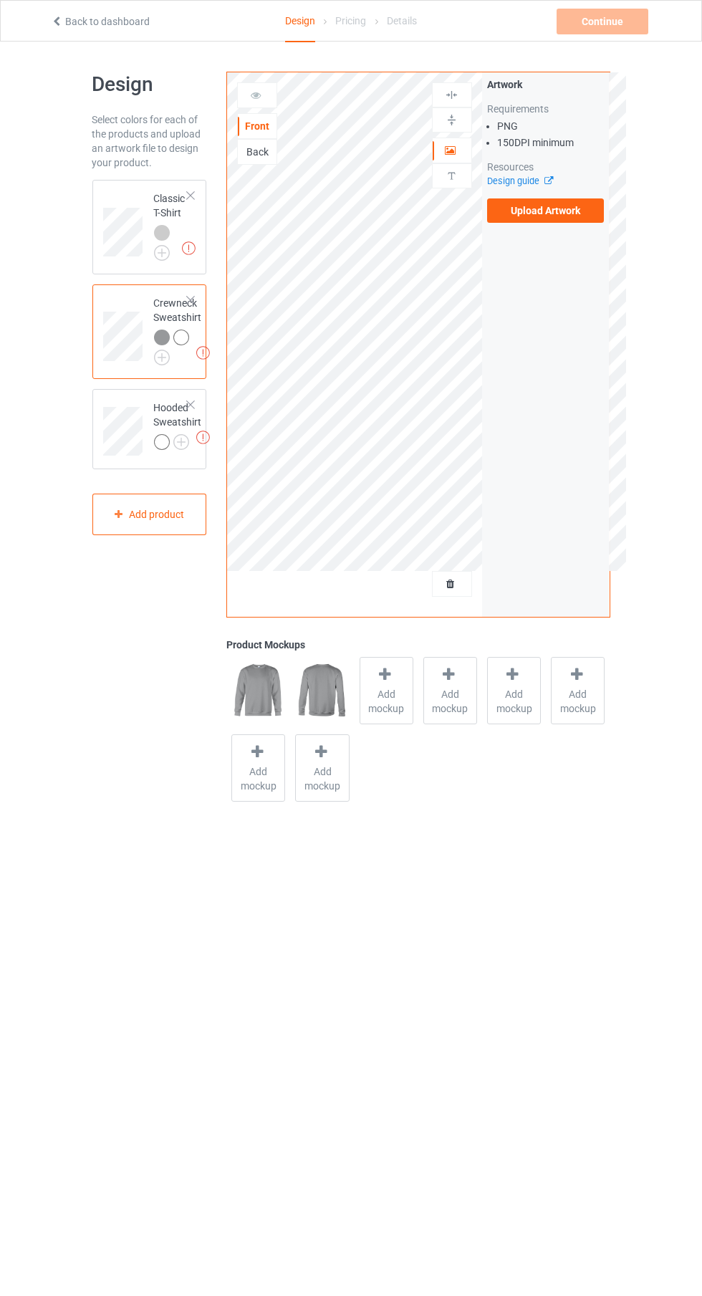
click at [0, 0] on img at bounding box center [0, 0] width 0 height 0
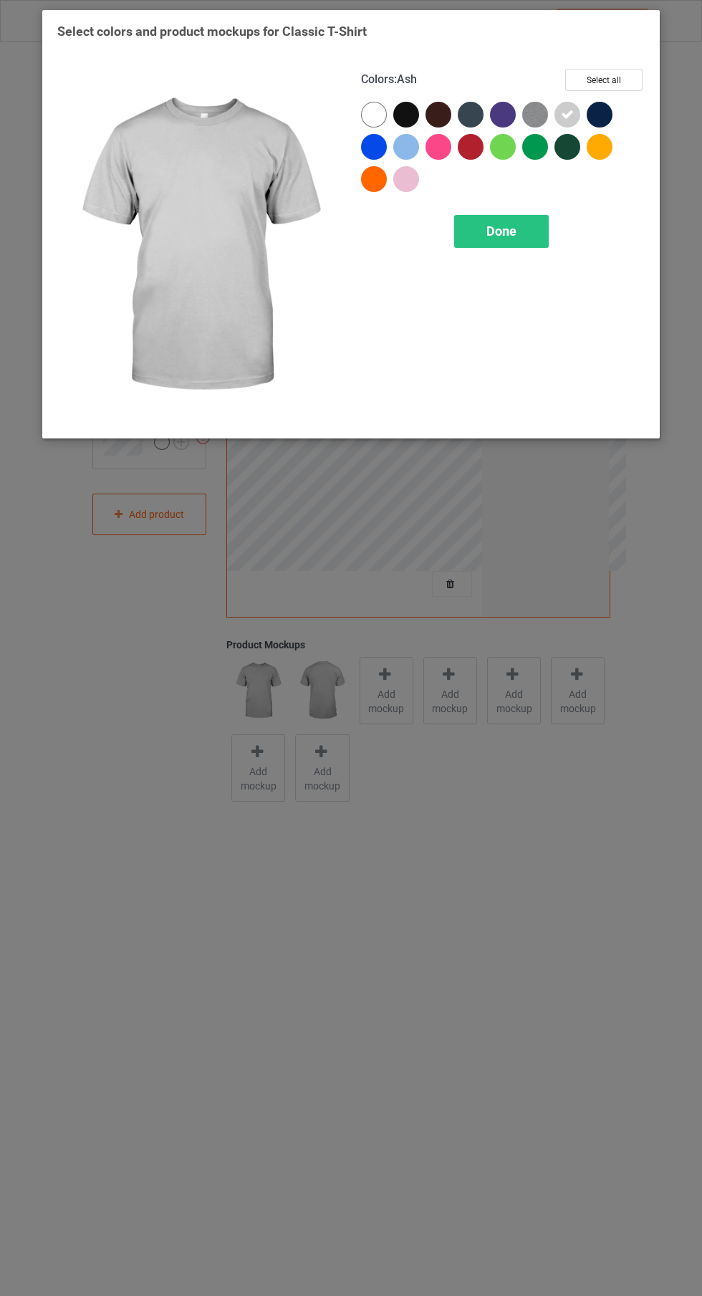
click at [362, 120] on div at bounding box center [374, 115] width 26 height 26
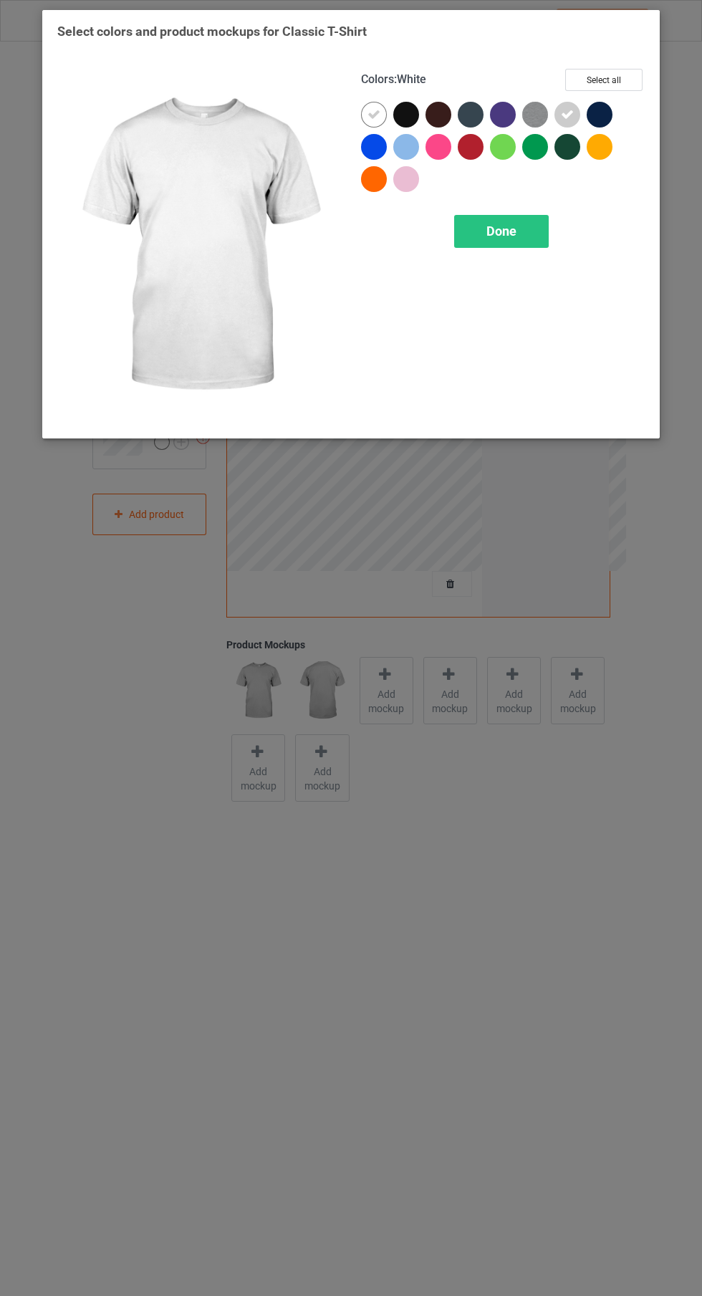
click at [500, 239] on div "Done" at bounding box center [501, 231] width 95 height 33
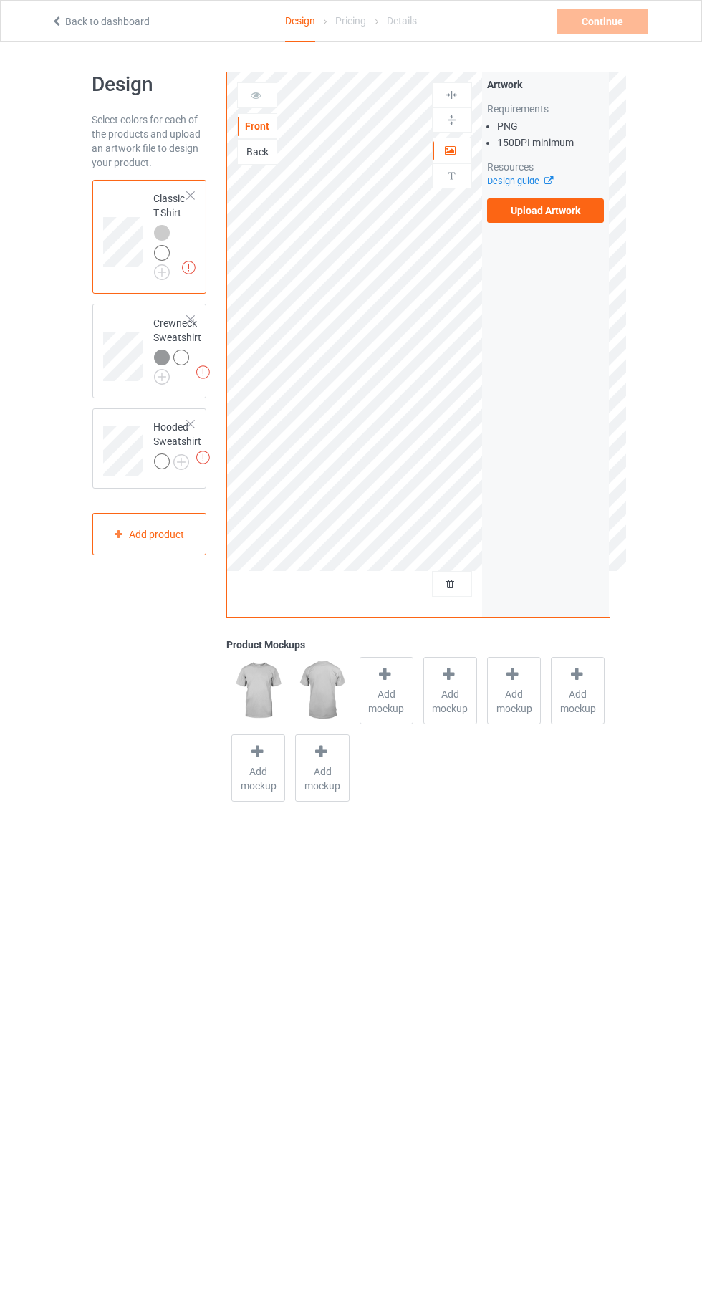
click at [0, 0] on img at bounding box center [0, 0] width 0 height 0
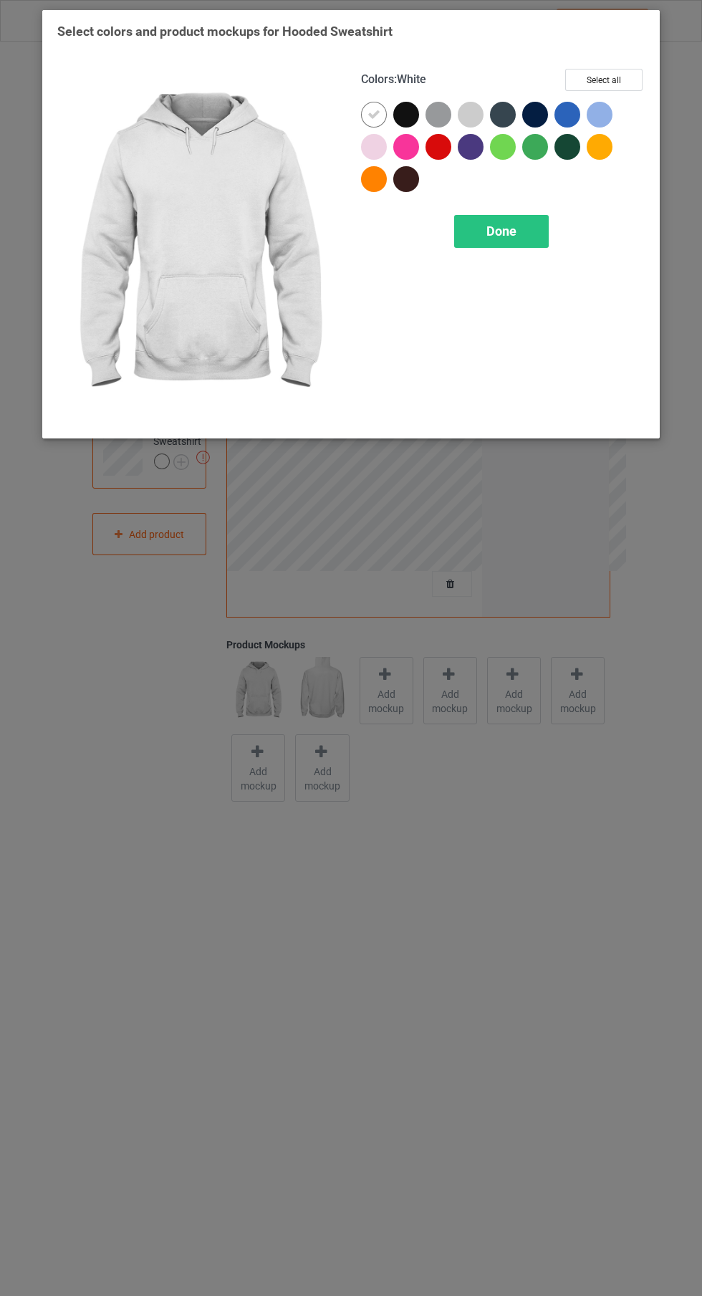
click at [464, 111] on div at bounding box center [471, 115] width 26 height 26
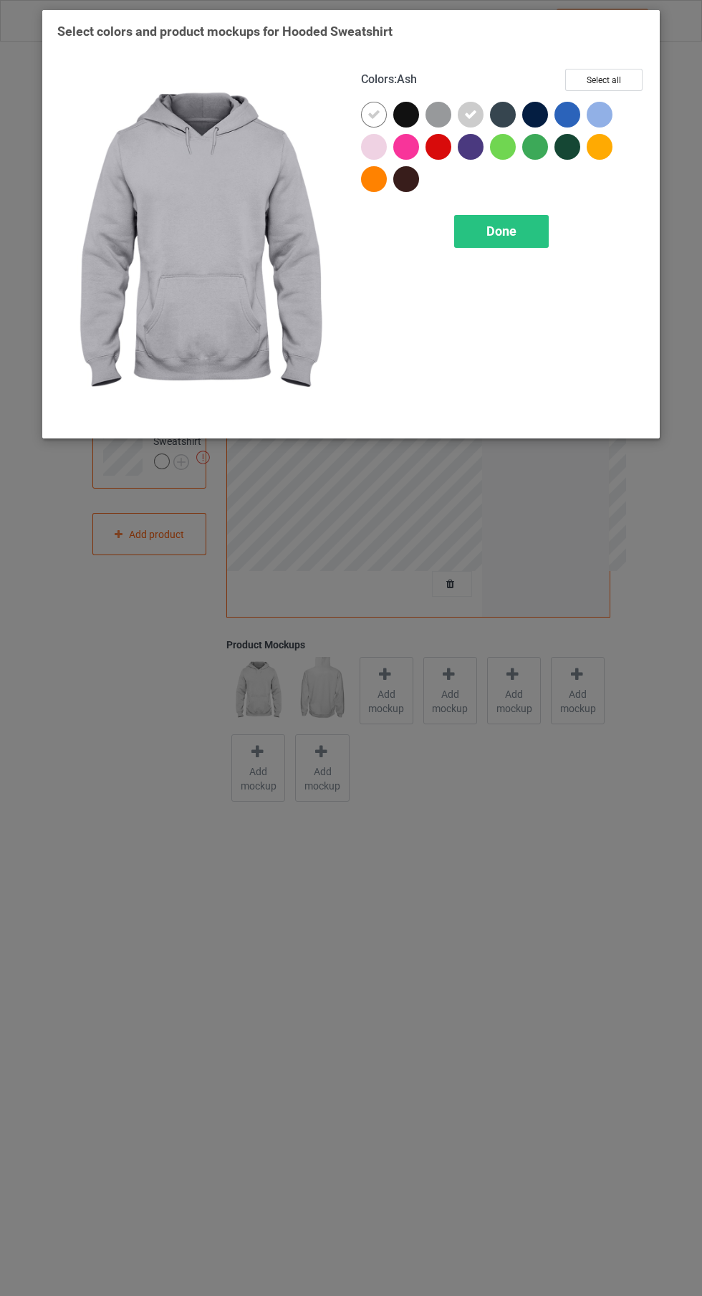
click at [369, 117] on icon at bounding box center [373, 114] width 13 height 13
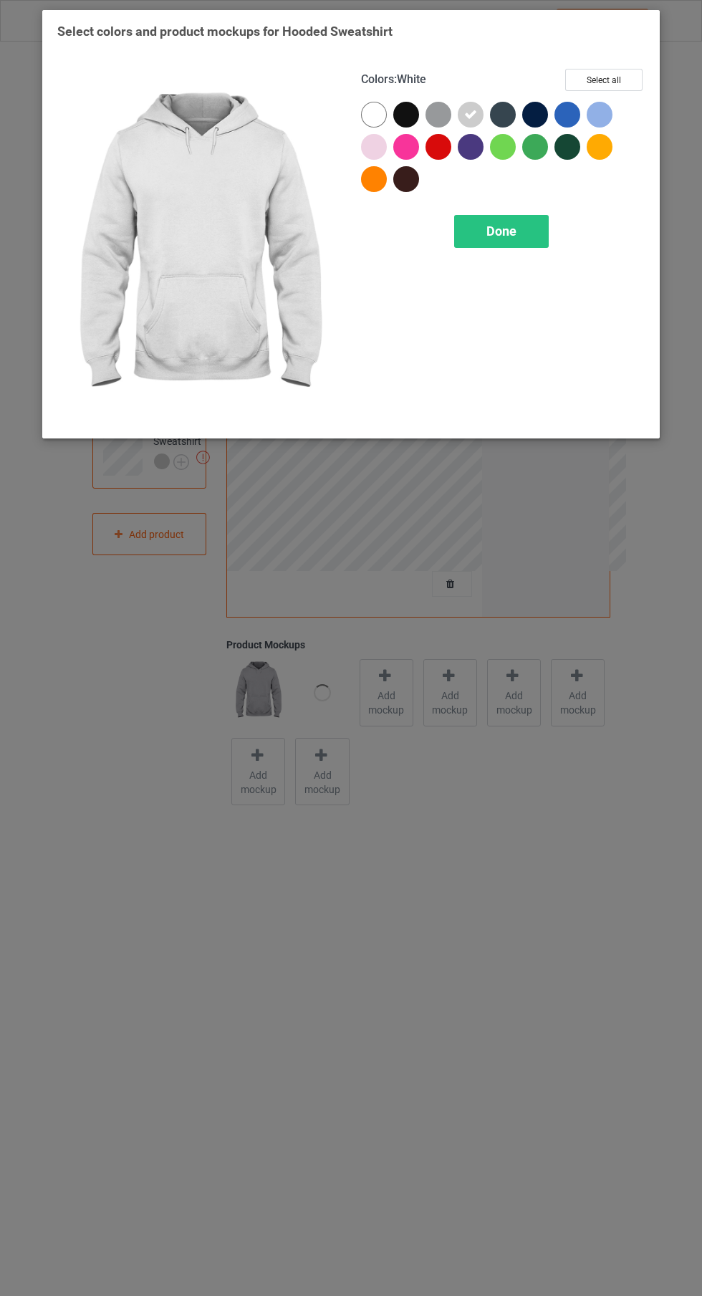
click at [373, 145] on div at bounding box center [374, 147] width 26 height 26
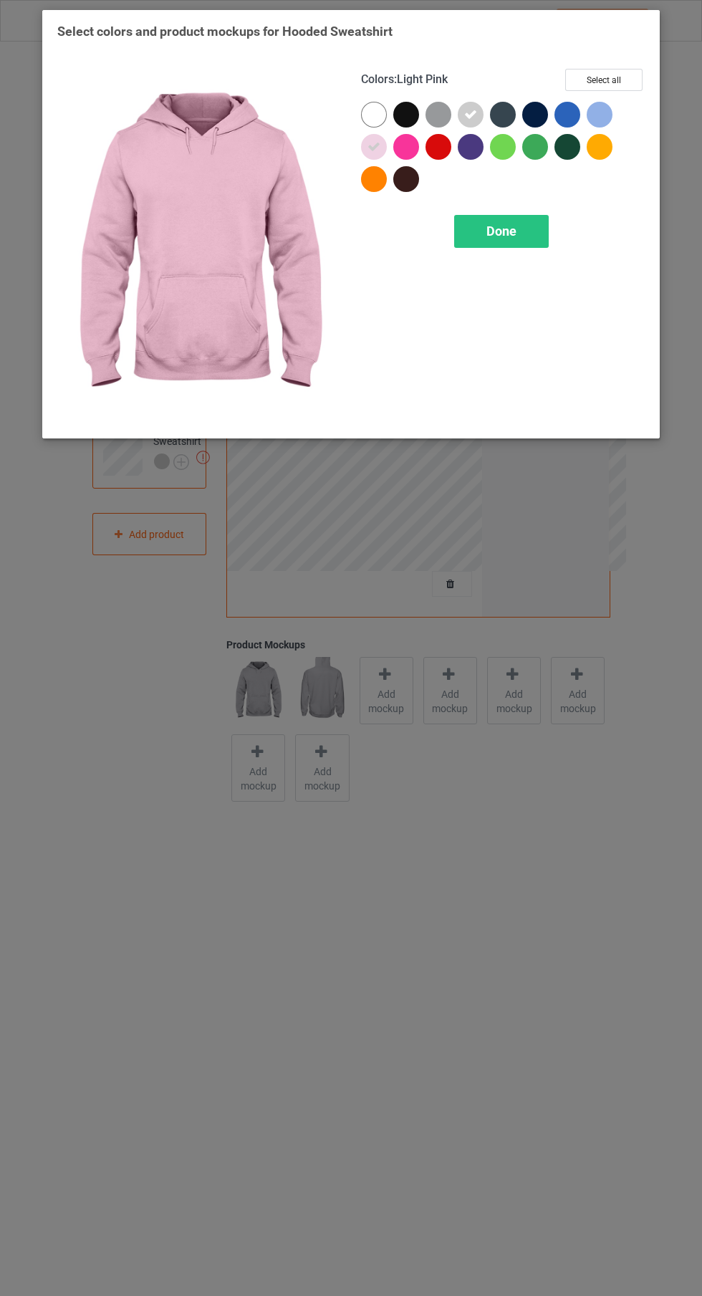
click at [370, 114] on div at bounding box center [374, 115] width 26 height 26
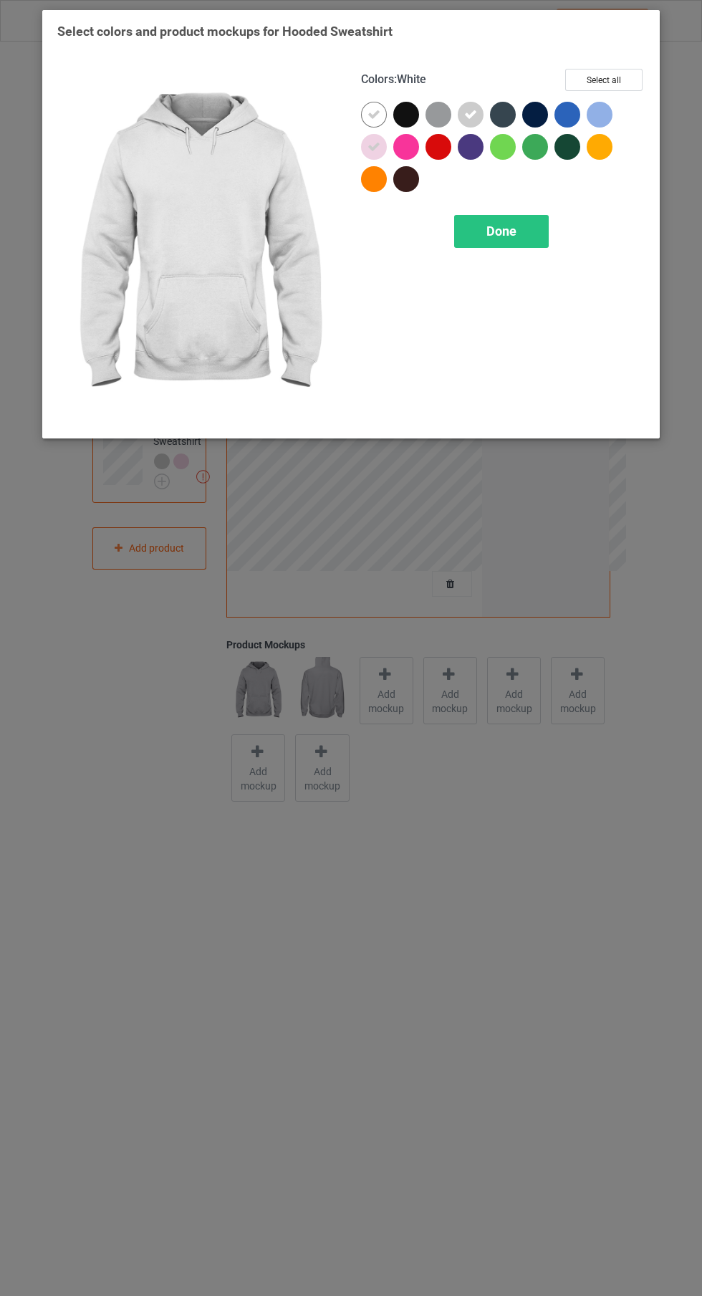
click at [365, 155] on div at bounding box center [374, 147] width 26 height 26
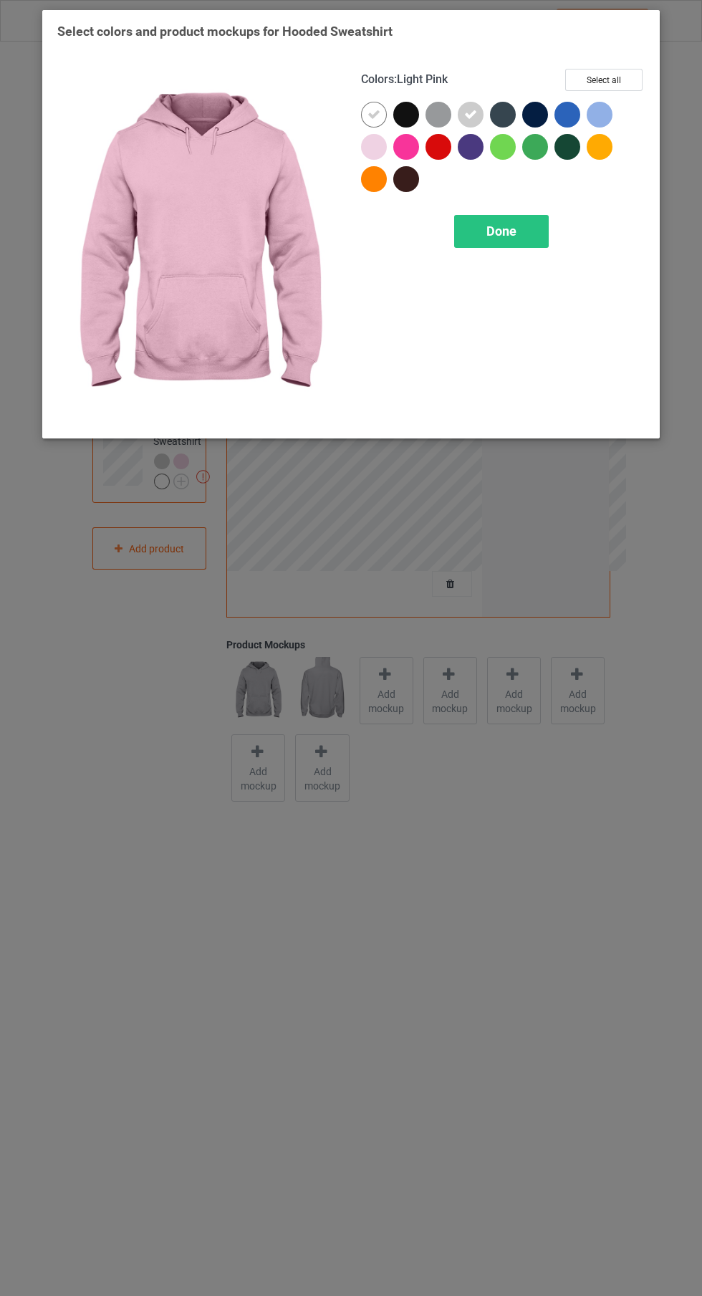
click at [506, 235] on span "Done" at bounding box center [501, 231] width 30 height 15
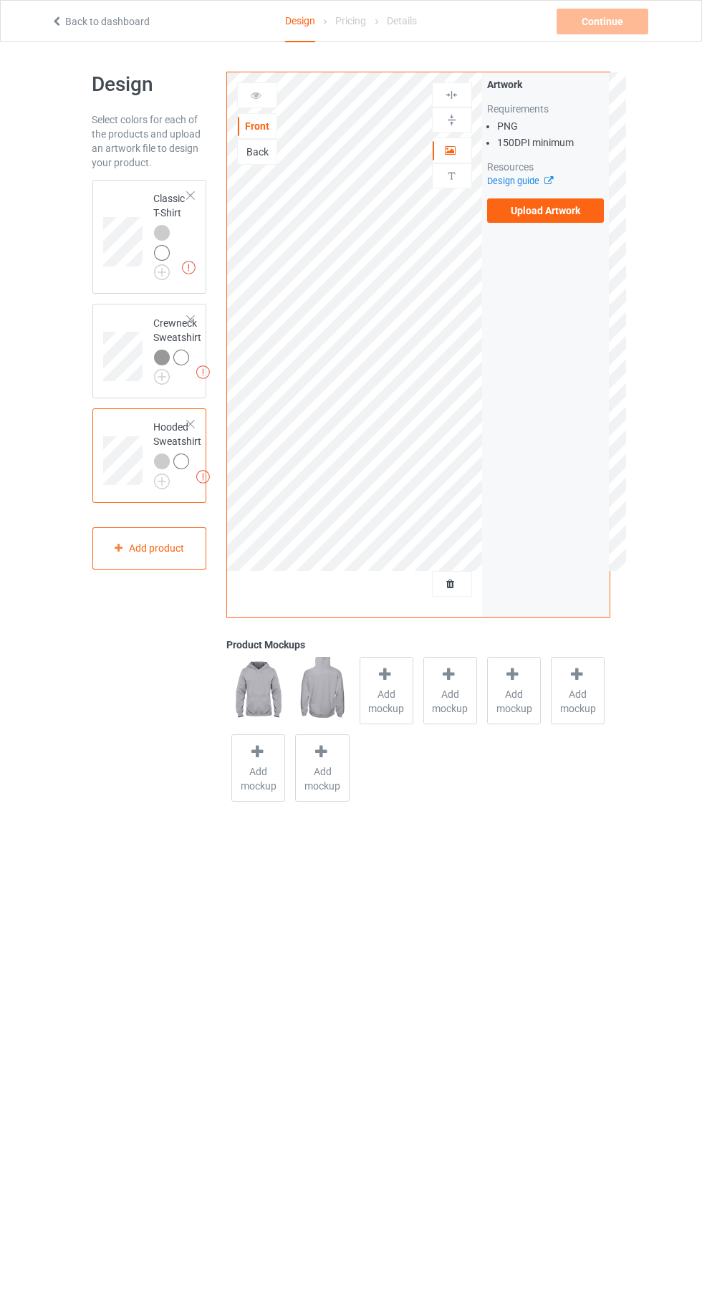
click at [557, 220] on label "Upload Artwork" at bounding box center [545, 210] width 117 height 24
click at [0, 0] on input "Upload Artwork" at bounding box center [0, 0] width 0 height 0
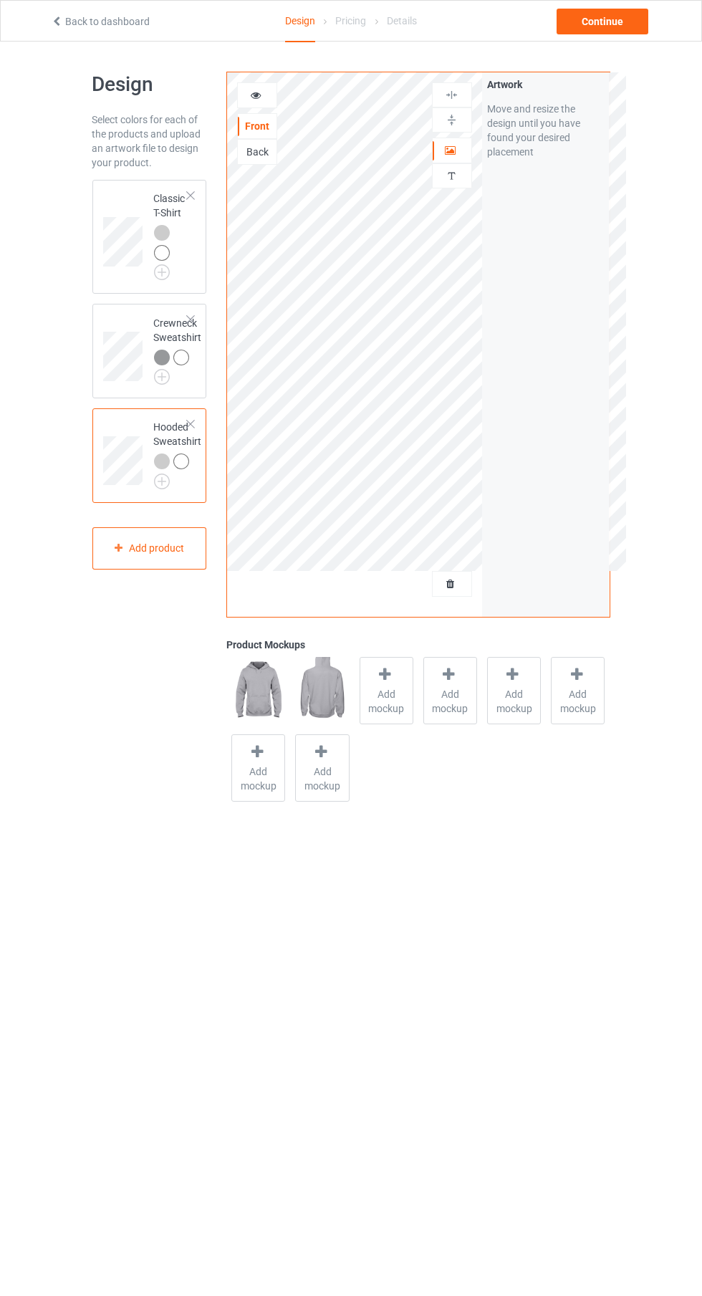
click at [256, 92] on icon at bounding box center [256, 93] width 12 height 10
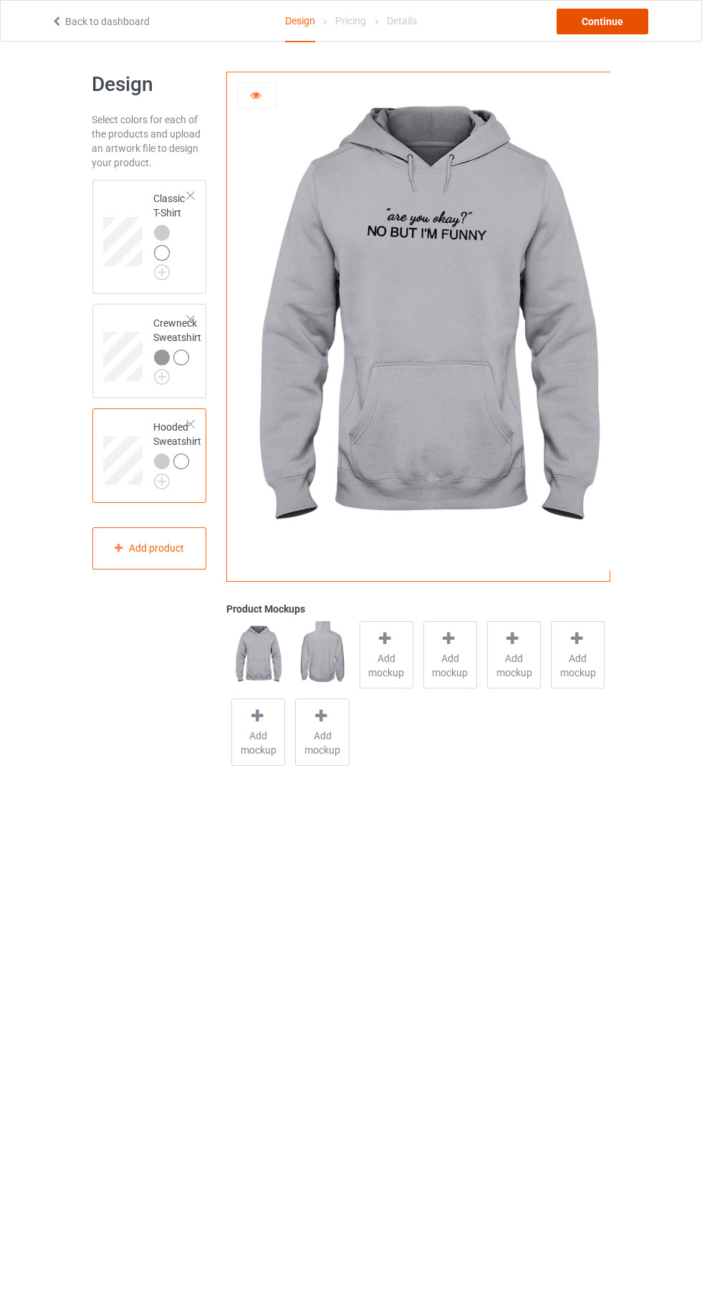
click at [623, 32] on div "Continue" at bounding box center [603, 22] width 92 height 26
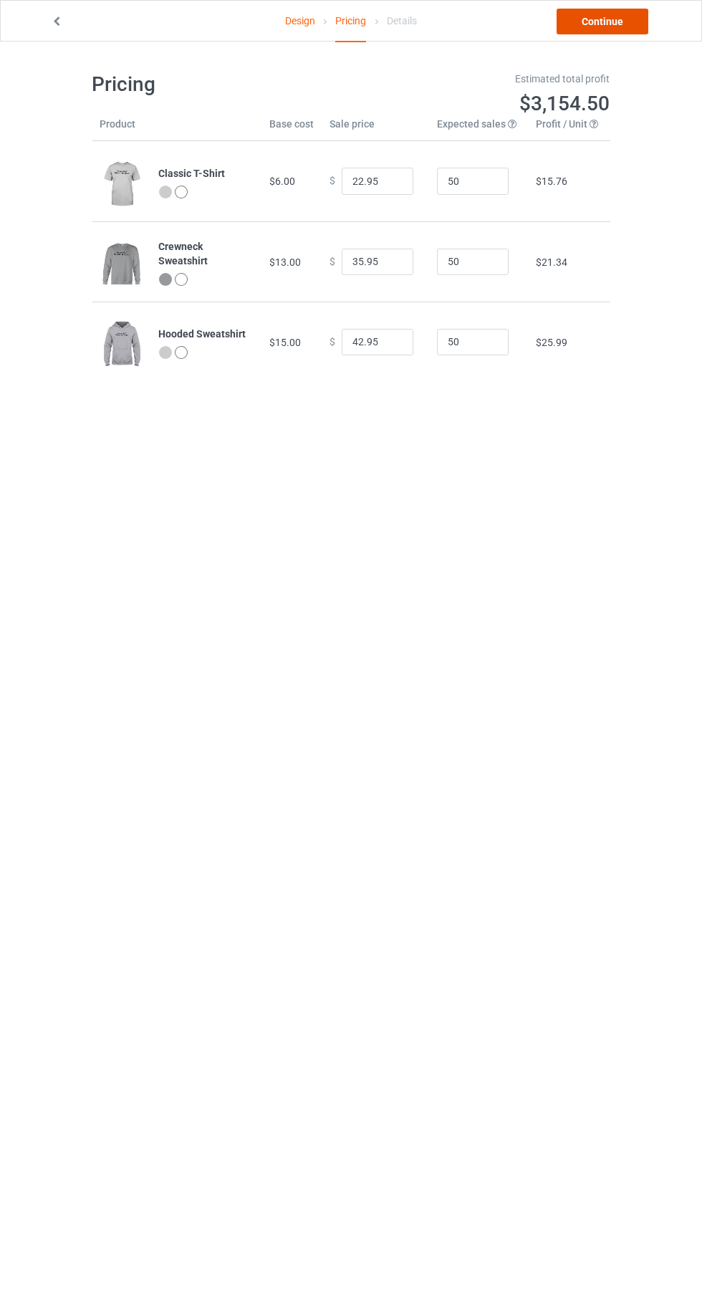
click at [635, 25] on link "Continue" at bounding box center [603, 22] width 92 height 26
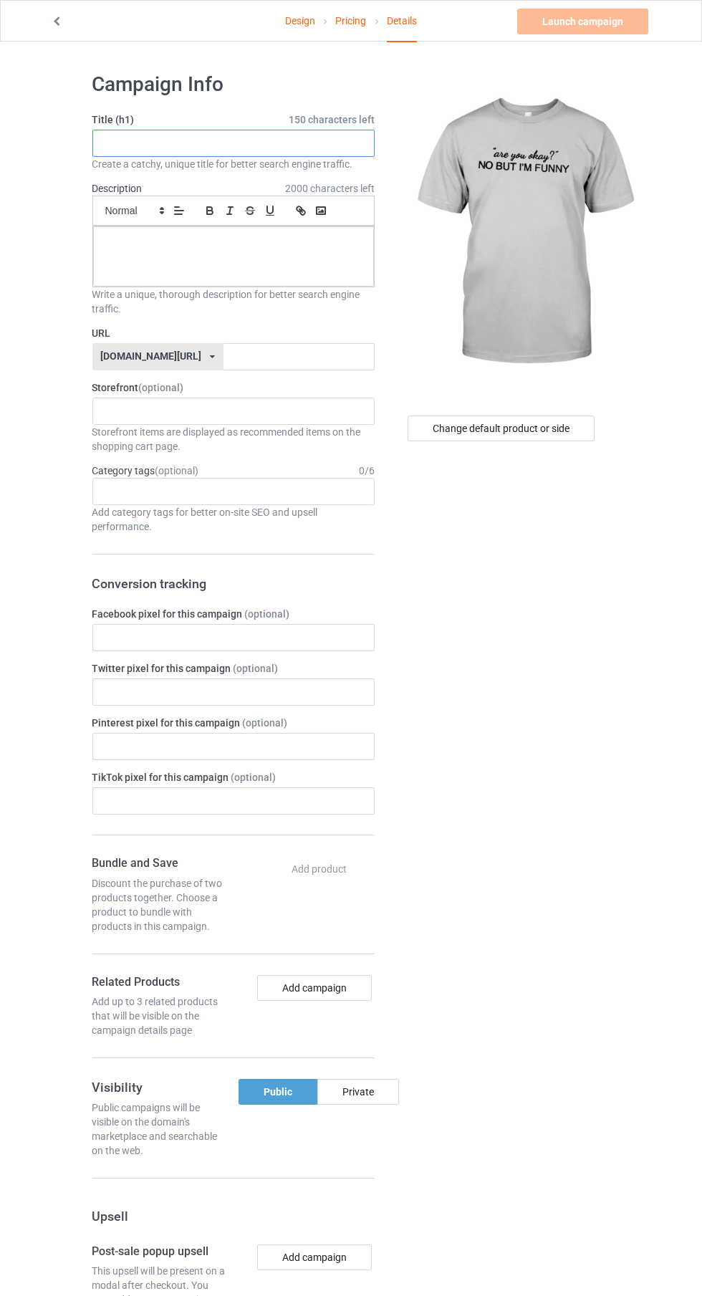
click at [293, 143] on input "text" at bounding box center [233, 143] width 282 height 27
click at [292, 139] on input "text" at bounding box center [233, 143] width 282 height 27
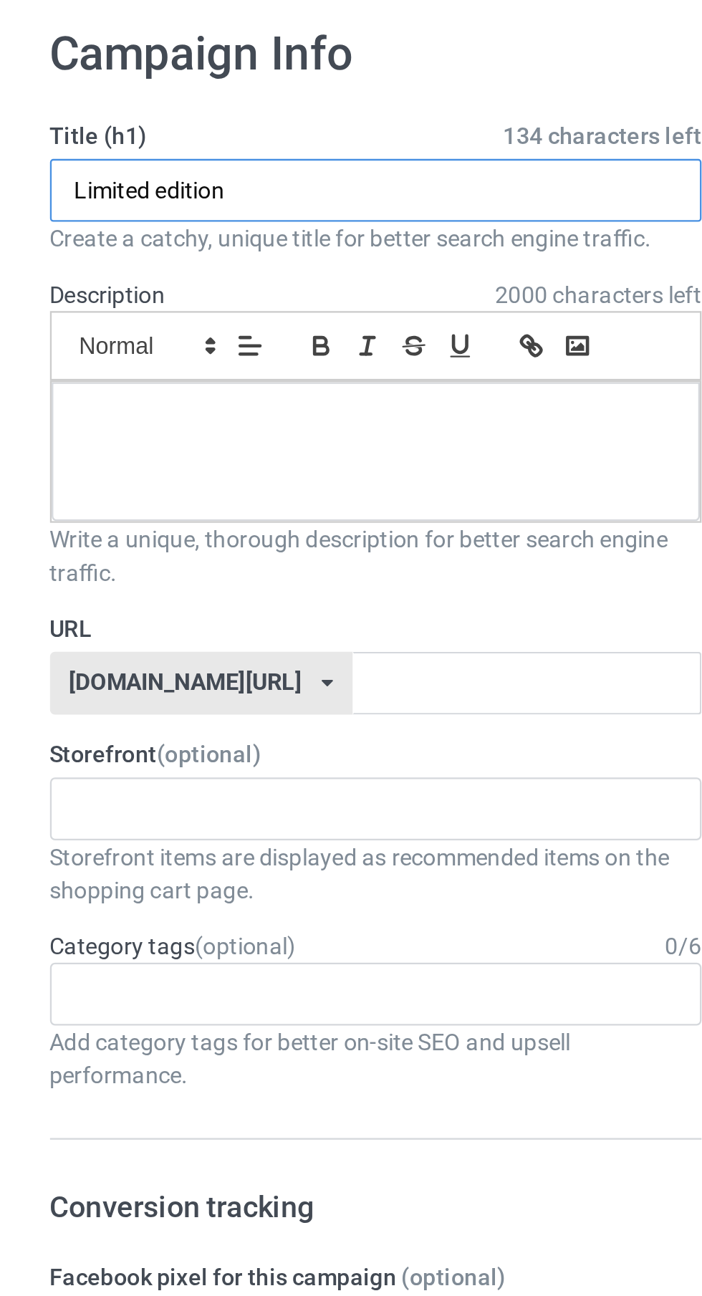
type input "Limited edition"
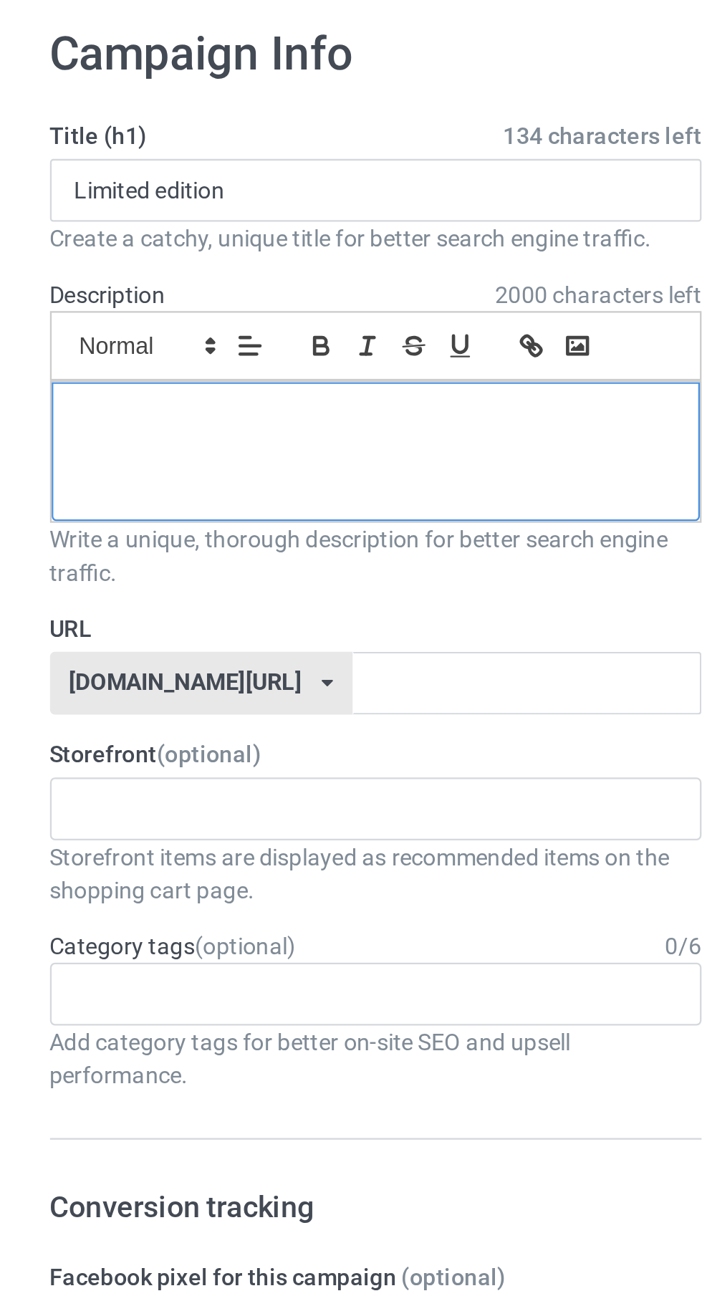
click at [228, 242] on p at bounding box center [234, 243] width 258 height 14
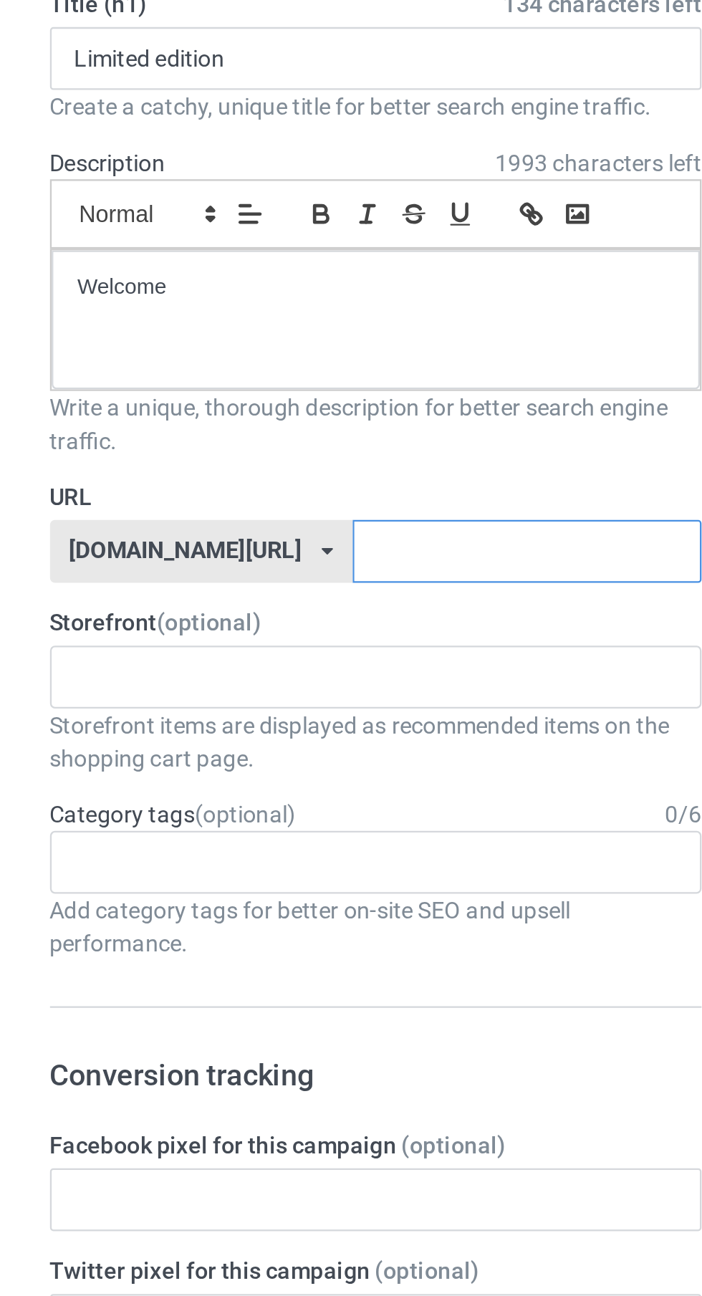
click at [280, 355] on input "text" at bounding box center [299, 356] width 151 height 27
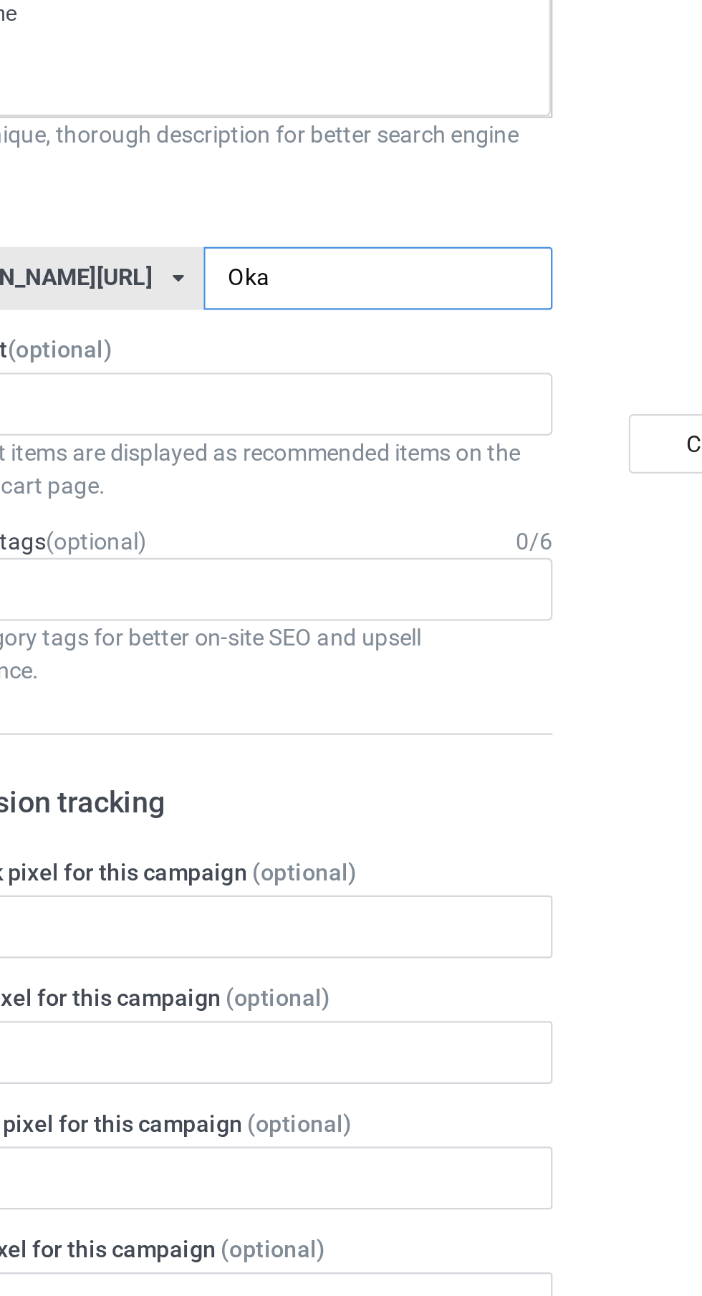
type input "Okay"
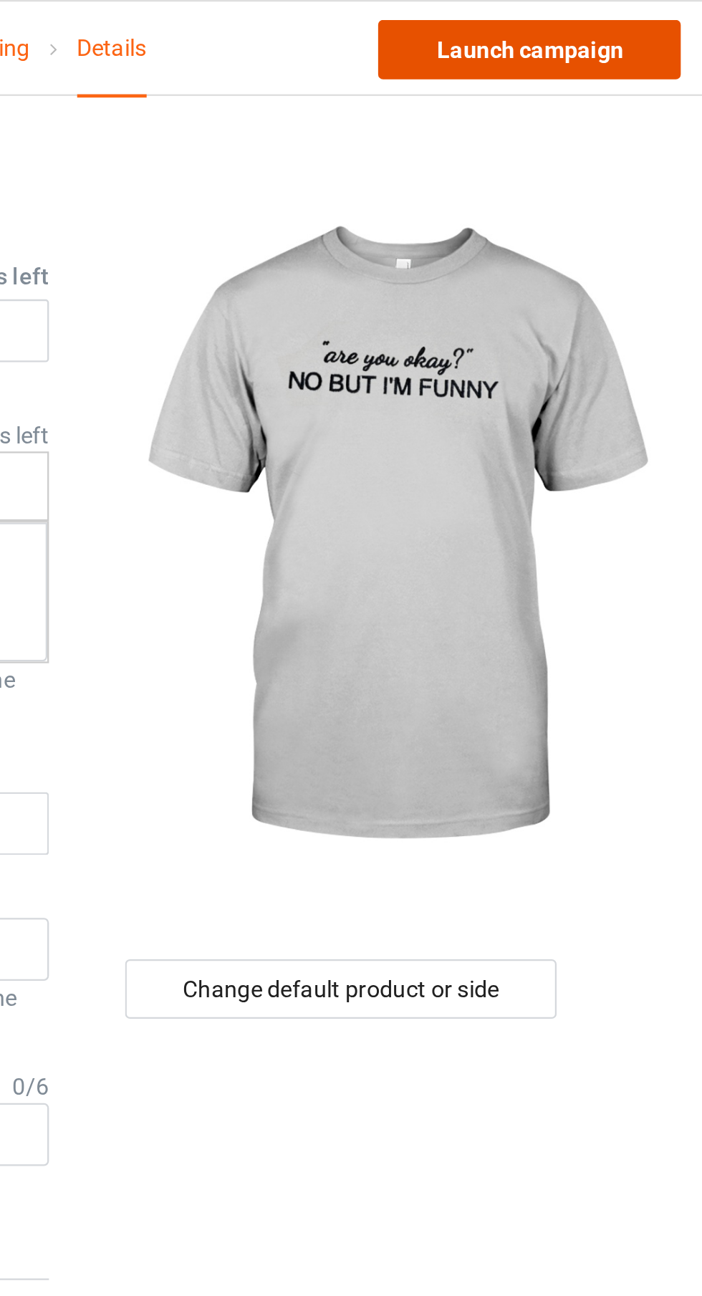
click at [590, 21] on link "Launch campaign" at bounding box center [582, 22] width 131 height 26
